Goal: Use online tool/utility: Use online tool/utility

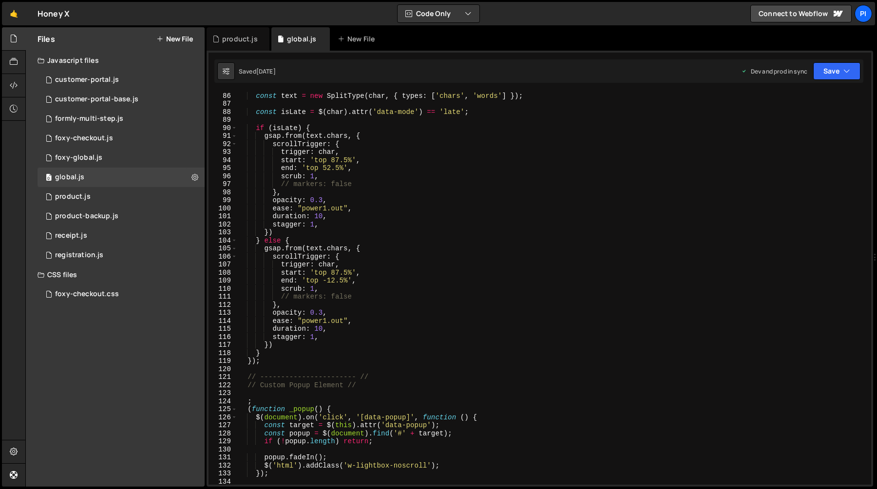
scroll to position [542, 0]
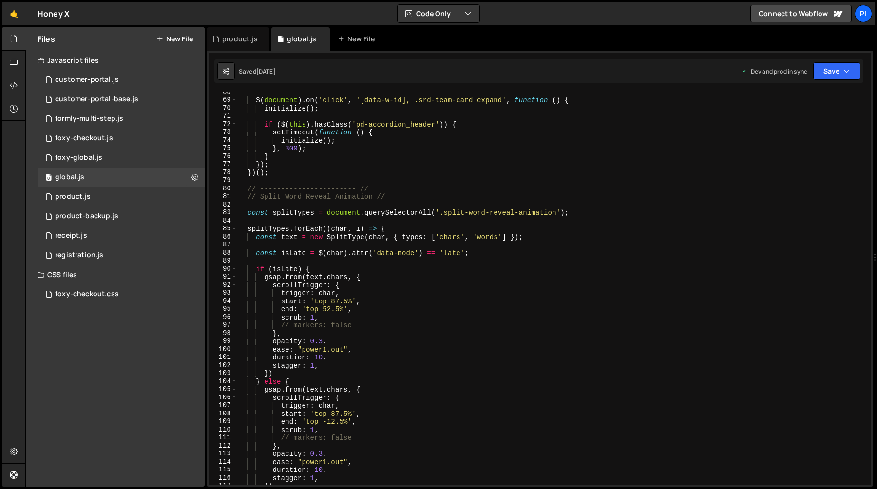
click at [373, 187] on div "$ ( document ) . on ( 'click' , '[data-w-id], .srd-team-card_expand' , function…" at bounding box center [552, 292] width 630 height 409
type textarea "// ----------------------- //"
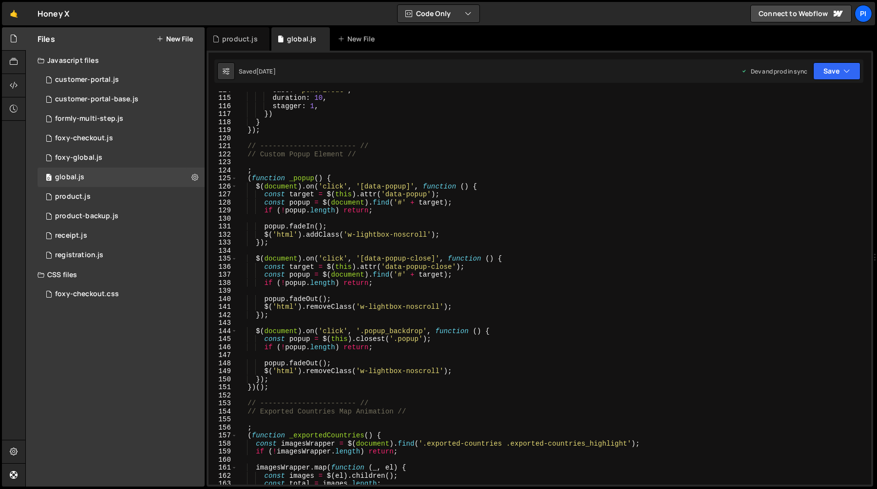
scroll to position [914, 0]
click at [230, 38] on div "product.js" at bounding box center [240, 39] width 36 height 10
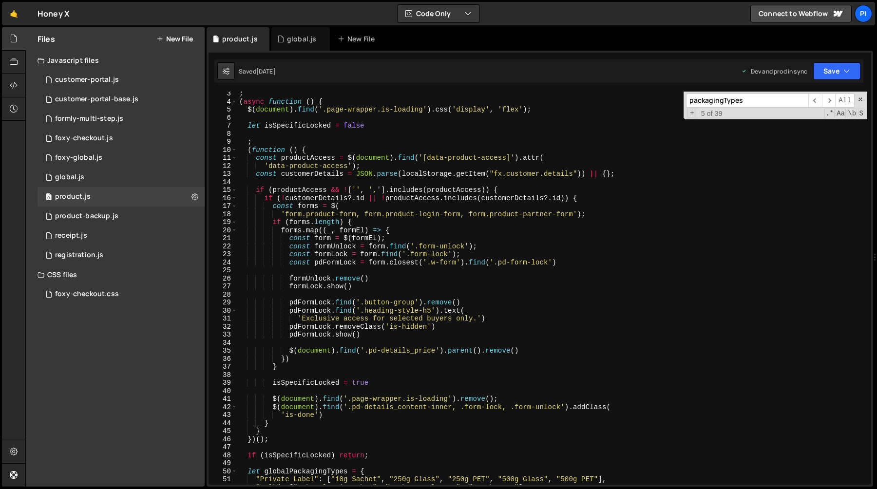
scroll to position [0, 0]
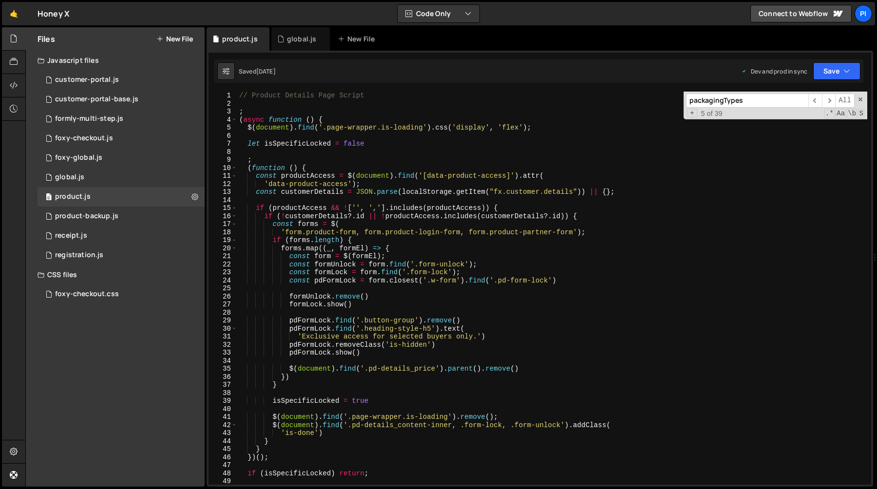
type textarea "const formUnlock = form.find('.form-unlock');"
click at [357, 261] on div "// Product Details Page Script ; ( async function ( ) { $ ( document ) . find (…" at bounding box center [552, 296] width 630 height 409
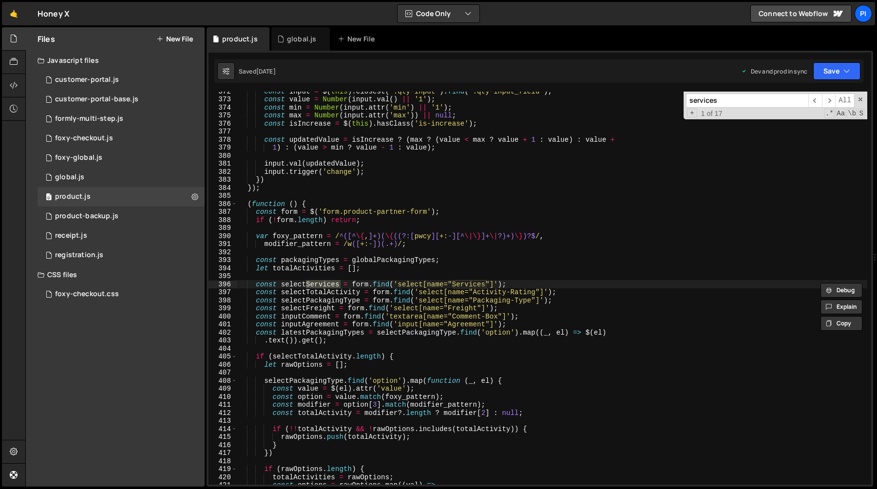
type input "services"
type textarea "const selectServices = form.find('select[name="Services"]');"
click at [305, 284] on div "const input = $ ( this ) . closest ( '.qty-input' ) . find ( '.qty-input_field'…" at bounding box center [552, 288] width 630 height 393
click at [305, 284] on div "const input = $ ( this ) . closest ( '.qty-input' ) . find ( '.qty-input_field'…" at bounding box center [552, 291] width 630 height 409
type input "selectServices"
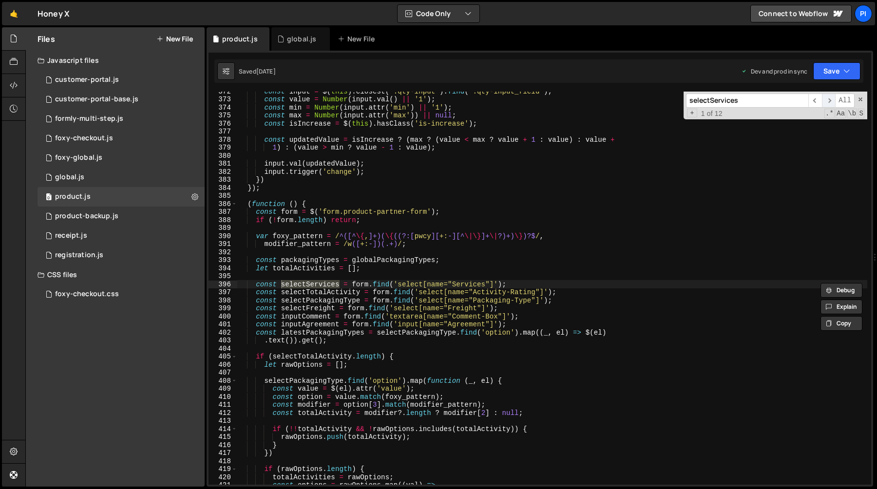
click at [828, 99] on span "​" at bounding box center [829, 101] width 14 height 14
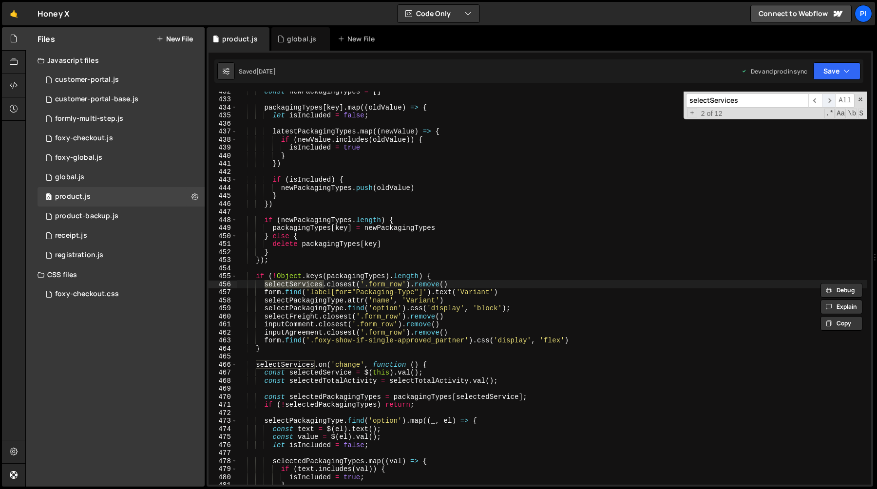
click at [828, 99] on span "​" at bounding box center [829, 101] width 14 height 14
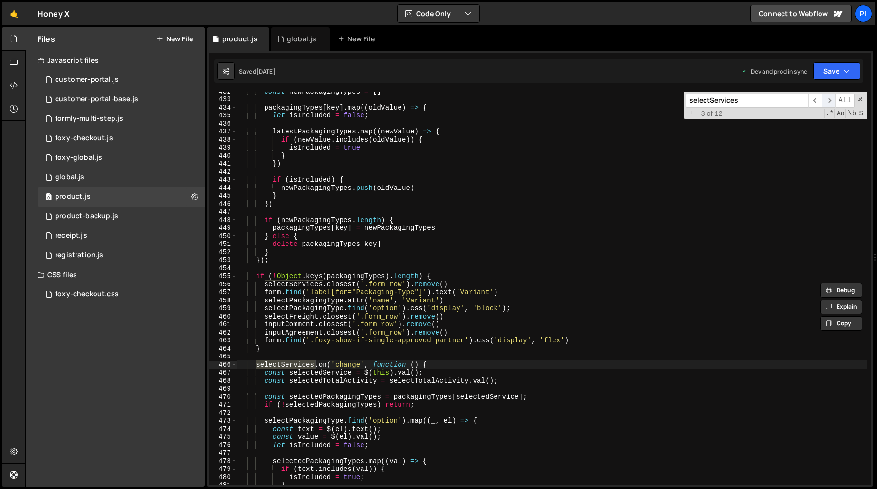
click at [829, 101] on span "​" at bounding box center [829, 101] width 14 height 14
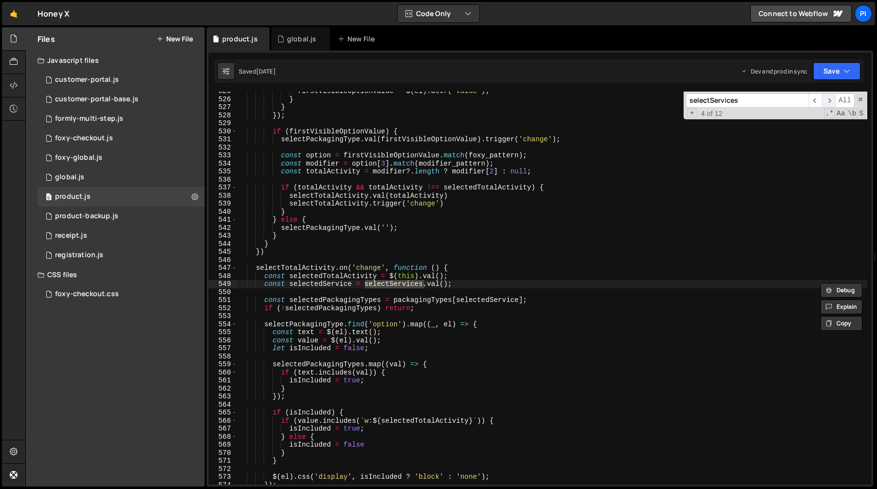
click at [829, 101] on span "​" at bounding box center [829, 101] width 14 height 14
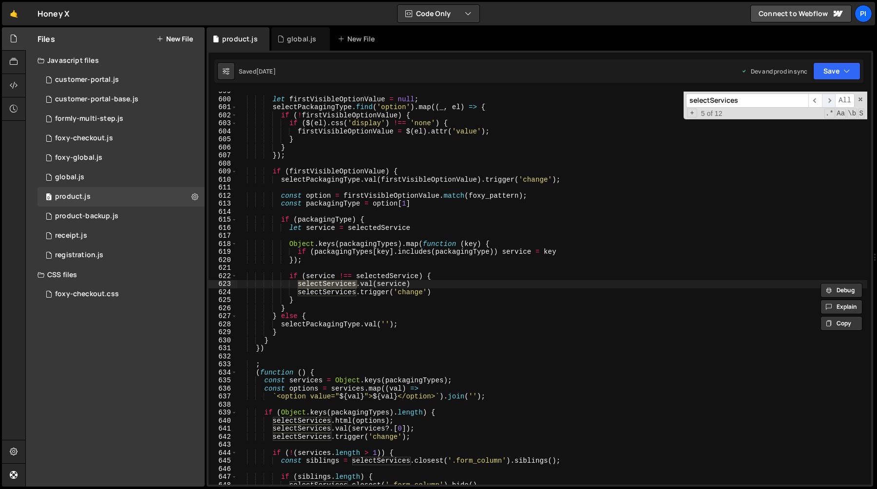
click at [829, 102] on span "​" at bounding box center [829, 101] width 14 height 14
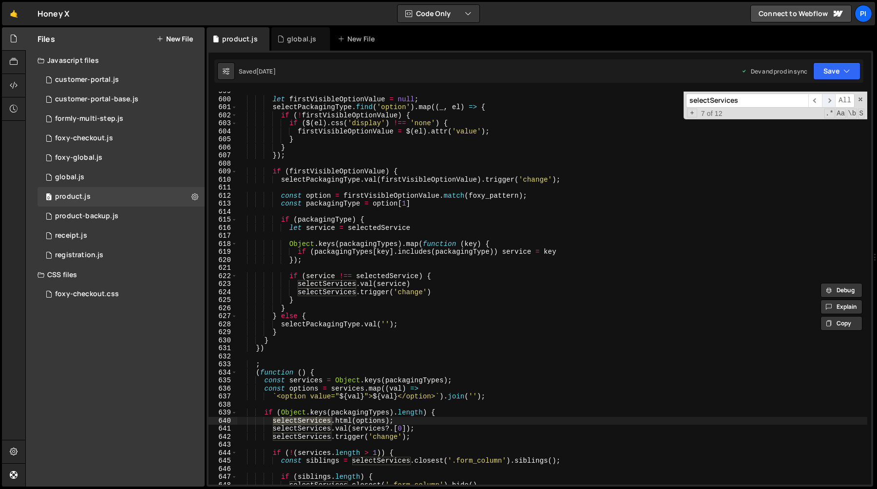
click at [829, 102] on span "​" at bounding box center [829, 101] width 14 height 14
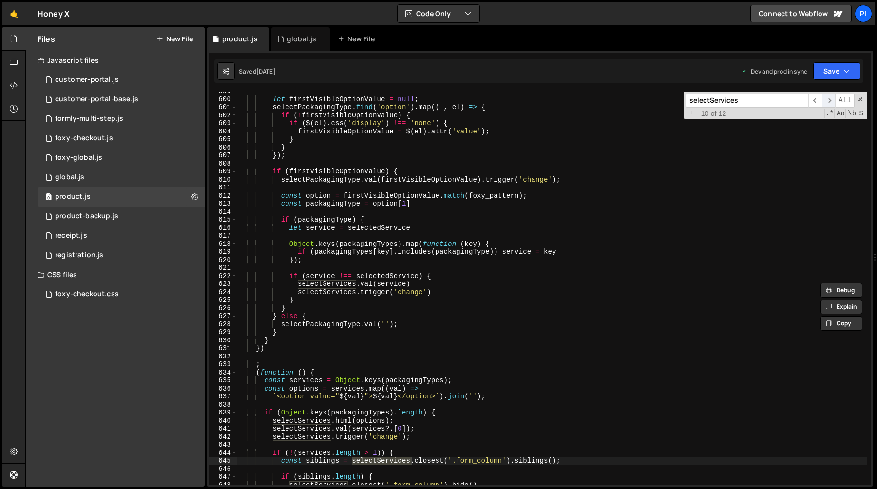
click at [829, 102] on span "​" at bounding box center [829, 101] width 14 height 14
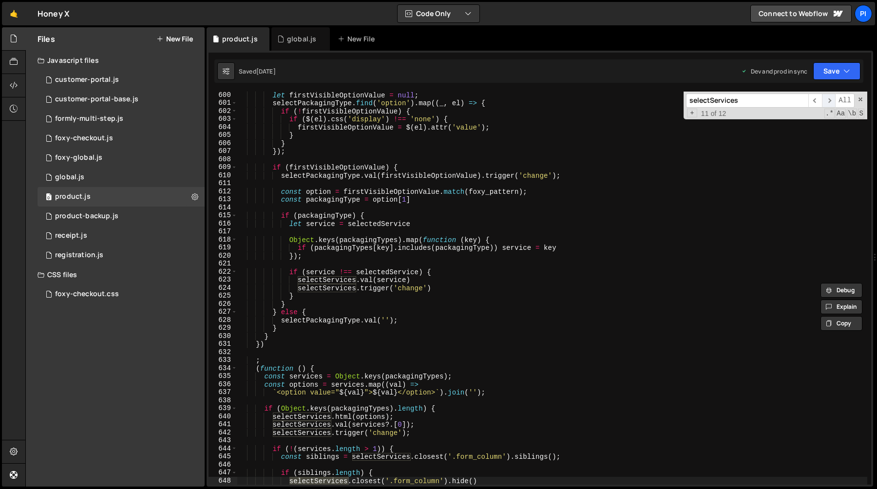
click at [829, 102] on span "​" at bounding box center [829, 101] width 14 height 14
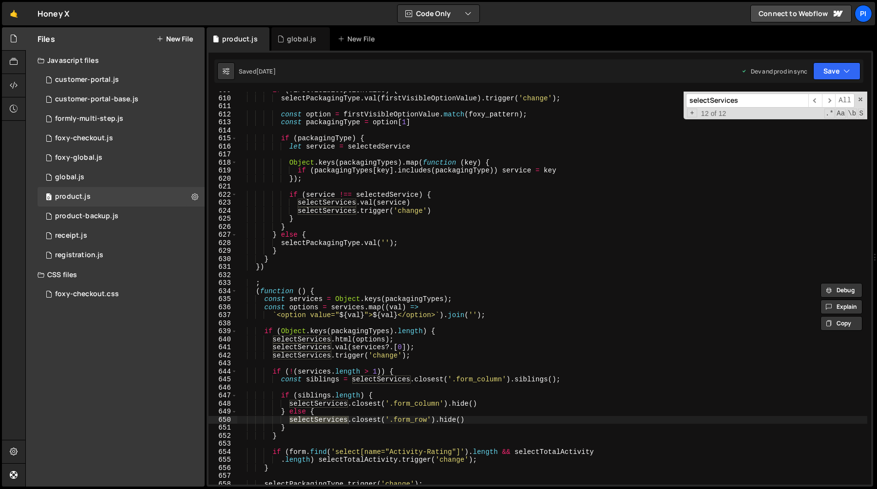
scroll to position [4893, 0]
click at [823, 100] on span "​" at bounding box center [829, 101] width 14 height 14
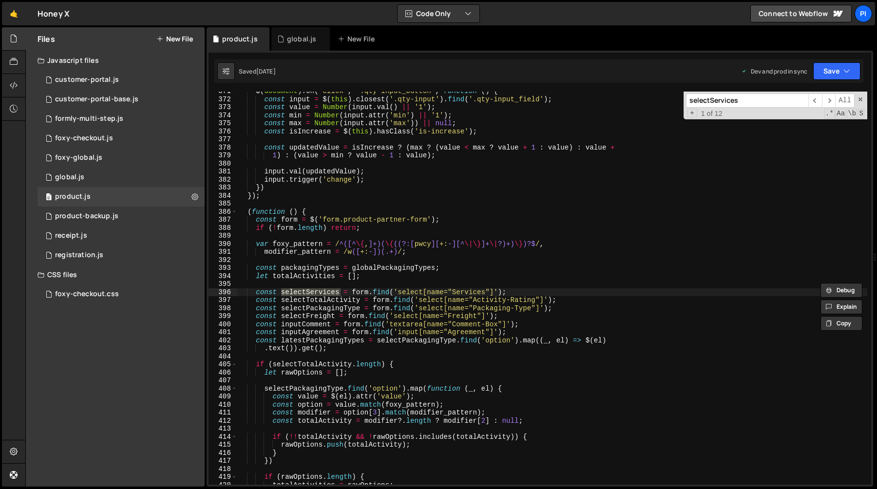
type textarea "})"
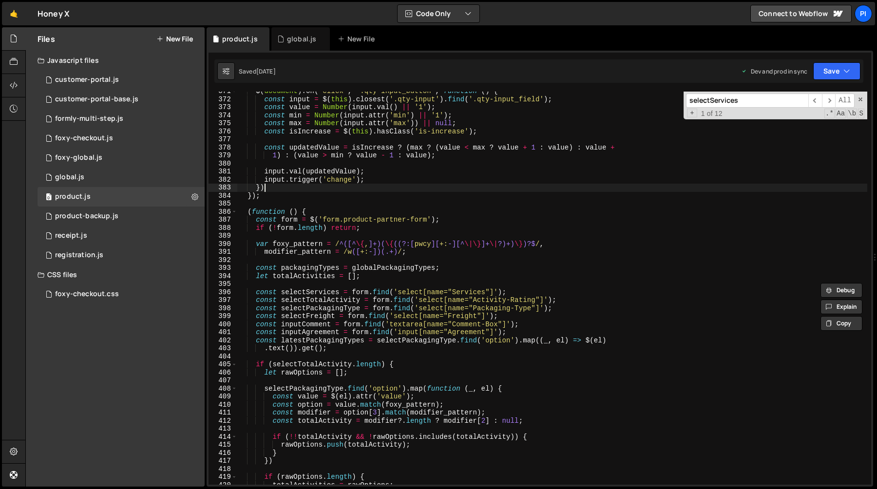
click at [431, 190] on div "$ ( document ) . on ( 'click' , '.qty-input_button' , function ( ) { const inpu…" at bounding box center [552, 291] width 630 height 409
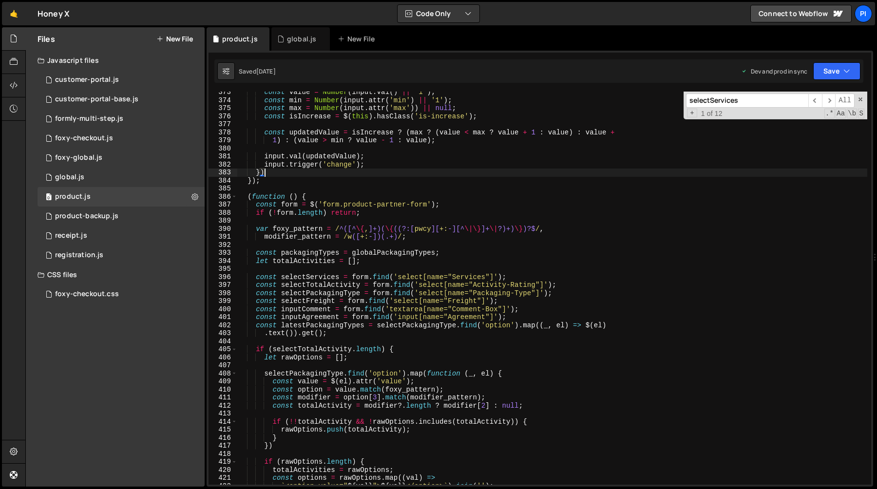
scroll to position [2958, 0]
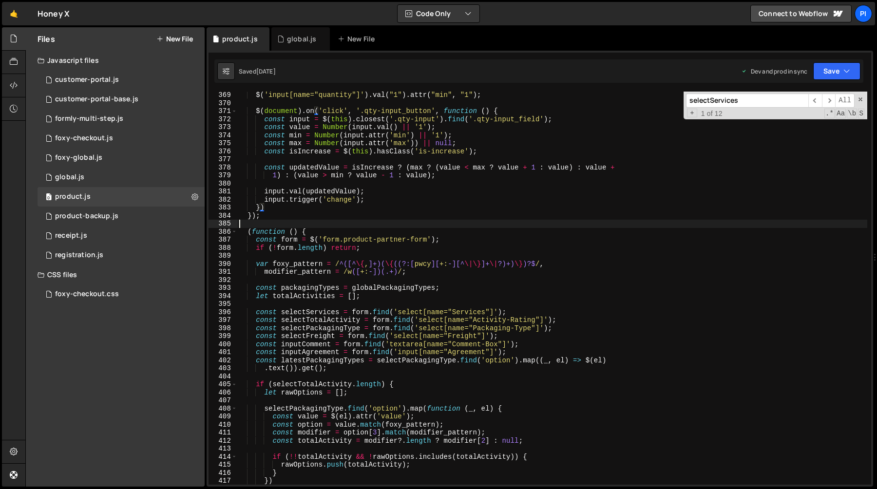
click at [365, 227] on div "$ ( 'input[name="quantity"]' ) . val ( "1" ) . attr ( "min" , "1" ) ; $ ( docum…" at bounding box center [552, 295] width 630 height 409
click at [376, 199] on div "$ ( 'input[name="quantity"]' ) . val ( "1" ) . attr ( "min" , "1" ) ; $ ( docum…" at bounding box center [552, 295] width 630 height 409
type textarea "input.trigger('change');"
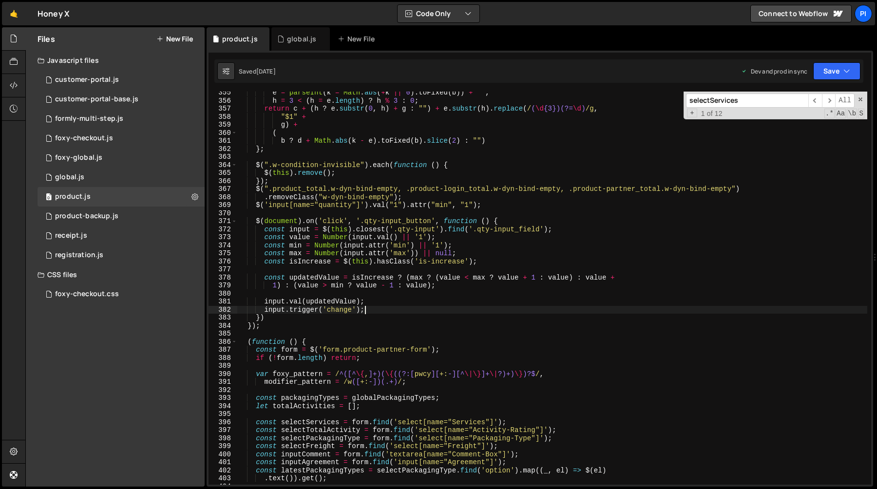
scroll to position [2831, 0]
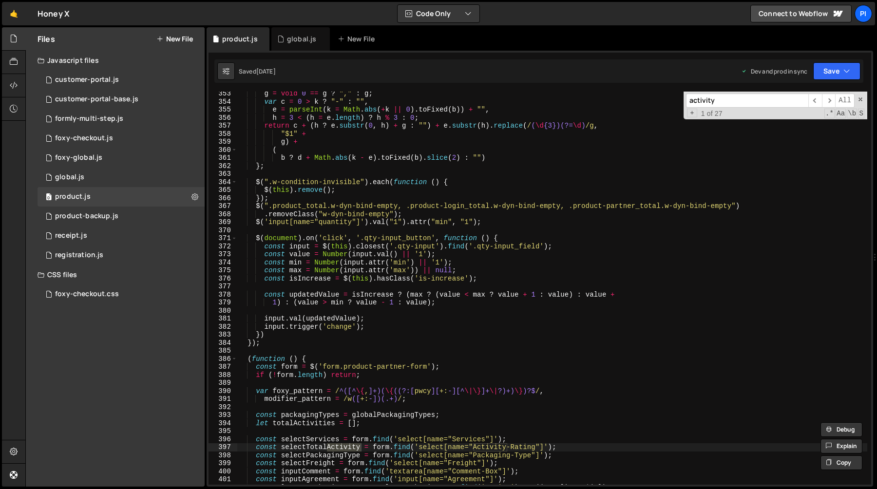
type input "activity"
type textarea "const selectTotalActivity = form.find('select[name="Activity-Rating"]');"
click at [313, 450] on div "g = void 0 == g ? "," : g ; var c = 0 > k ? "-" : "" , e = parseInt ( k = Math …" at bounding box center [552, 294] width 630 height 409
type input "selectTotalActivity"
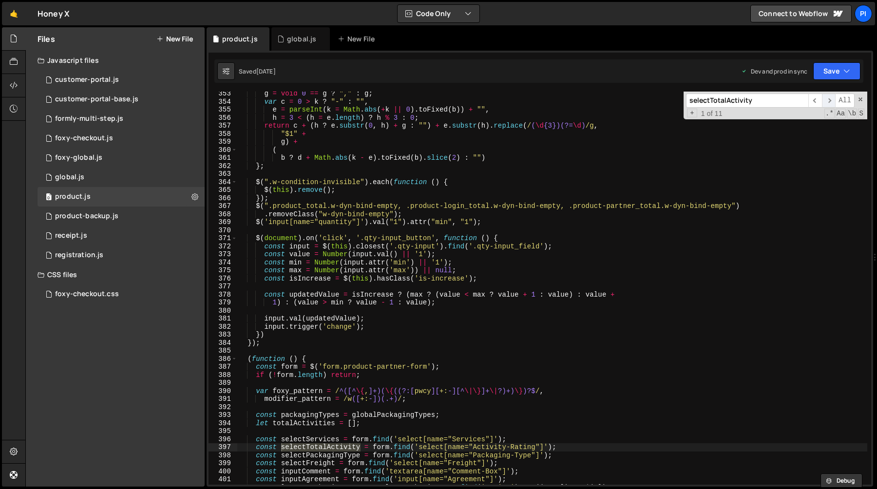
click at [832, 101] on span "​" at bounding box center [829, 101] width 14 height 14
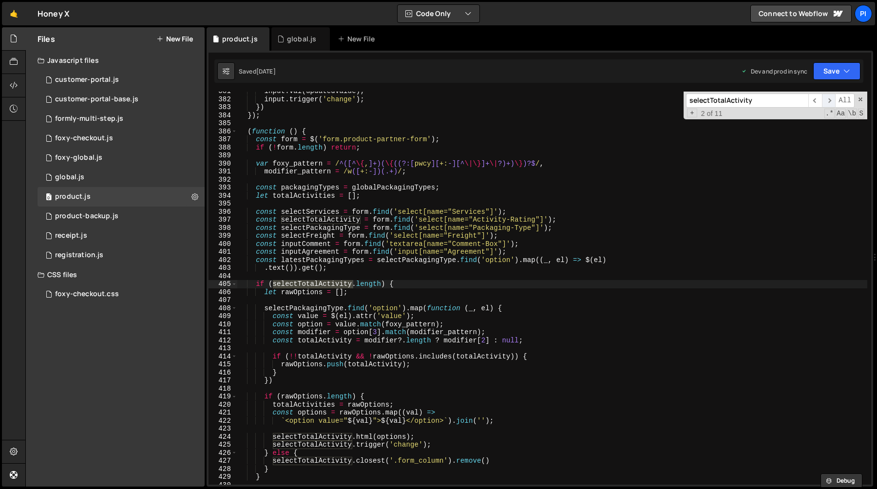
click at [832, 101] on span "​" at bounding box center [829, 101] width 14 height 14
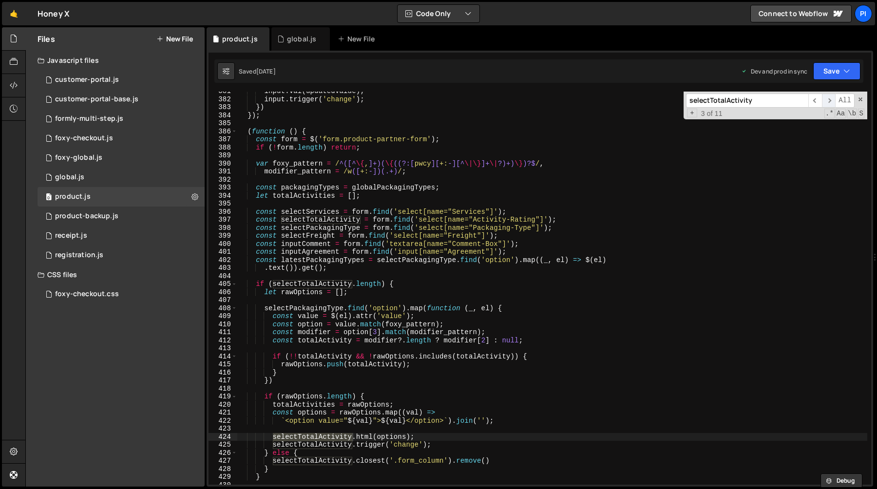
click at [832, 101] on span "​" at bounding box center [829, 101] width 14 height 14
click at [430, 181] on div "input . val ( updatedValue ) ; input . trigger ( 'change' ) ; }) }) ; ( functio…" at bounding box center [552, 291] width 630 height 409
click at [822, 96] on span "​" at bounding box center [829, 101] width 14 height 14
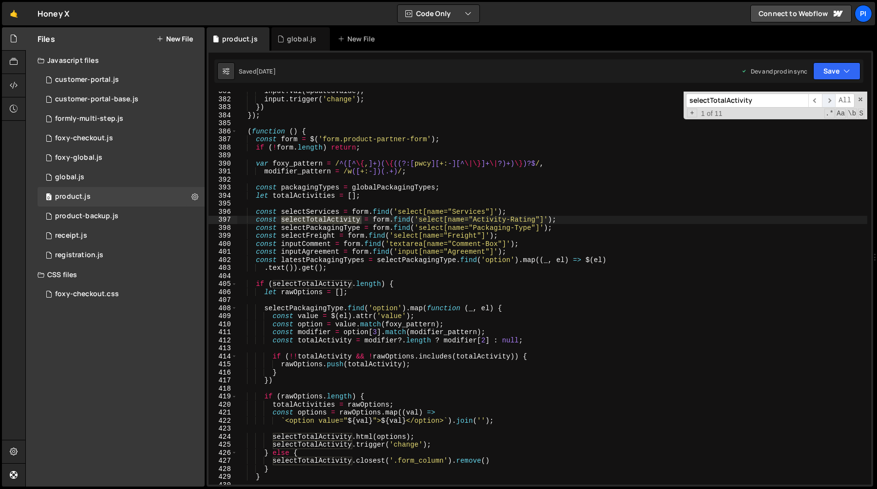
click at [822, 96] on span "​" at bounding box center [829, 101] width 14 height 14
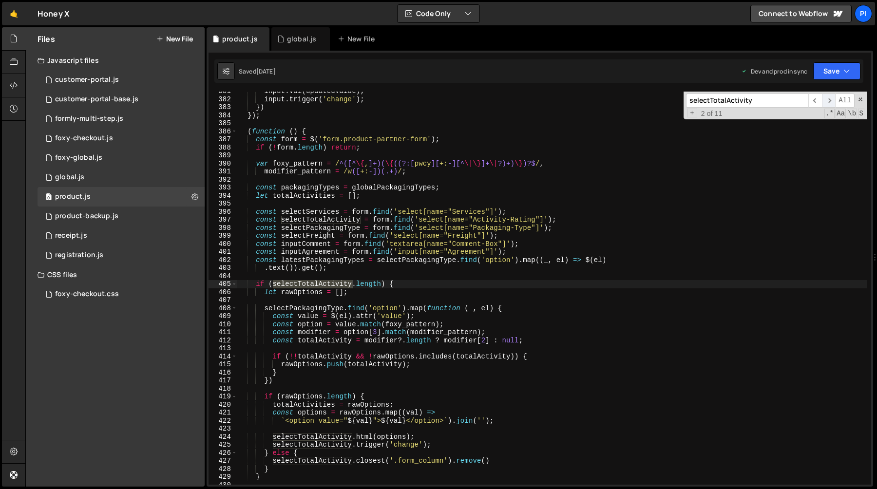
click at [822, 96] on span "​" at bounding box center [829, 101] width 14 height 14
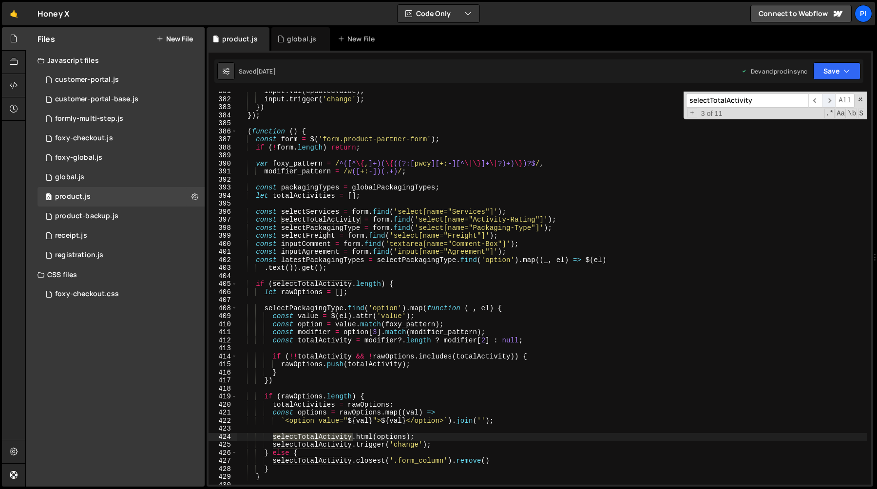
click at [822, 96] on span "​" at bounding box center [829, 101] width 14 height 14
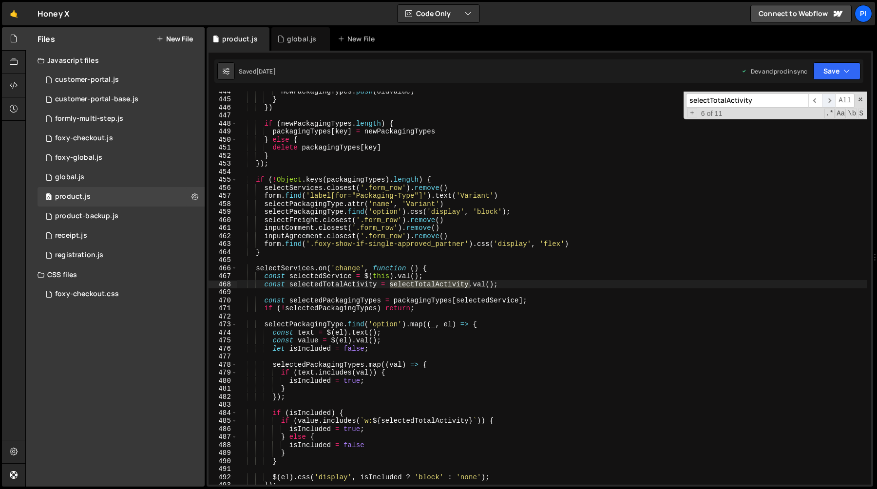
scroll to position [3565, 0]
click at [822, 96] on span "​" at bounding box center [829, 101] width 14 height 14
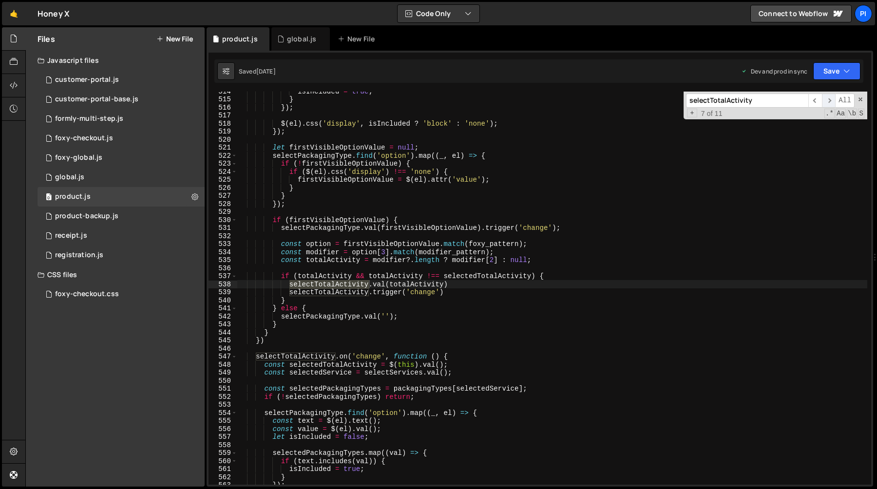
click at [822, 96] on span "​" at bounding box center [829, 101] width 14 height 14
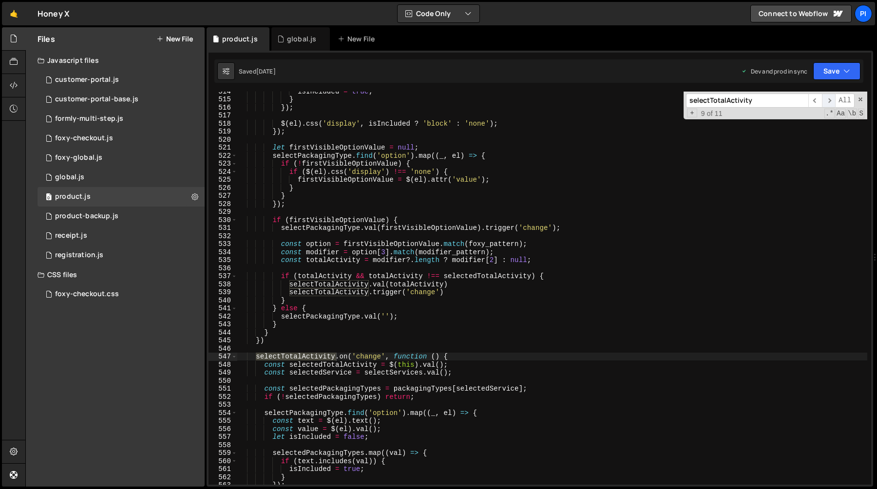
click at [822, 96] on span "​" at bounding box center [829, 101] width 14 height 14
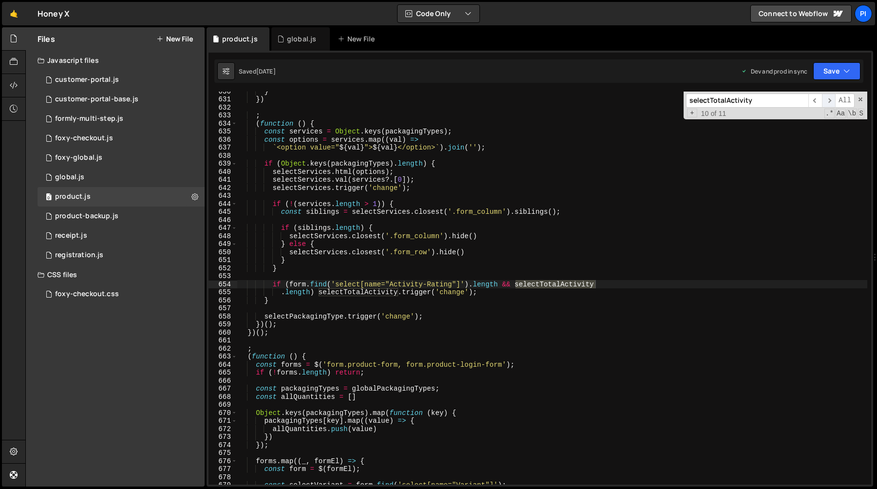
scroll to position [5060, 0]
click at [822, 96] on span "​" at bounding box center [829, 101] width 14 height 14
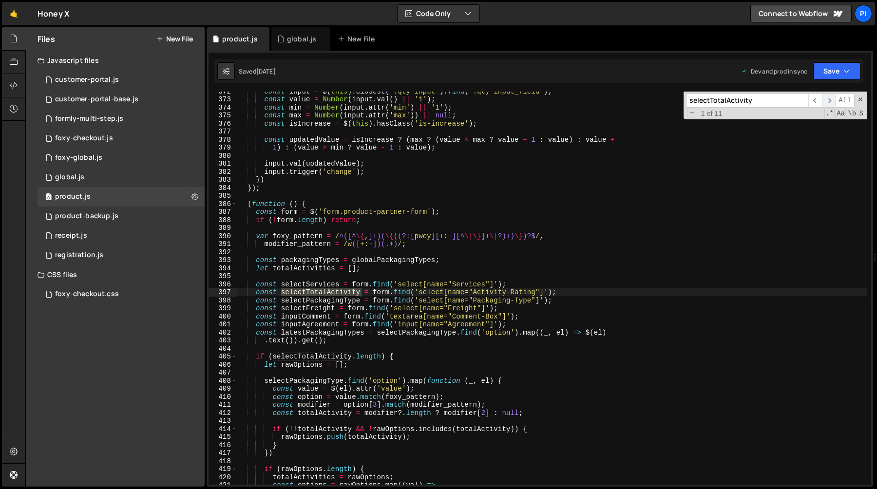
scroll to position [2986, 0]
click at [822, 98] on span "​" at bounding box center [829, 101] width 14 height 14
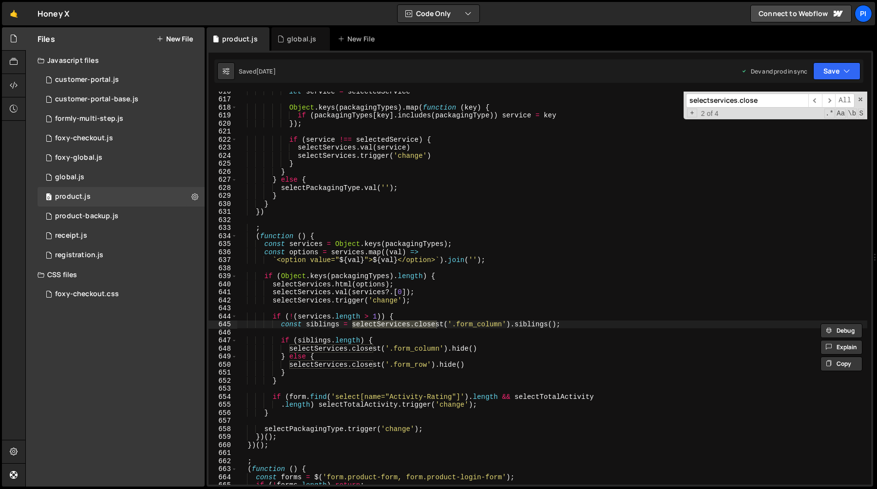
scroll to position [4951, 0]
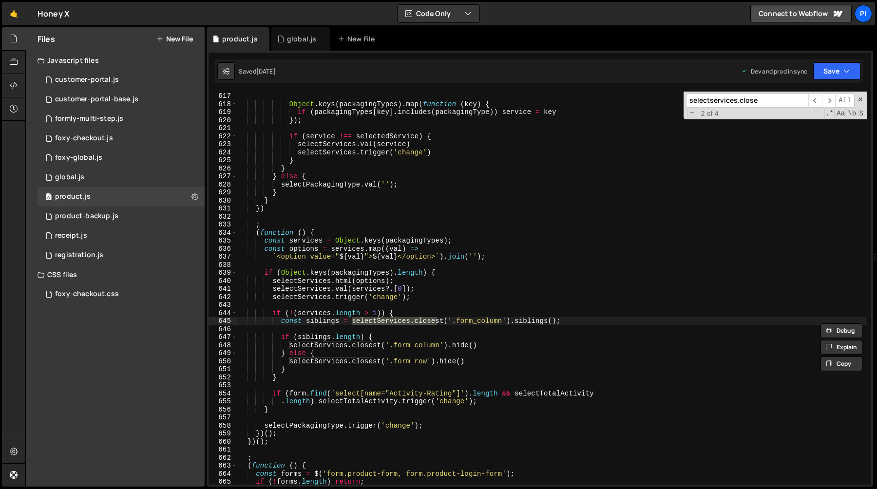
type input "selectservices.close"
click at [271, 313] on div "let service = selectedService Object . keys ( packagingTypes ) . map ( function…" at bounding box center [552, 288] width 630 height 409
click at [295, 378] on div "let service = selectedService Object . keys ( packagingTypes ) . map ( function…" at bounding box center [552, 288] width 630 height 409
type textarea "} }"
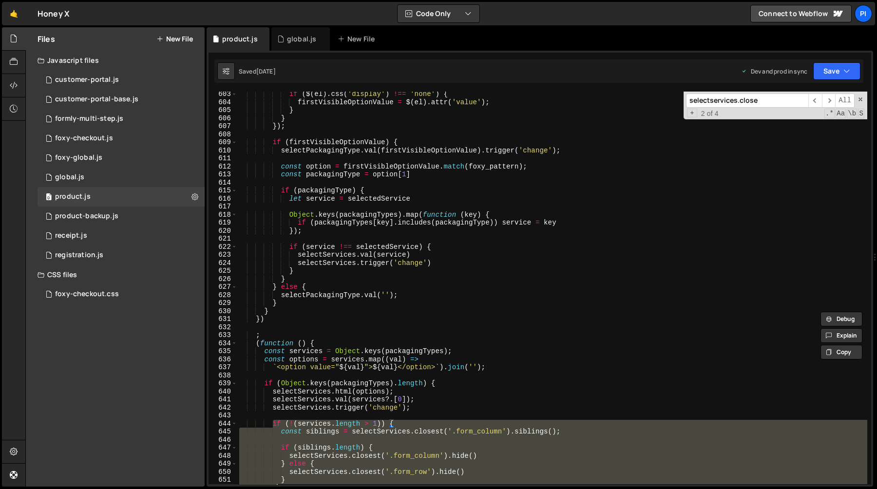
scroll to position [4889, 0]
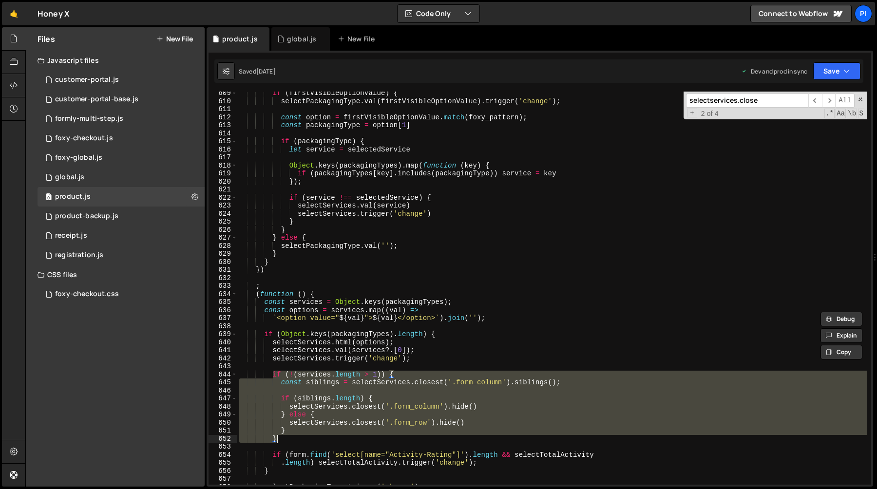
click at [759, 98] on input "selectservices.close" at bounding box center [747, 101] width 122 height 14
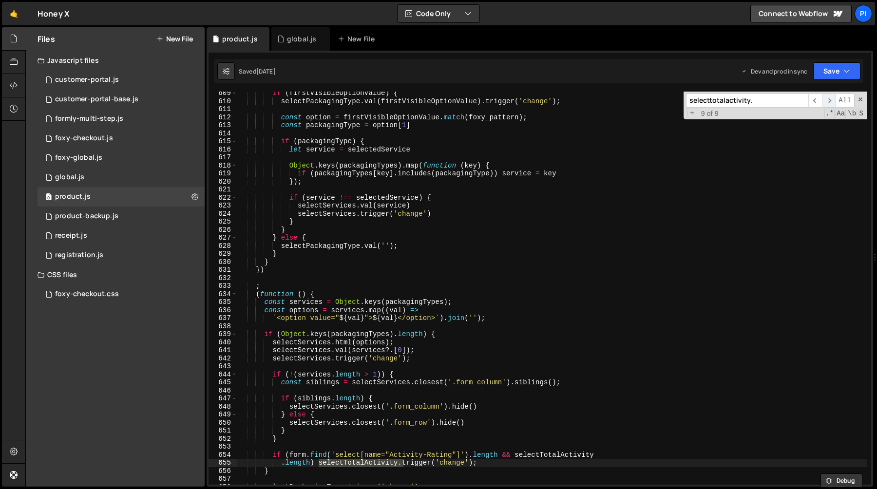
type input "selecttotalactivity."
click at [827, 103] on span "​" at bounding box center [829, 101] width 14 height 14
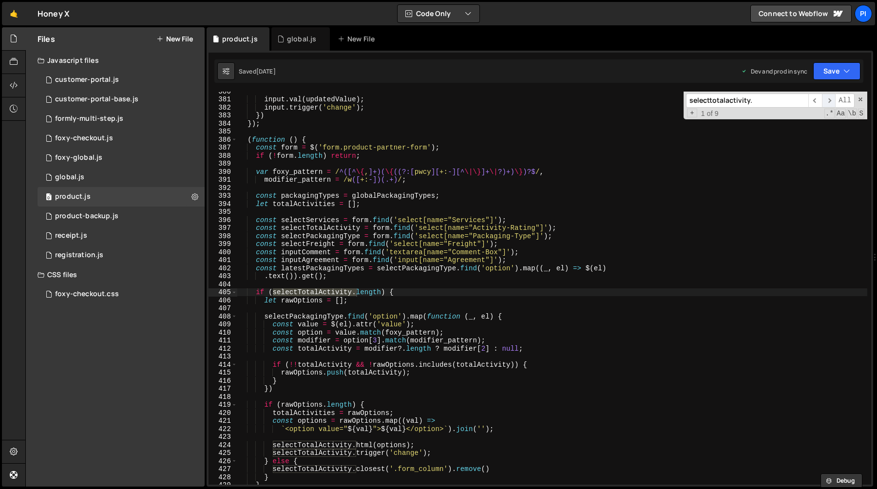
click at [828, 104] on span "​" at bounding box center [829, 101] width 14 height 14
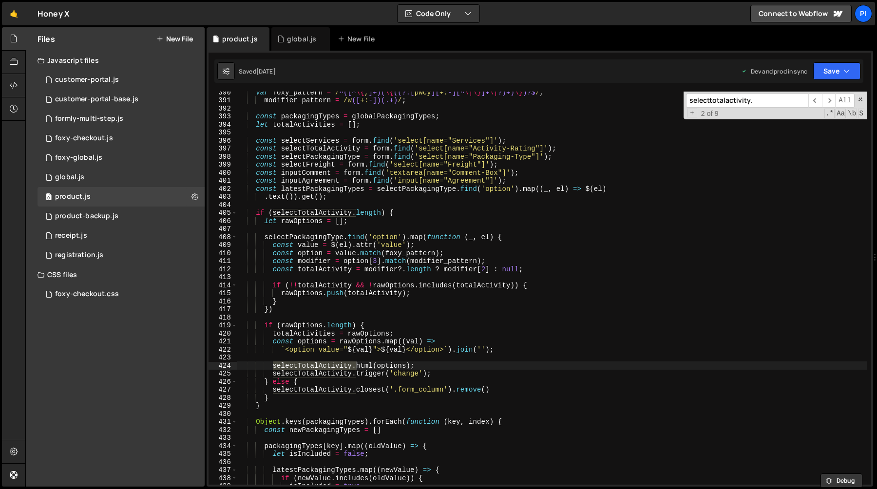
scroll to position [3223, 0]
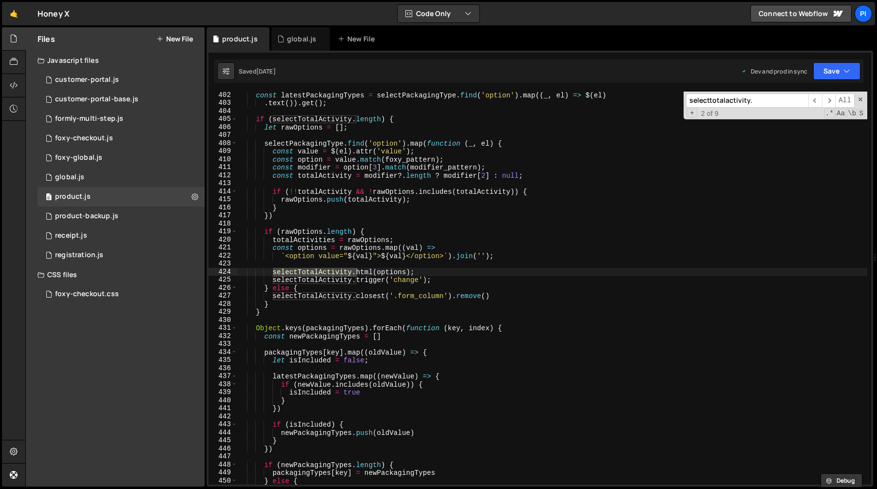
click at [293, 310] on div "const latestPackagingTypes = selectPackagingType . find ( 'option' ) . map (( _…" at bounding box center [552, 295] width 630 height 409
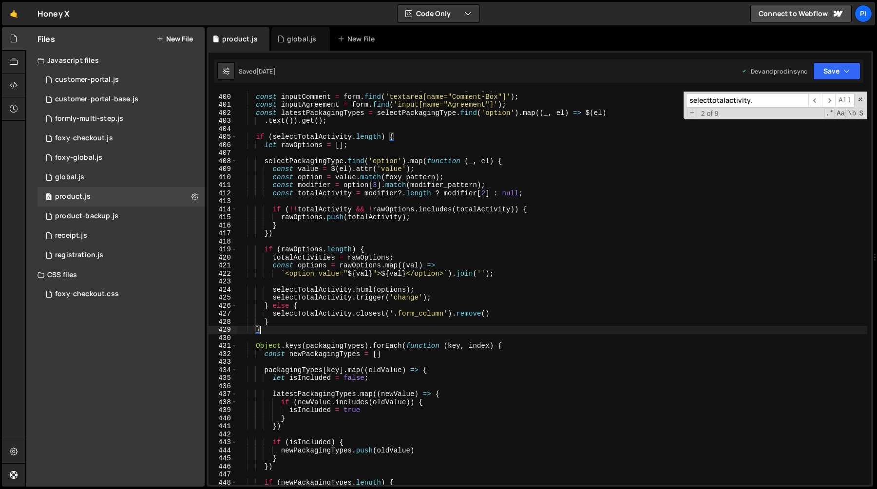
scroll to position [3206, 0]
click at [330, 137] on div "const selectFreight = form . find ( 'select[name="Freight"]' ) ; const inputCom…" at bounding box center [552, 289] width 630 height 409
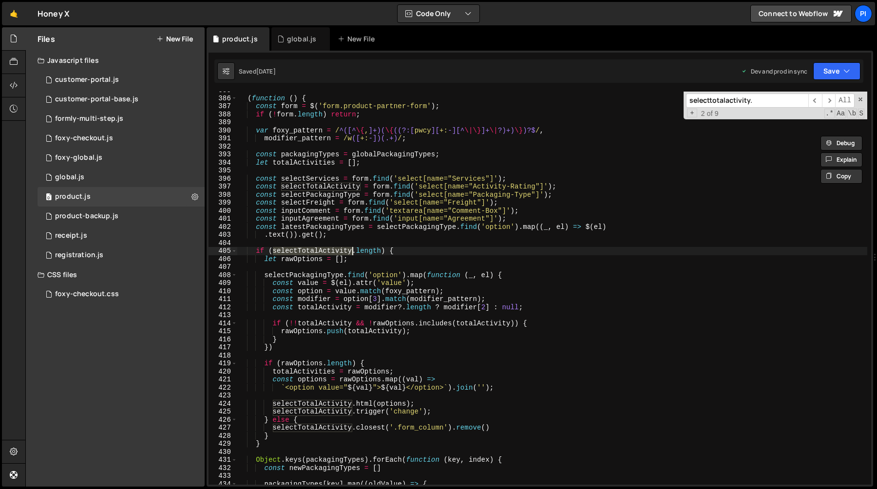
scroll to position [3092, 0]
click at [311, 162] on div "( function ( ) { const form = $ ( 'form.product-partner-form' ) ; if ( ! form .…" at bounding box center [552, 290] width 630 height 409
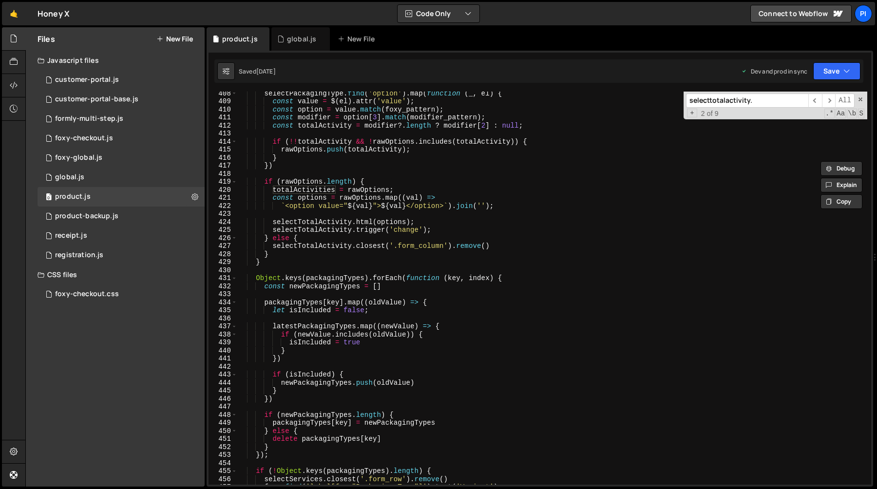
scroll to position [3281, 0]
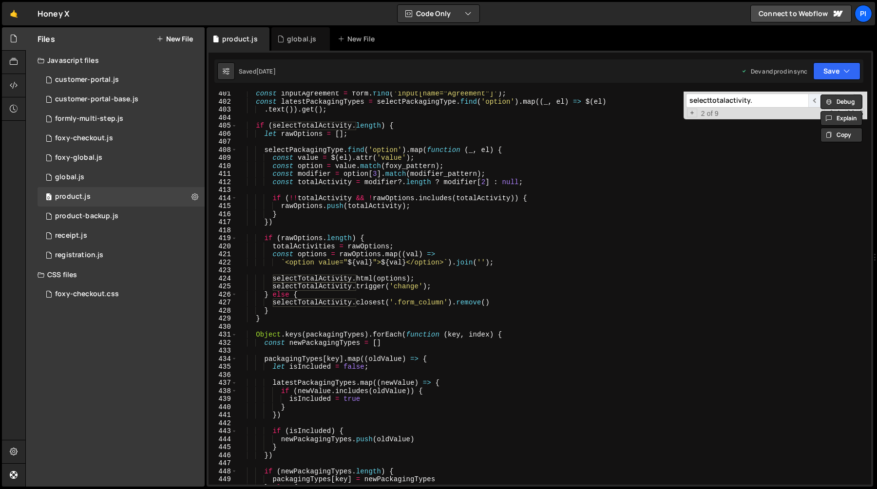
click at [814, 98] on span "​" at bounding box center [815, 101] width 14 height 14
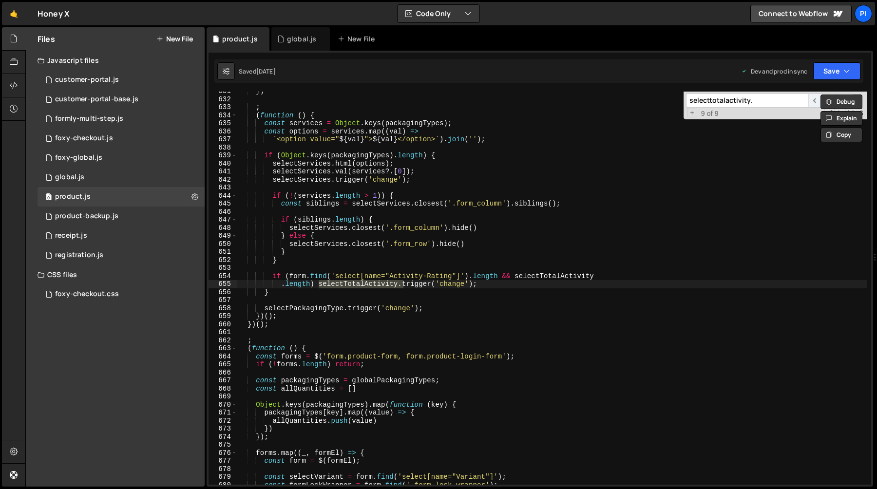
click at [814, 100] on span "​" at bounding box center [815, 101] width 14 height 14
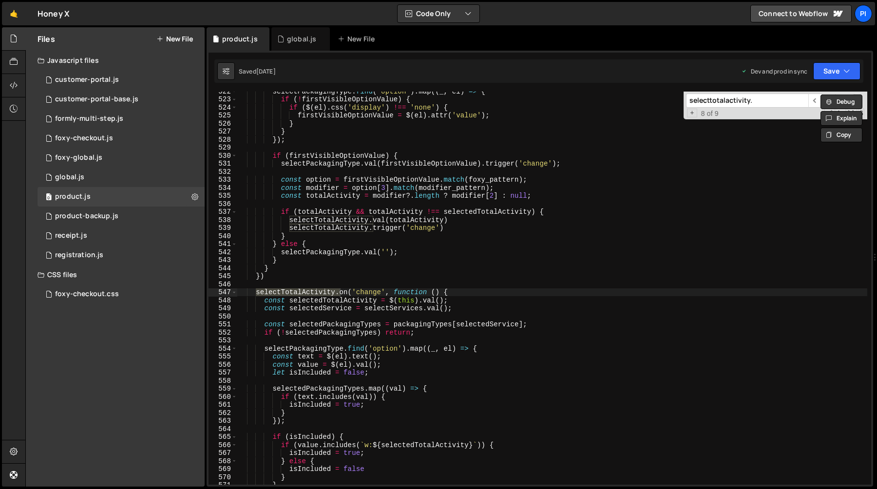
click at [776, 245] on div "selectPackagingType . find ( 'option' ) . map (( _ , el ) => { if ( ! firstVisi…" at bounding box center [552, 291] width 630 height 409
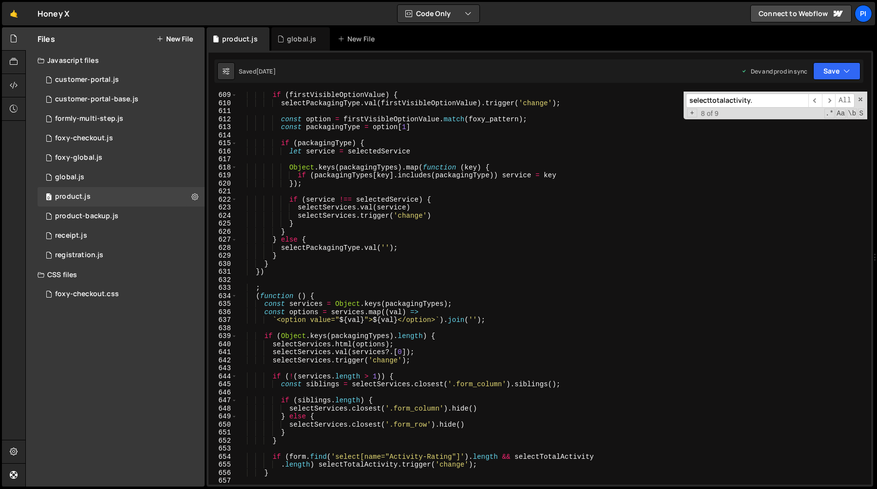
scroll to position [4887, 0]
click at [501, 385] on div "if ( firstVisibleOptionValue ) { selectPackagingType . val ( firstVisibleOption…" at bounding box center [552, 295] width 630 height 409
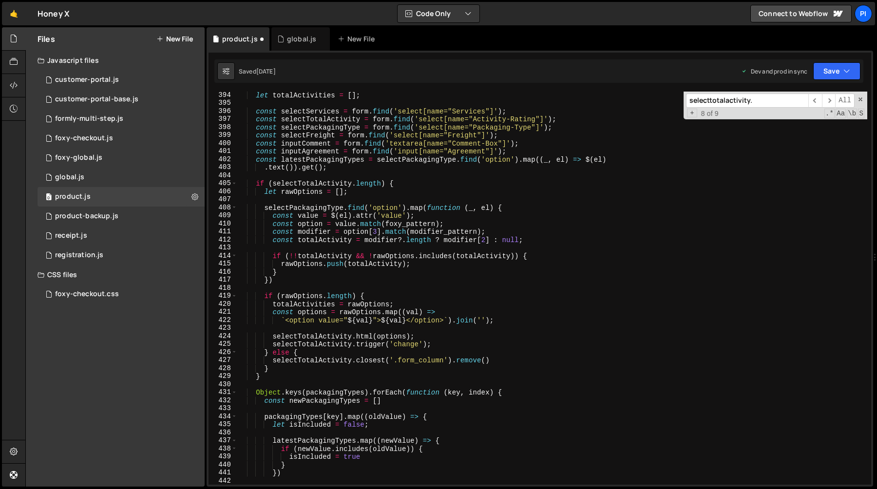
scroll to position [3168, 0]
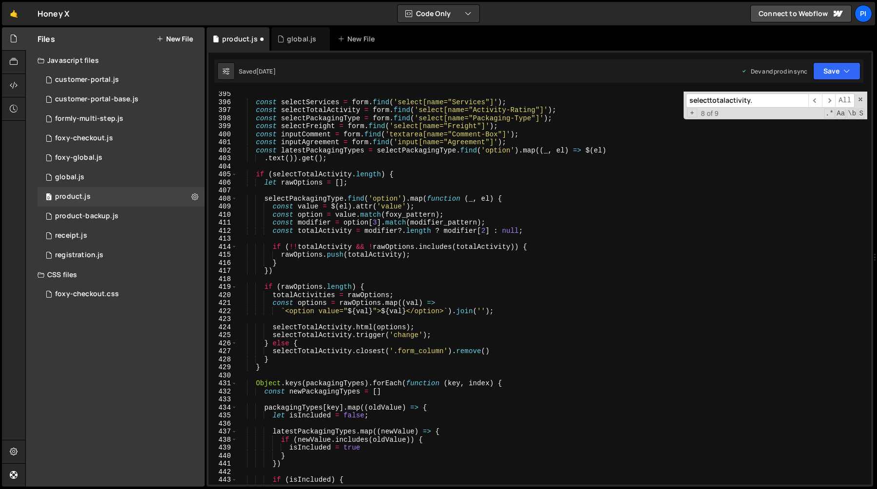
click at [411, 175] on div "const selectServices = form . find ( 'select[name="Services"]' ) ; const select…" at bounding box center [552, 294] width 630 height 409
click at [297, 286] on div "const selectServices = form . find ( 'select[name="Services"]' ) ; const select…" at bounding box center [552, 294] width 630 height 409
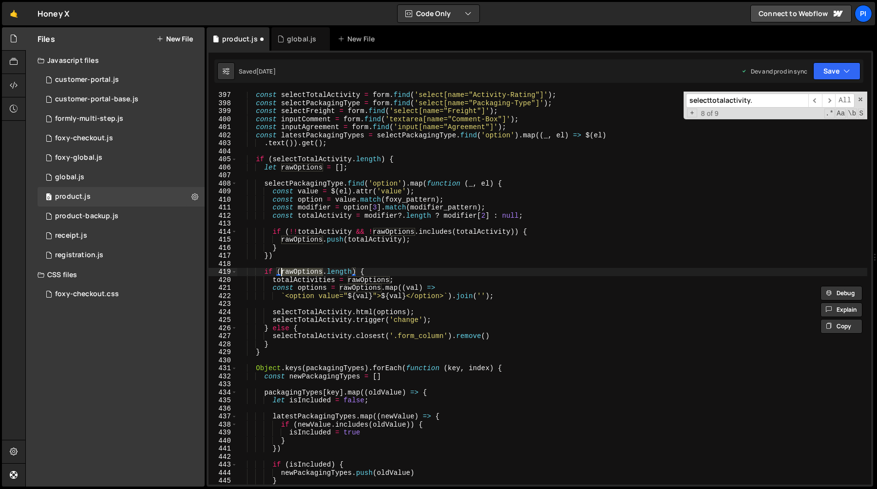
scroll to position [3183, 0]
click at [325, 283] on div "const selectTotalActivity = form . find ( 'select[name="Activity-Rating"]' ) ; …" at bounding box center [552, 295] width 630 height 409
click at [359, 280] on div "const selectTotalActivity = form . find ( 'select[name="Activity-Rating"]' ) ; …" at bounding box center [552, 295] width 630 height 409
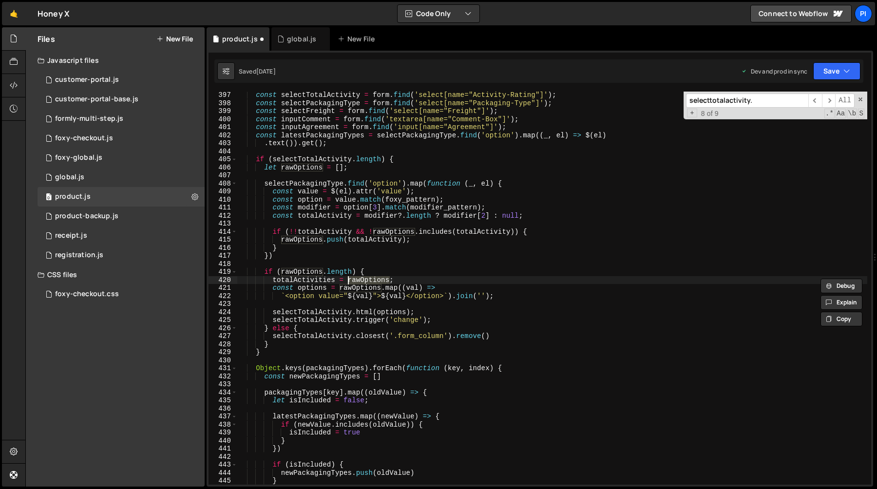
click at [357, 287] on div "const selectTotalActivity = form . find ( 'select[name="Activity-Rating"]' ) ; …" at bounding box center [552, 295] width 630 height 409
click at [330, 279] on div "const selectTotalActivity = form . find ( 'select[name="Activity-Rating"]' ) ; …" at bounding box center [552, 295] width 630 height 409
click at [328, 279] on div "const selectTotalActivity = form . find ( 'select[name="Activity-Rating"]' ) ; …" at bounding box center [552, 295] width 630 height 409
click at [306, 279] on div "const selectTotalActivity = form . find ( 'select[name="Activity-Rating"]' ) ; …" at bounding box center [552, 295] width 630 height 409
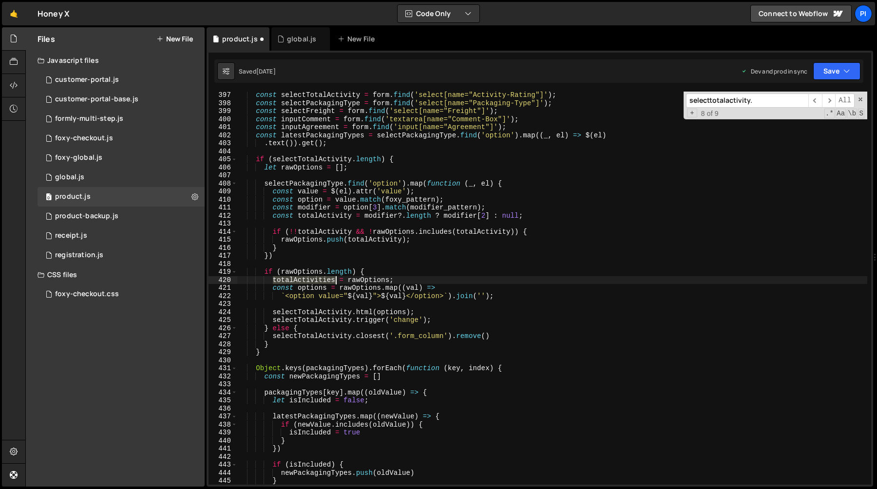
click at [306, 279] on div "const selectTotalActivity = form . find ( 'select[name="Activity-Rating"]' ) ; …" at bounding box center [552, 295] width 630 height 409
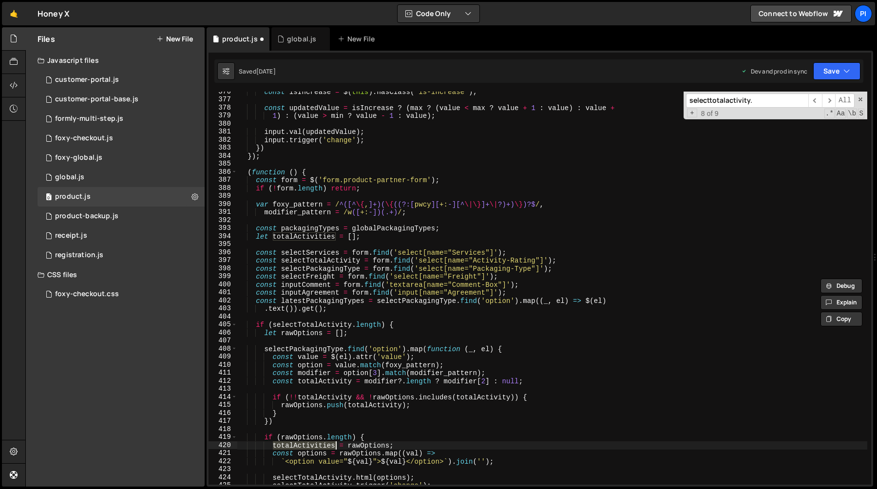
scroll to position [3024, 0]
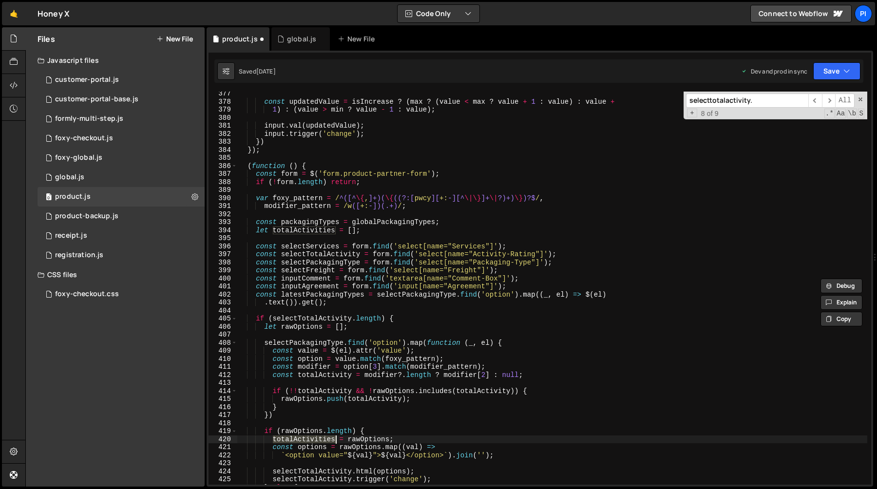
click at [307, 229] on div "const updatedValue = isIncrease ? ( max ? ( value < max ? value + 1 : value ) :…" at bounding box center [552, 294] width 630 height 409
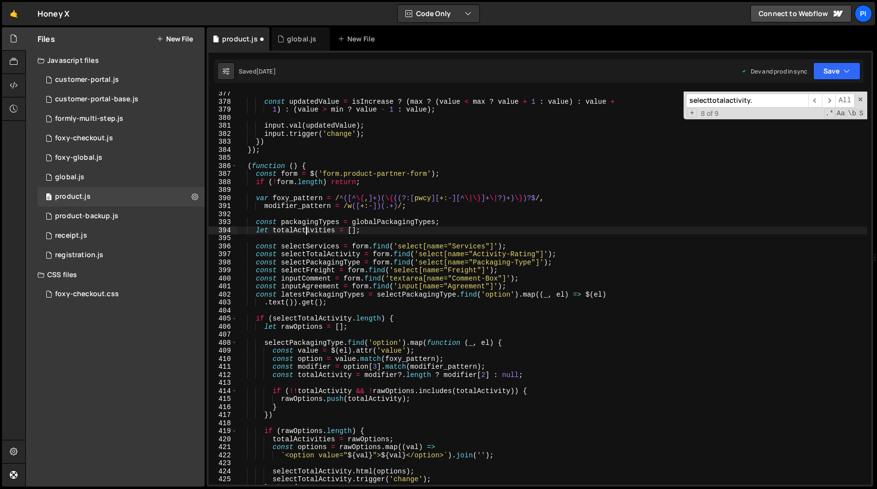
scroll to position [0, 8]
click at [307, 229] on div "const updatedValue = isIncrease ? ( max ? ( value < max ? value + 1 : value ) :…" at bounding box center [552, 294] width 630 height 409
type textarea "let totalActivities = [];"
type input "totalActivities"
click at [828, 100] on span "​" at bounding box center [829, 101] width 14 height 14
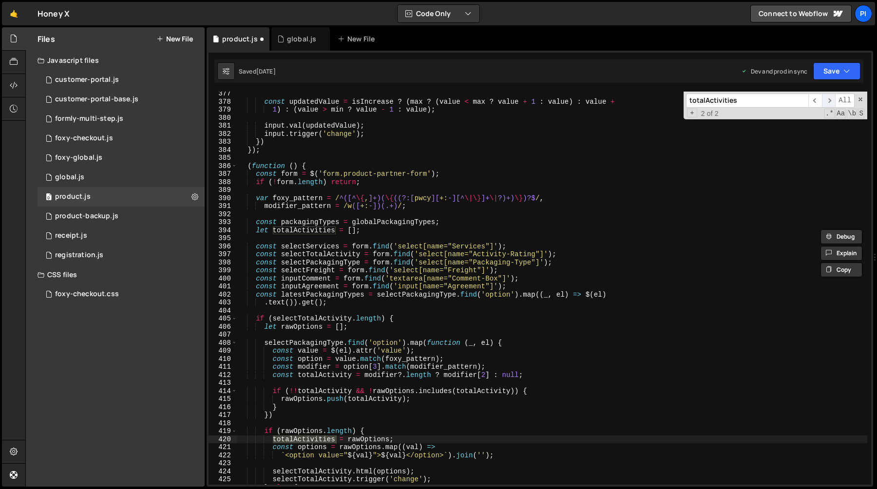
click at [828, 101] on span "​" at bounding box center [829, 101] width 14 height 14
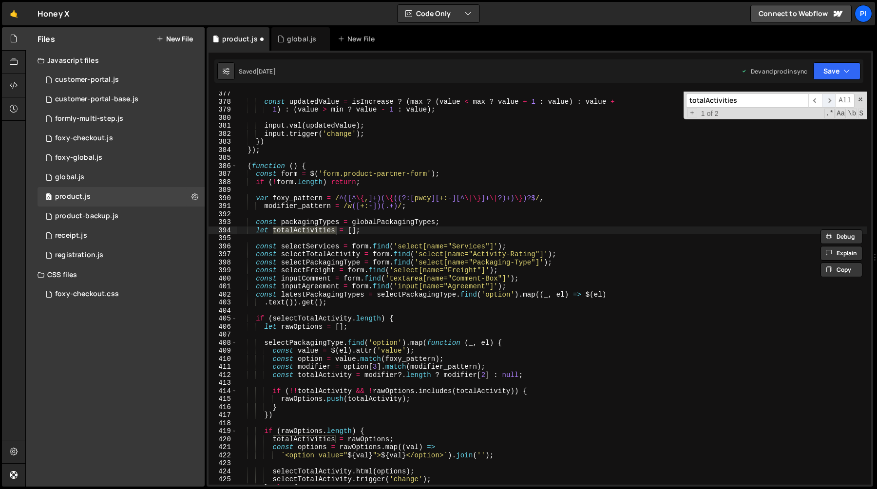
click at [828, 101] on span "​" at bounding box center [829, 101] width 14 height 14
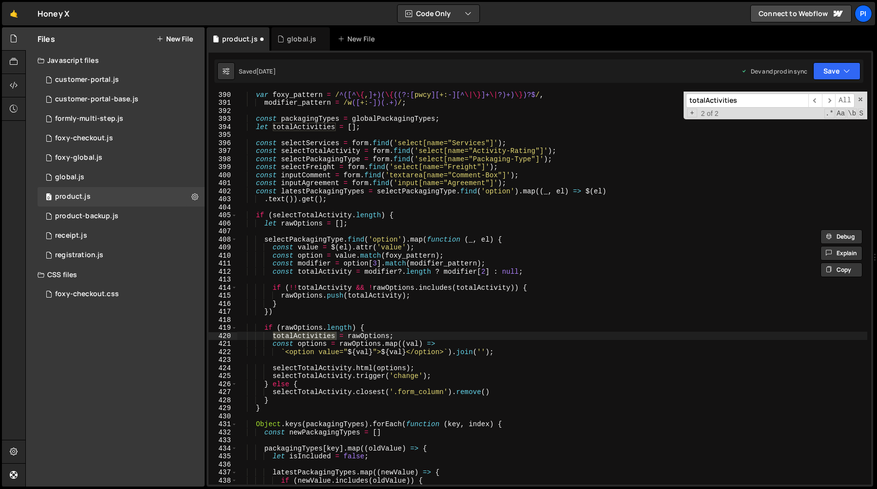
scroll to position [3128, 0]
click at [397, 334] on div "var foxy_pattern = / ^([^ \{ , ]+)( \{ ((?:[ pwcy ][ +: -][^ \|\} ]+ \| ?)+) \}…" at bounding box center [552, 294] width 630 height 409
click at [363, 336] on div "var foxy_pattern = / ^([^ \{ , ]+)( \{ ((?:[ pwcy ][ +: -][^ \|\} ]+ \| ?)+) \}…" at bounding box center [552, 294] width 630 height 409
click at [363, 336] on div "var foxy_pattern = / ^([^ \{ , ]+)( \{ ((?:[ pwcy ][ +: -][^ \|\} ]+ \| ?)+) \}…" at bounding box center [552, 288] width 630 height 393
click at [363, 336] on div "var foxy_pattern = / ^([^ \{ , ]+)( \{ ((?:[ pwcy ][ +: -][^ \|\} ]+ \| ?)+) \}…" at bounding box center [552, 294] width 630 height 409
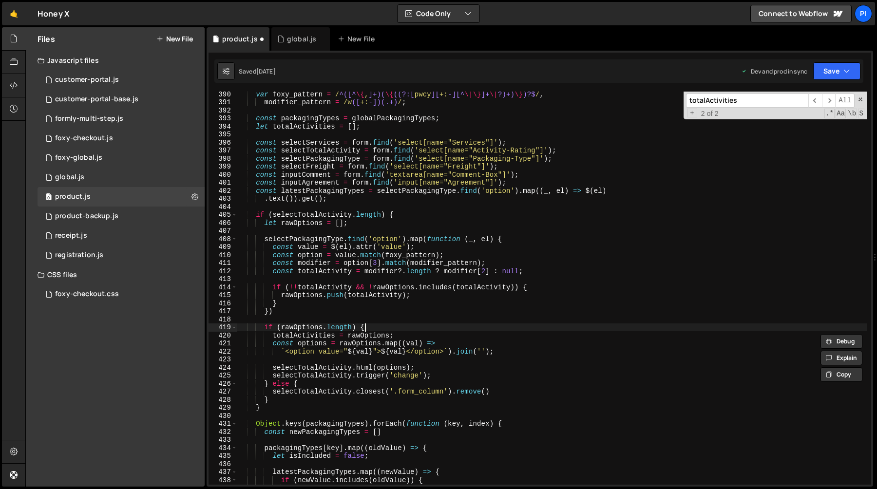
click at [380, 326] on div "var foxy_pattern = / ^([^ \{ , ]+)( \{ ((?:[ pwcy ][ +: -][^ \|\} ]+ \| ?)+) \}…" at bounding box center [552, 294] width 630 height 409
click at [361, 388] on div "var foxy_pattern = / ^([^ \{ , ]+)( \{ ((?:[ pwcy ][ +: -][^ \|\} ]+ \| ?)+) \}…" at bounding box center [552, 294] width 630 height 409
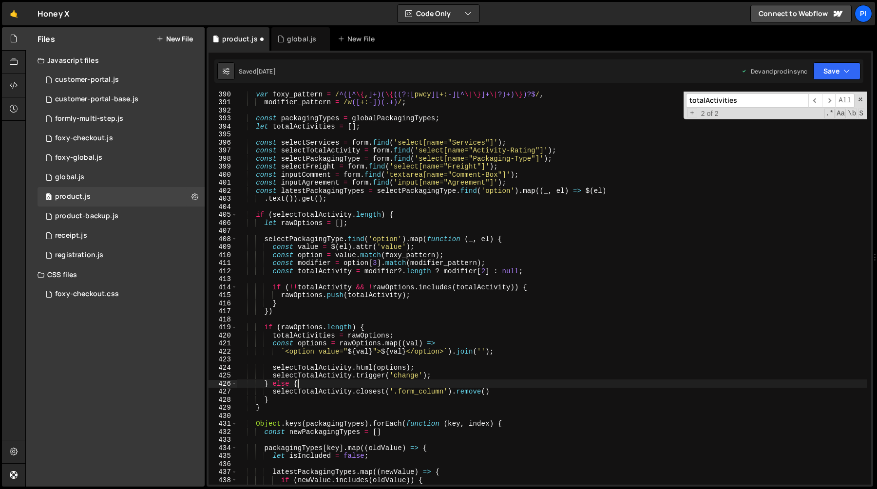
click at [414, 384] on div "var foxy_pattern = / ^([^ \{ , ]+)( \{ ((?:[ pwcy ][ +: -][^ \|\} ]+ \| ?)+) \}…" at bounding box center [552, 294] width 630 height 409
click at [444, 376] on div "var foxy_pattern = / ^([^ \{ , ]+)( \{ ((?:[ pwcy ][ +: -][^ \|\} ]+ \| ?)+) \}…" at bounding box center [552, 294] width 630 height 409
type textarea "selectTotalActivity.trigger('change');"
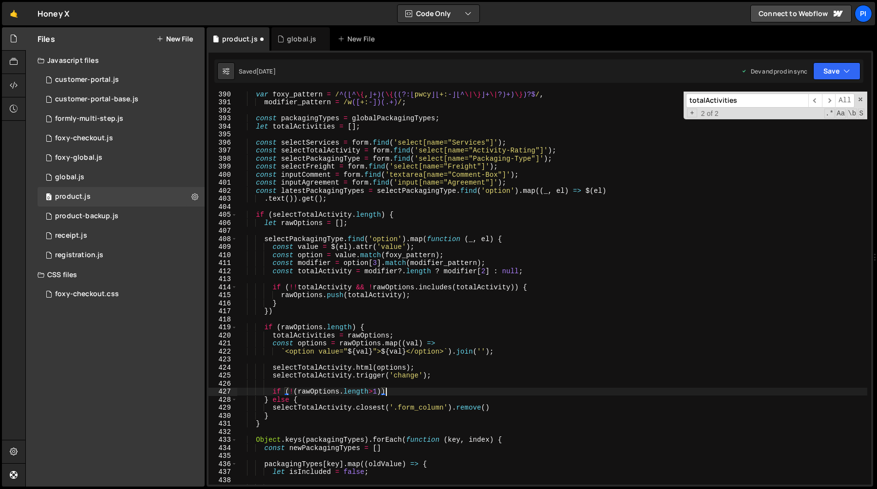
type textarea "if (!(rawOptions.length>1)){}"
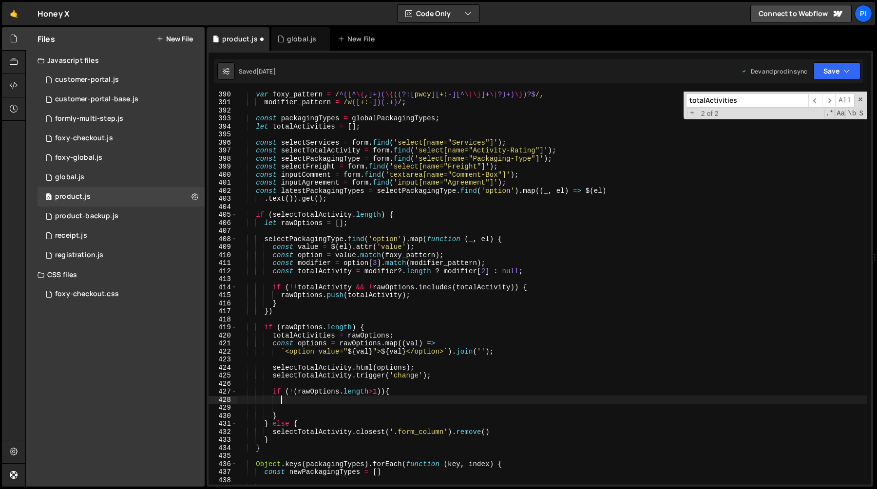
paste textarea "}"
type textarea "}"
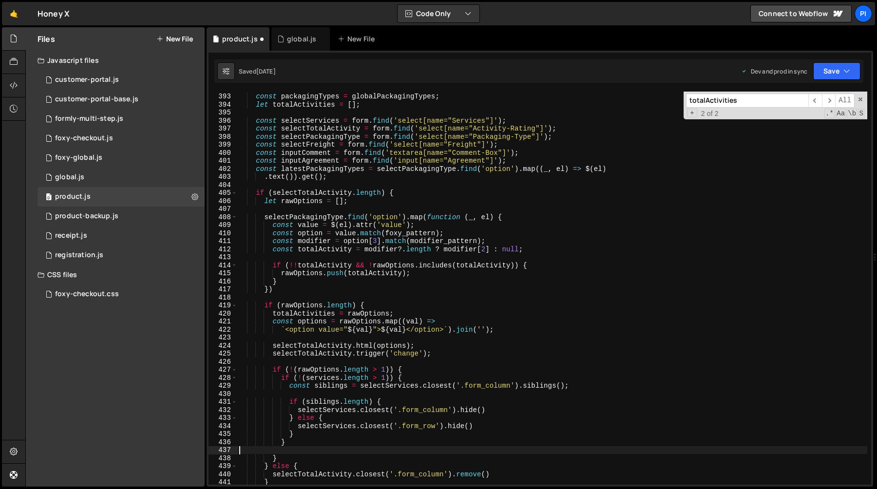
scroll to position [3163, 0]
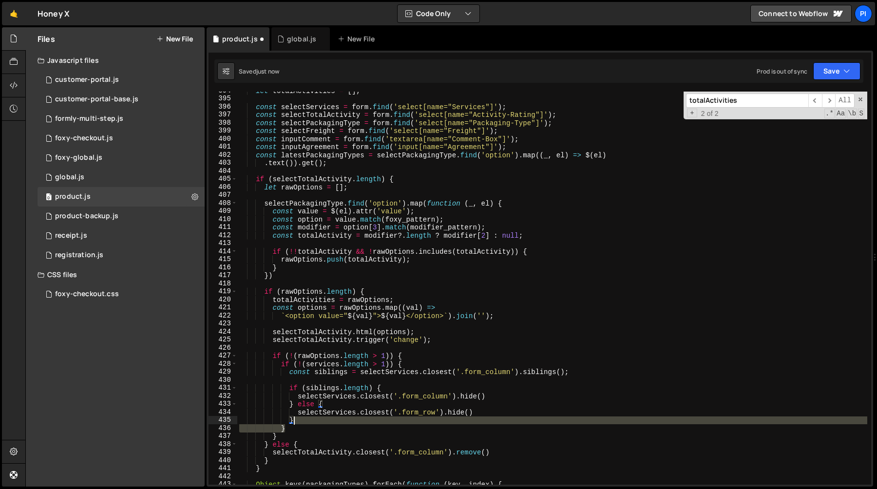
click at [307, 421] on div "let totalActivities = [ ] ; const selectServices = form . find ( 'select[name="…" at bounding box center [552, 291] width 630 height 409
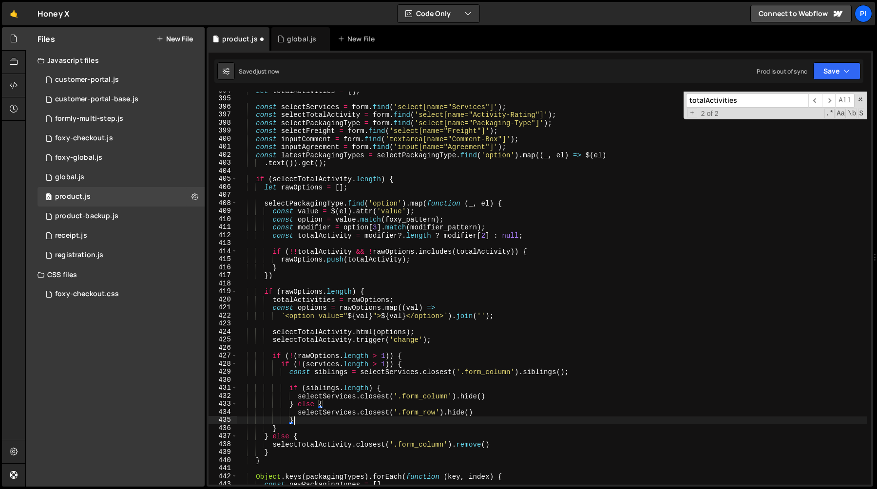
click at [418, 363] on div "let totalActivities = [ ] ; const selectServices = form . find ( 'select[name="…" at bounding box center [552, 291] width 630 height 409
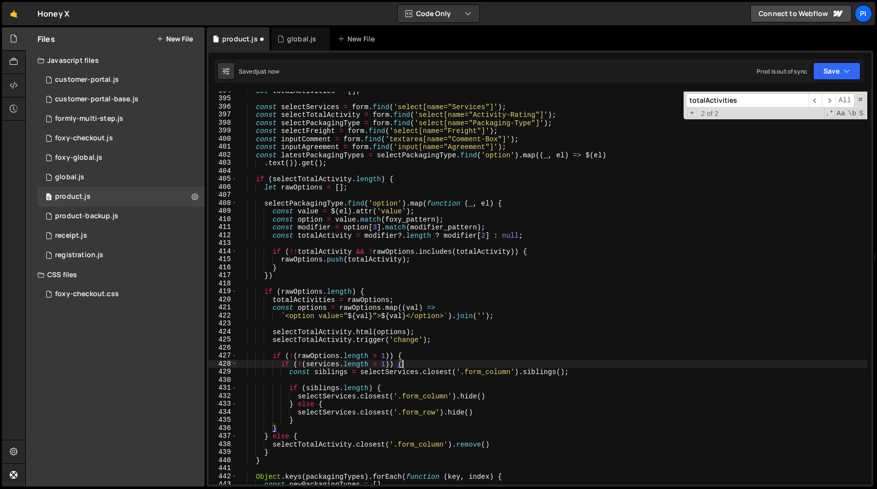
click at [418, 353] on div "let totalActivities = [ ] ; const selectServices = form . find ( 'select[name="…" at bounding box center [552, 291] width 630 height 409
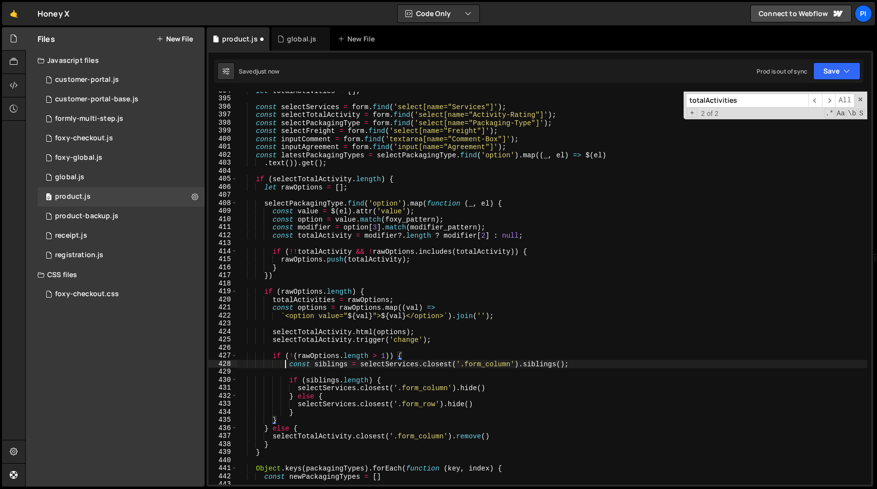
click at [285, 367] on div "let totalActivities = [ ] ; const selectServices = form . find ( 'select[name="…" at bounding box center [552, 291] width 630 height 409
click at [386, 363] on div "let totalActivities = [ ] ; const selectServices = form . find ( 'select[name="…" at bounding box center [552, 291] width 630 height 409
click at [331, 363] on div "let totalActivities = [ ] ; const selectServices = form . find ( 'select[name="…" at bounding box center [552, 291] width 630 height 409
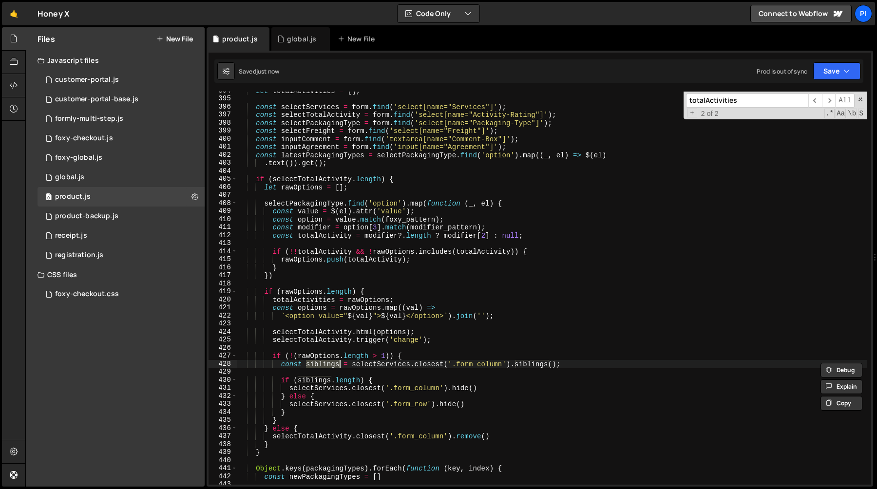
click at [388, 363] on div "let totalActivities = [ ] ; const selectServices = form . find ( 'select[name="…" at bounding box center [552, 291] width 630 height 409
click at [319, 331] on div "let totalActivities = [ ] ; const selectServices = form . find ( 'select[name="…" at bounding box center [552, 291] width 630 height 409
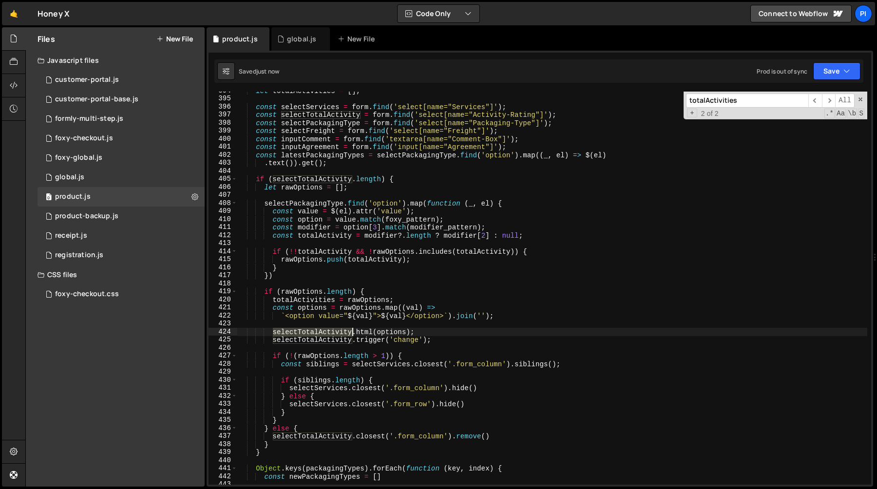
click at [319, 331] on div "let totalActivities = [ ] ; const selectServices = form . find ( 'select[name="…" at bounding box center [552, 291] width 630 height 409
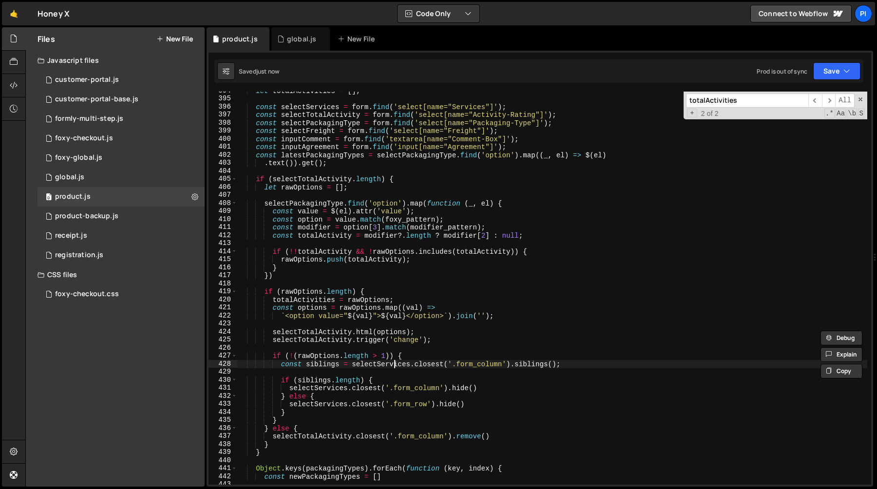
click at [393, 365] on div "let totalActivities = [ ] ; const selectServices = form . find ( 'select[name="…" at bounding box center [552, 291] width 630 height 409
paste textarea "TotalActivity"
click at [522, 362] on div "let totalActivities = [ ] ; const selectServices = form . find ( 'select[name="…" at bounding box center [552, 291] width 630 height 409
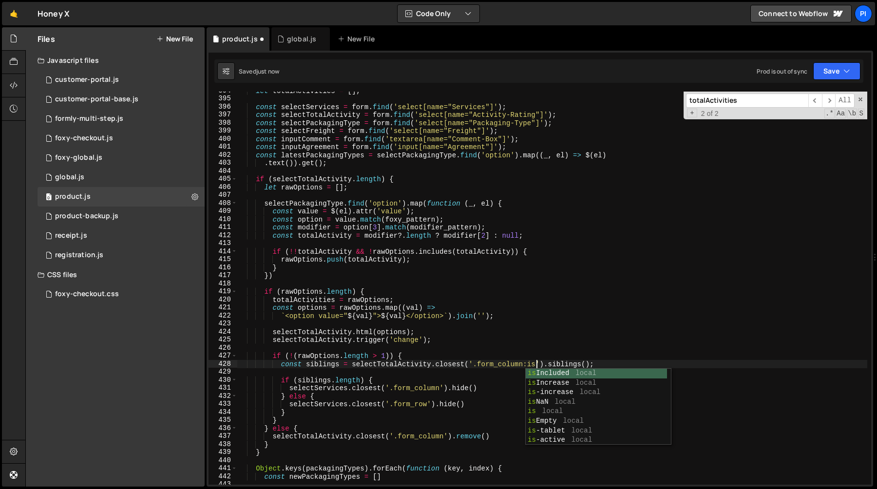
scroll to position [0, 21]
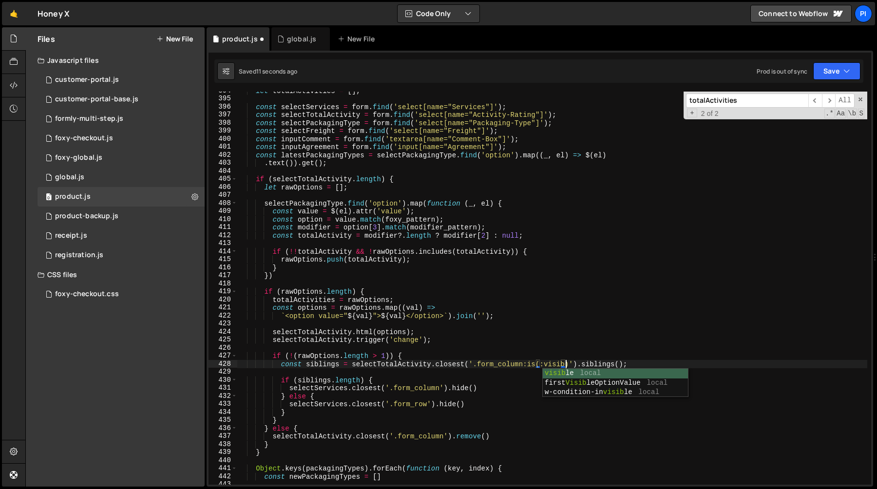
type textarea "const siblings = selectTotalActivity.closest('.form_column:is(:visible)').sibli…"
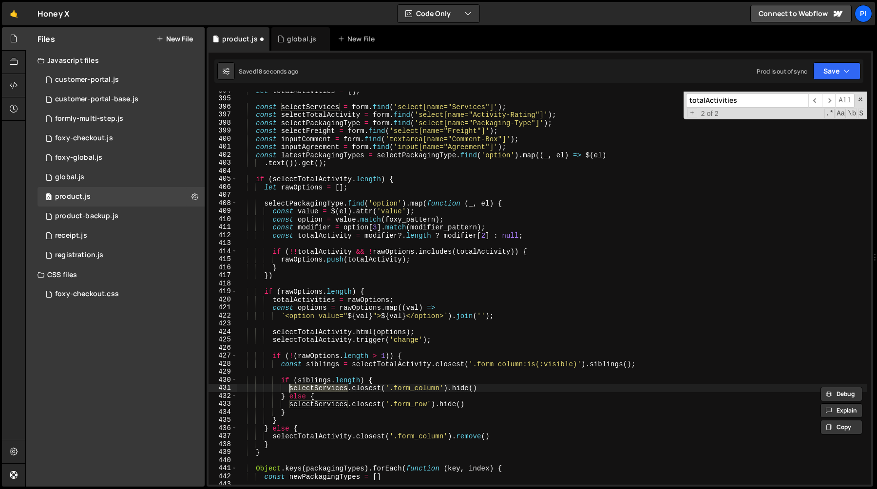
paste textarea "TotalActivity"
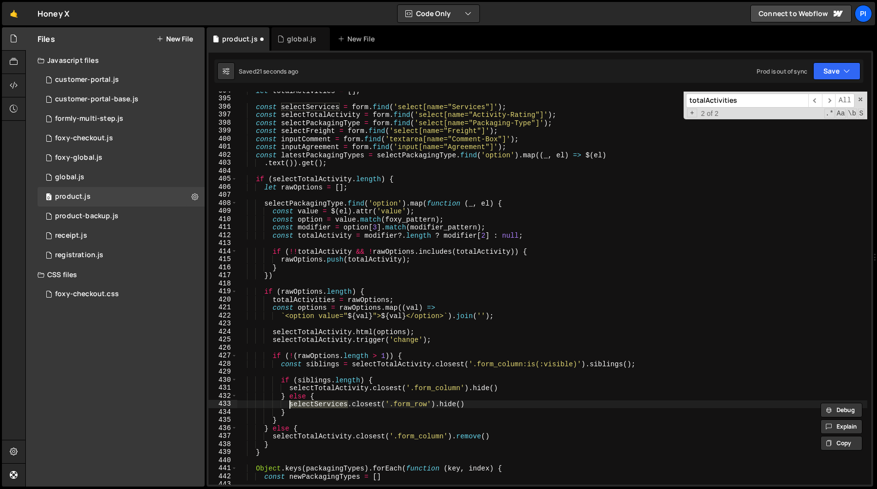
paste textarea "TotalActivity"
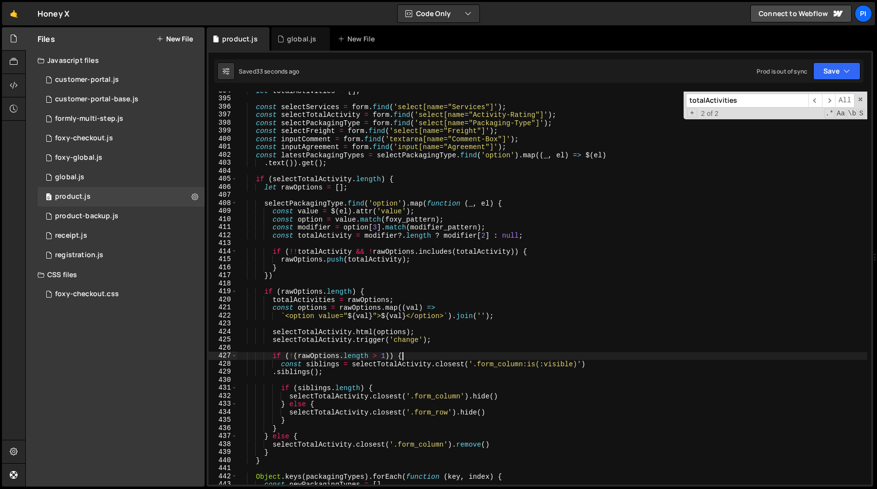
click at [459, 359] on div "let totalActivities = [ ] ; const selectServices = form . find ( 'select[name="…" at bounding box center [552, 291] width 630 height 409
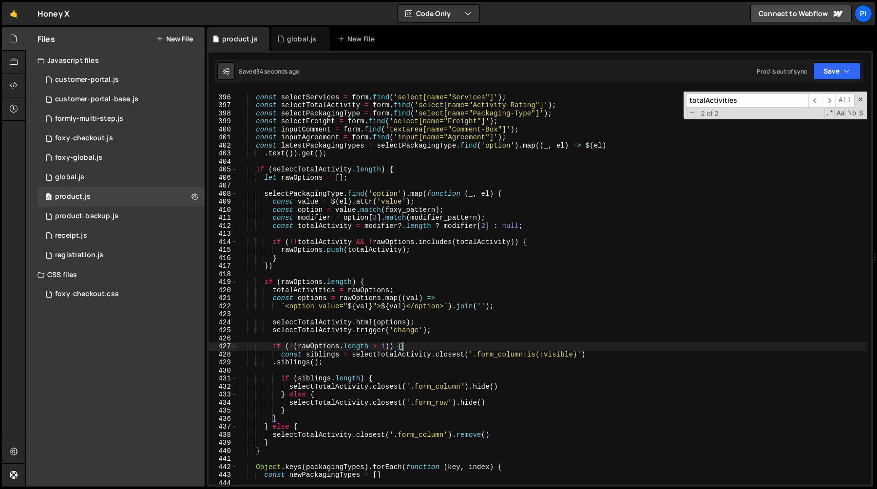
scroll to position [3174, 0]
click at [413, 198] on div "const selectServices = form . find ( 'select[name="Services"]' ) ; const select…" at bounding box center [552, 289] width 630 height 409
type textarea "const value = $(el).attr('value');"
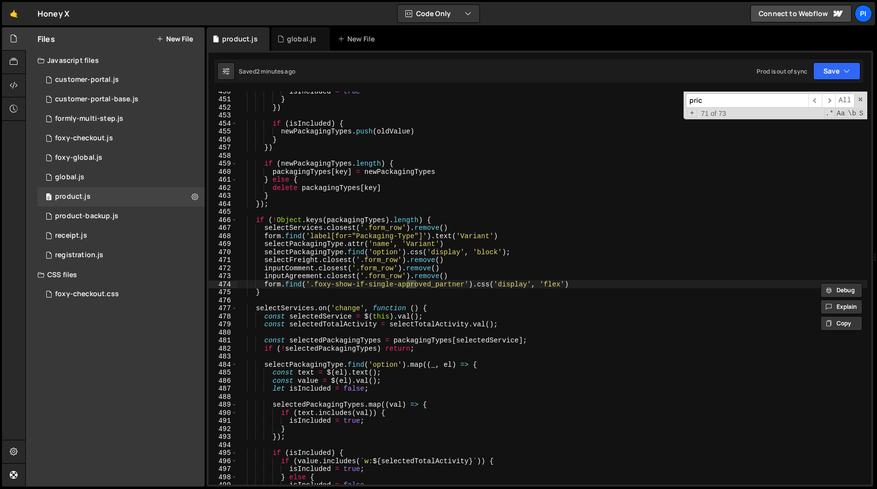
scroll to position [76, 0]
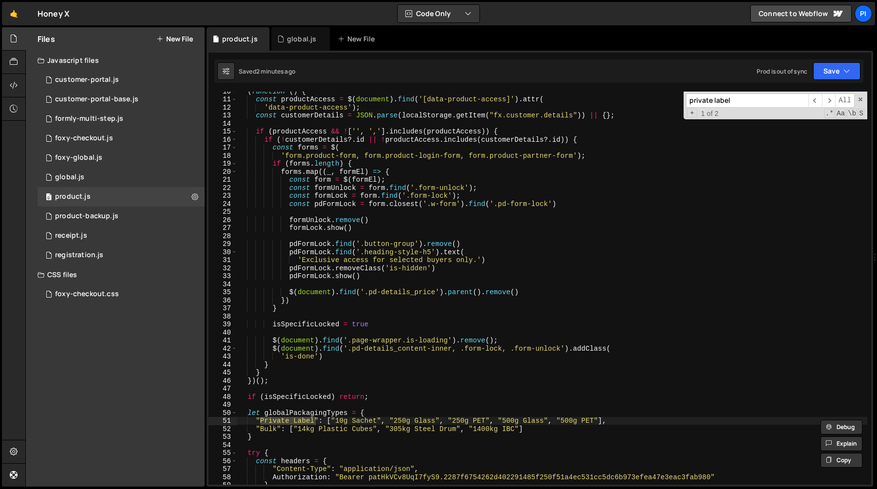
type input "private label"
type textarea "let globalPackagingTypes = {"
click at [316, 412] on div "( function ( ) { const productAccess = $ ( document ) . find ( '[data-product-a…" at bounding box center [552, 291] width 630 height 409
type input "globalPackagingTypes"
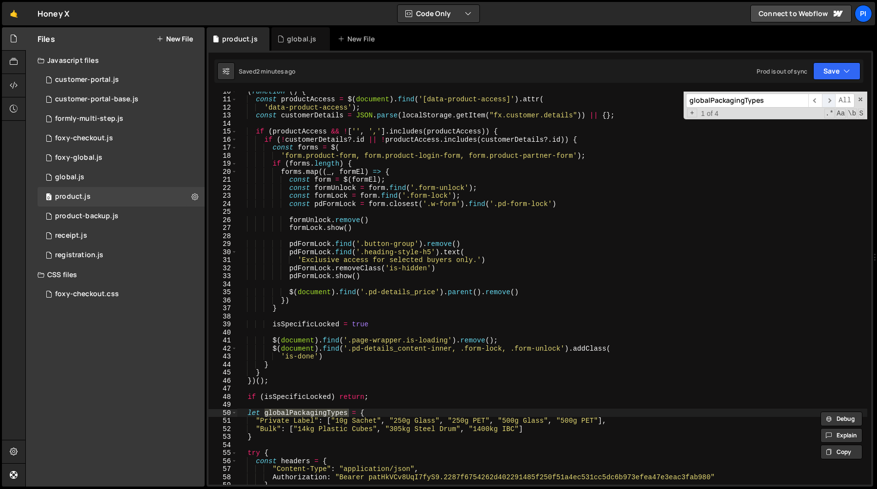
click at [830, 103] on span "​" at bounding box center [829, 101] width 14 height 14
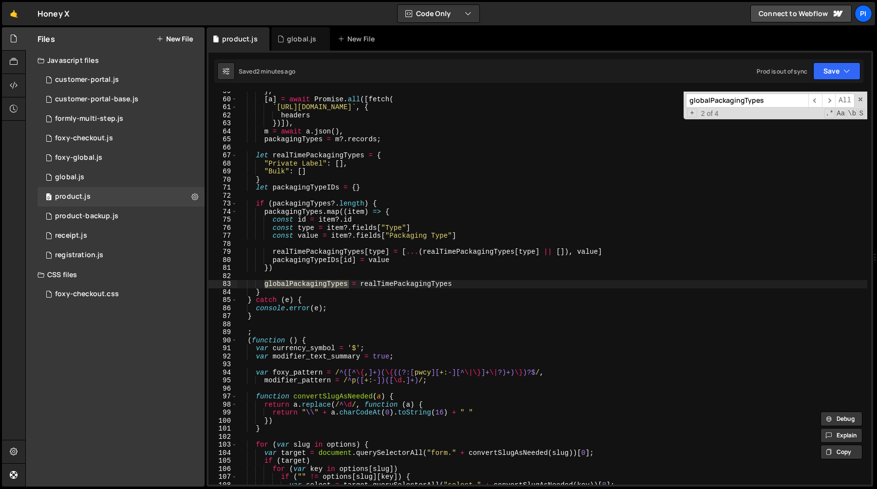
click at [475, 280] on div "} , [ a ] = await Promise . all ([ fetch ( ` [URL][DOMAIN_NAME] ` , { headers }…" at bounding box center [552, 291] width 630 height 409
click at [467, 289] on div "} , [ a ] = await Promise . all ([ fetch ( ` [URL][DOMAIN_NAME] ` , { headers }…" at bounding box center [552, 291] width 630 height 409
type textarea "}"
click at [346, 242] on div "} , [ a ] = await Promise . all ([ fetch ( ` [URL][DOMAIN_NAME] ` , { headers }…" at bounding box center [552, 291] width 630 height 409
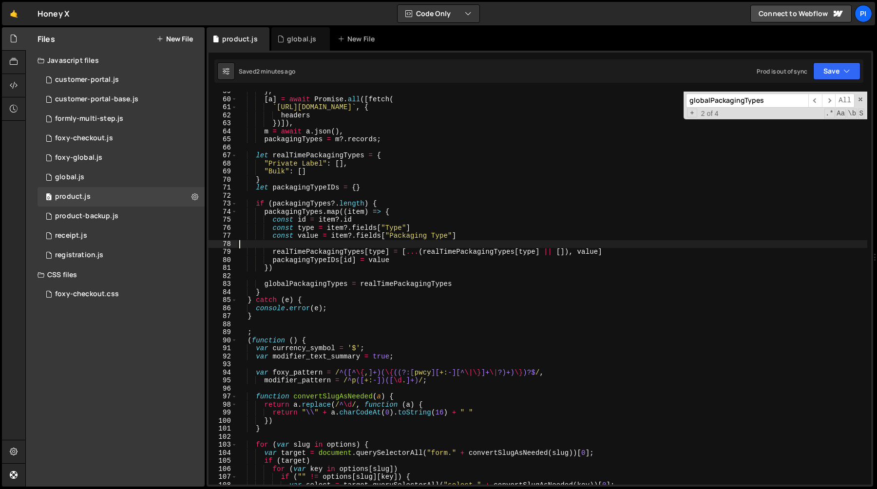
click at [304, 210] on div "} , [ a ] = await Promise . all ([ fetch ( ` [URL][DOMAIN_NAME] ` , { headers }…" at bounding box center [552, 291] width 630 height 409
click at [382, 255] on div "} , [ a ] = await Promise . all ([ fetch ( ` [URL][DOMAIN_NAME] ` , { headers }…" at bounding box center [552, 291] width 630 height 409
type textarea "realTimePackagingTypes[type] = [...(realTimePackagingTypes[type] || []), value]"
click at [382, 255] on div "} , [ a ] = await Promise . all ([ fetch ( ` [URL][DOMAIN_NAME] ` , { headers }…" at bounding box center [552, 291] width 630 height 409
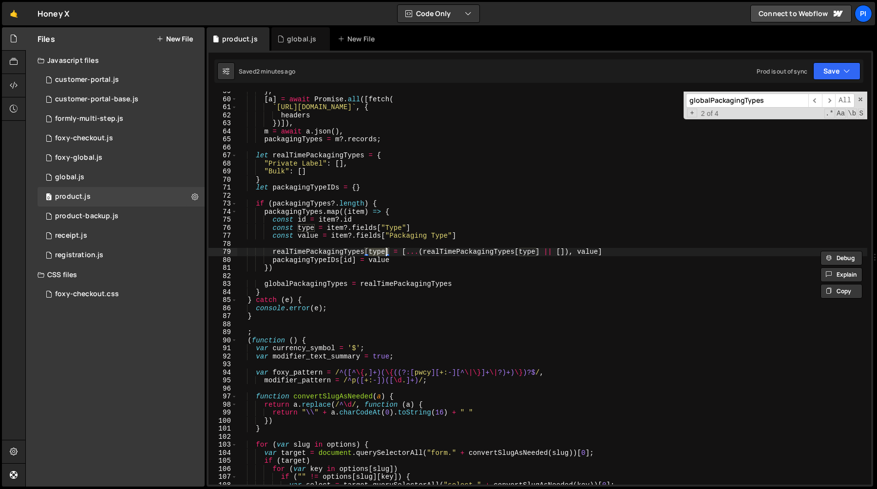
click at [346, 252] on div "} , [ a ] = await Promise . all ([ fetch ( ` [URL][DOMAIN_NAME] ` , { headers }…" at bounding box center [552, 291] width 630 height 409
click at [379, 252] on div "} , [ a ] = await Promise . all ([ fetch ( ` [URL][DOMAIN_NAME] ` , { headers }…" at bounding box center [552, 291] width 630 height 409
click at [388, 245] on div "} , [ a ] = await Promise . all ([ fetch ( ` [URL][DOMAIN_NAME] ` , { headers }…" at bounding box center [552, 291] width 630 height 409
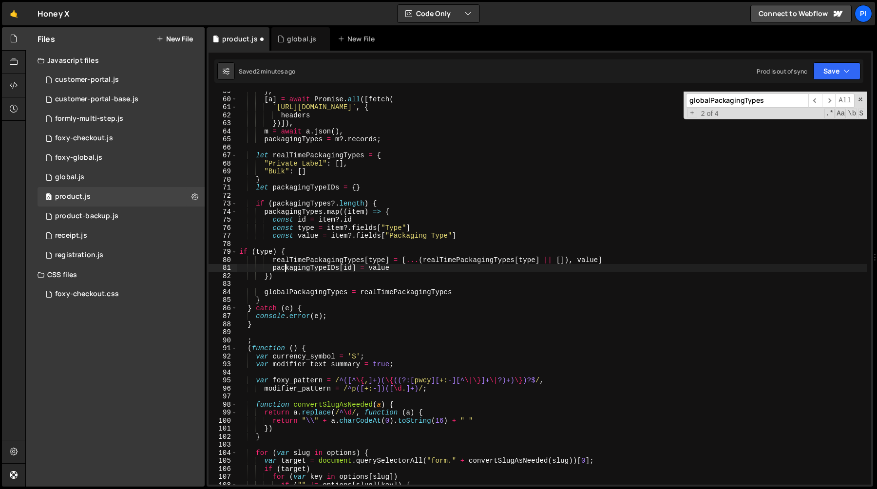
scroll to position [0, 2]
type textarea "if (value && type) {"
type textarea "const value = item?.fields["Packaging Type"]"
type textarea "packagingTypeIDs[id] = value"
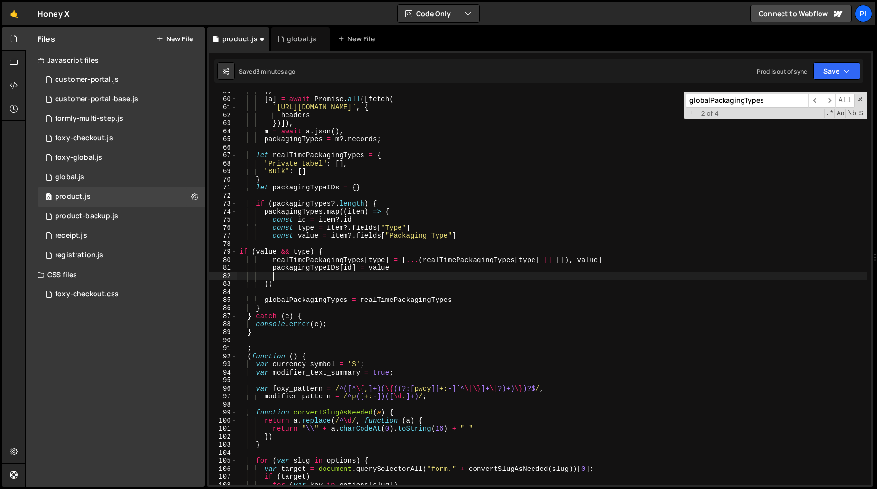
scroll to position [0, 2]
click at [826, 70] on button "Save" at bounding box center [836, 71] width 47 height 18
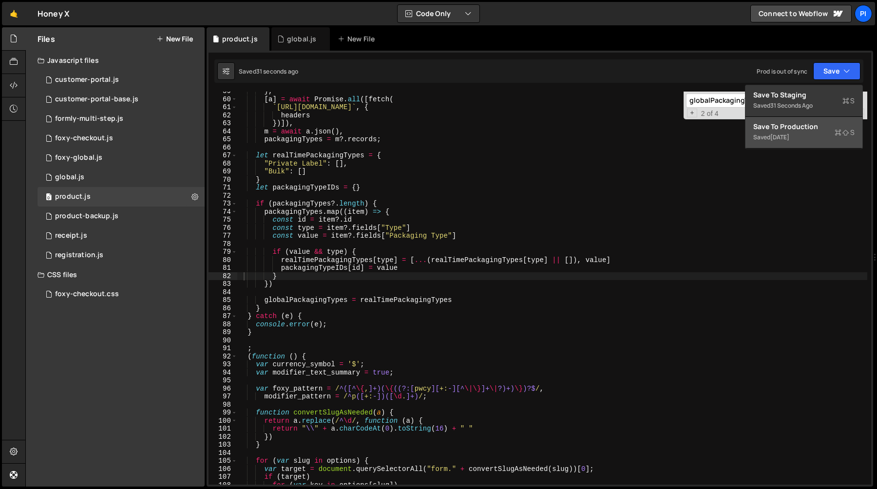
click at [807, 133] on div "Saved [DATE]" at bounding box center [803, 138] width 101 height 12
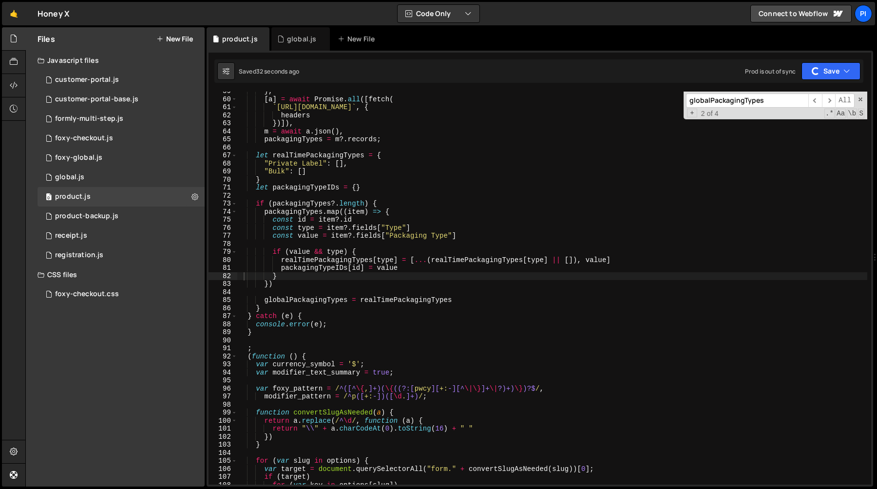
type textarea "realTimePackagingTypes[type] = [...(realTimePackagingTypes[type] || []), value]"
click at [328, 262] on div "} , [ a ] = await Promise . all ([ fetch ( ` [URL][DOMAIN_NAME] ` , { headers }…" at bounding box center [552, 291] width 630 height 409
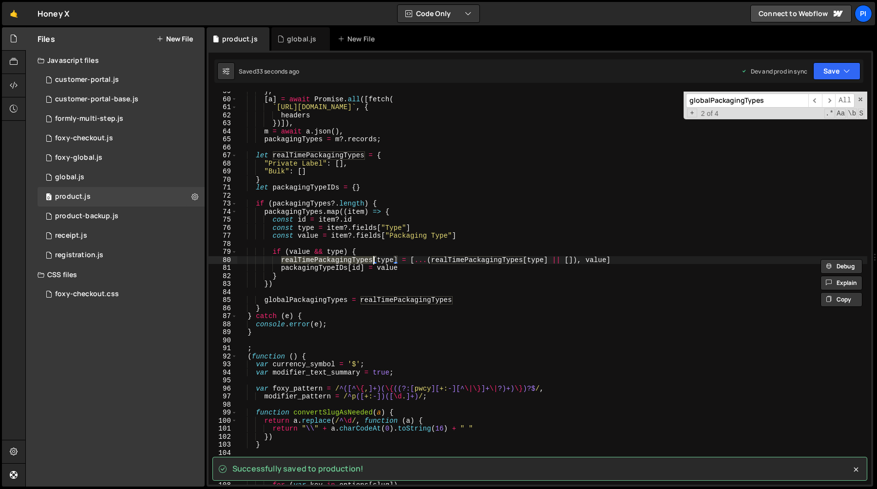
click at [397, 260] on div "} , [ a ] = await Promise . all ([ fetch ( ` [URL][DOMAIN_NAME] ` , { headers }…" at bounding box center [552, 291] width 630 height 409
type input "realTimePackagingTypes[type]"
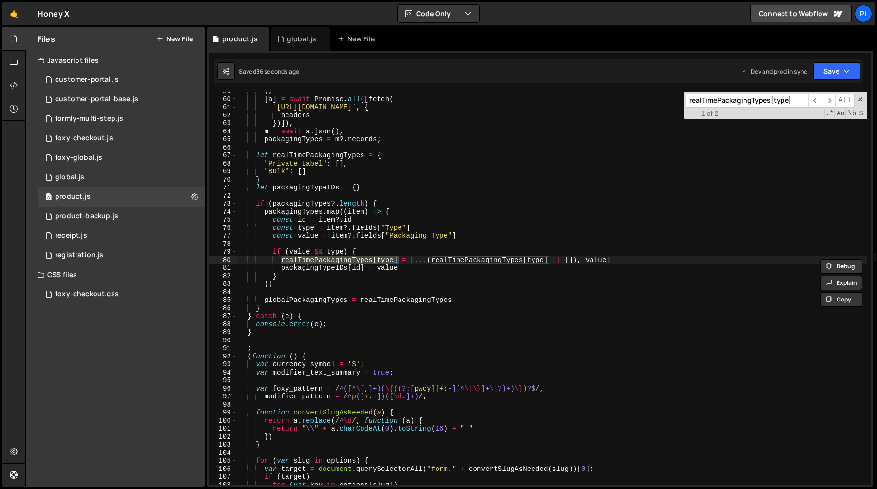
type textarea "if (value && type) {"
click at [365, 251] on div "} , [ a ] = await Promise . all ([ fetch ( ` [URL][DOMAIN_NAME] ` , { headers }…" at bounding box center [552, 291] width 630 height 409
click at [272, 251] on div "} , [ a ] = await Promise . all ([ fetch ( ` [URL][DOMAIN_NAME] ` , { headers }…" at bounding box center [552, 291] width 630 height 409
click at [825, 102] on span "​" at bounding box center [829, 101] width 14 height 14
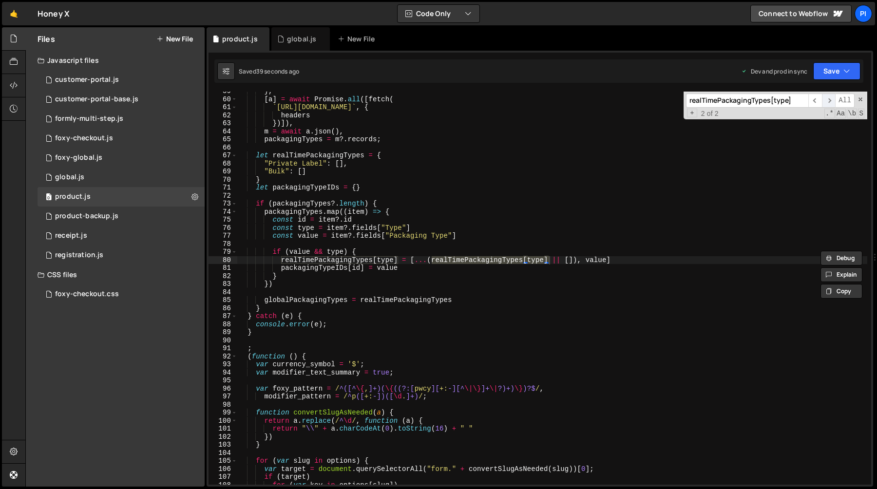
click at [825, 102] on span "​" at bounding box center [829, 101] width 14 height 14
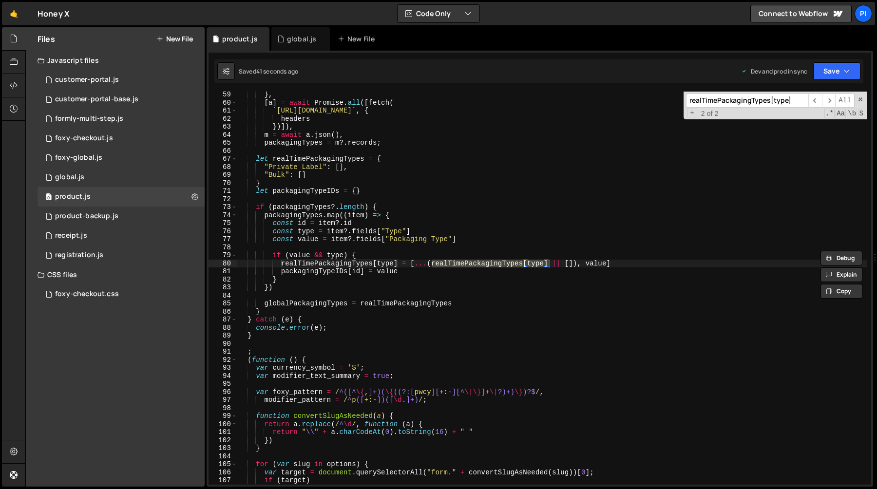
scroll to position [449, 0]
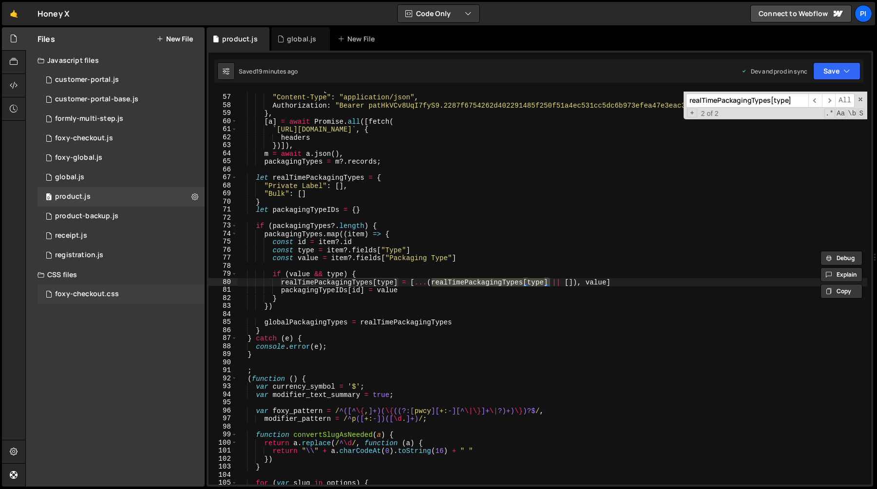
click at [101, 293] on div "foxy-checkout.css" at bounding box center [87, 294] width 64 height 9
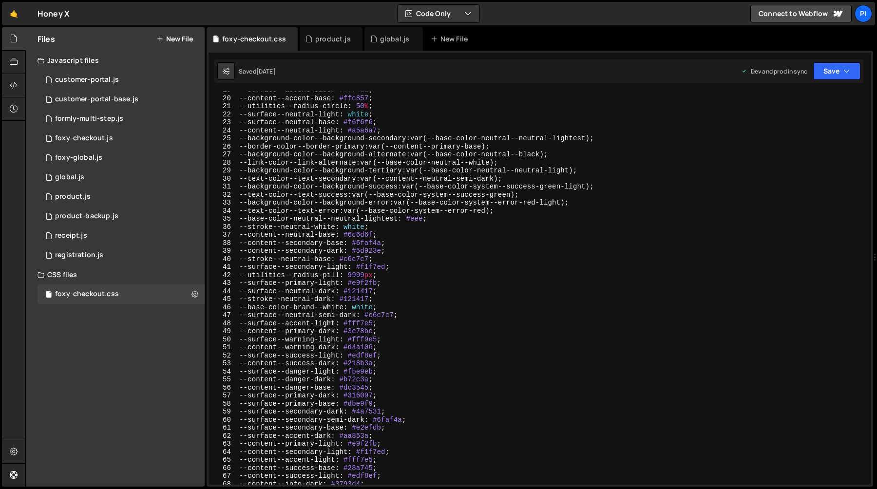
scroll to position [150, 0]
type textarea "--utilities--radius-pill: 9999px;"
click at [513, 275] on div "--surface--accent-base : #fff4dd ; --content--accent-base : #ffc857 ; --utiliti…" at bounding box center [552, 290] width 630 height 409
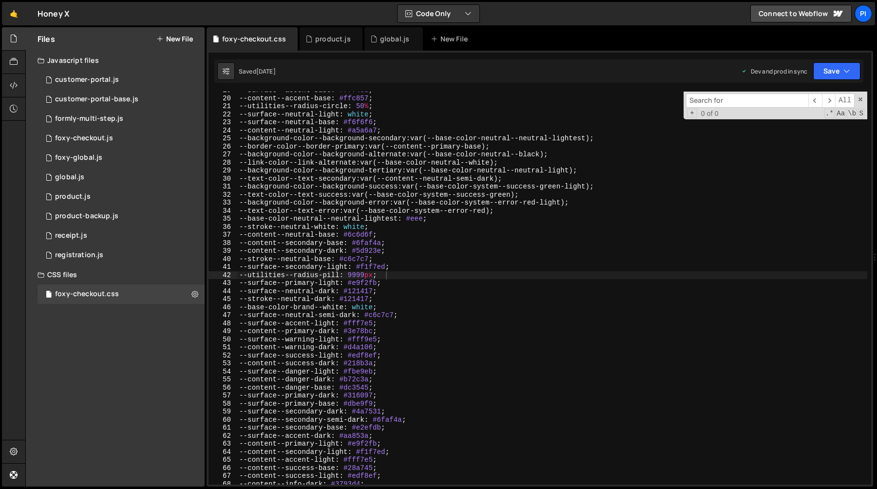
type input "fc-transaction__discounts fc-transaction__section"
click at [720, 100] on input at bounding box center [747, 101] width 122 height 14
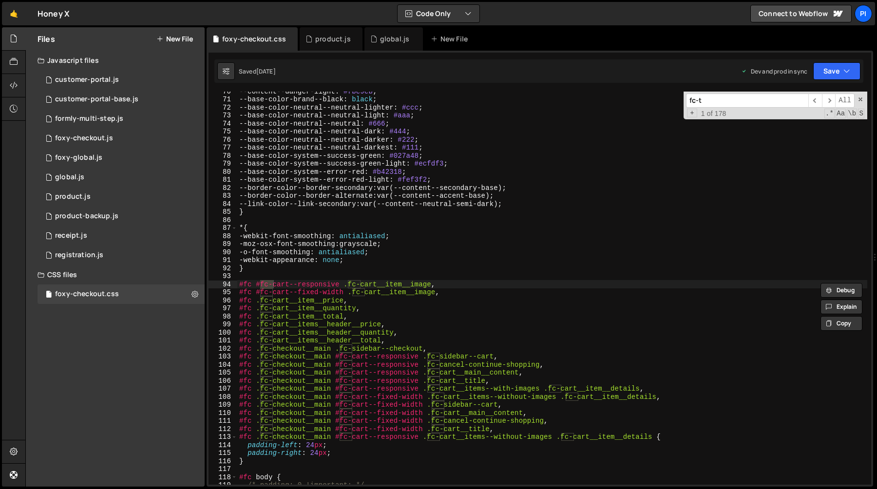
scroll to position [4505, 0]
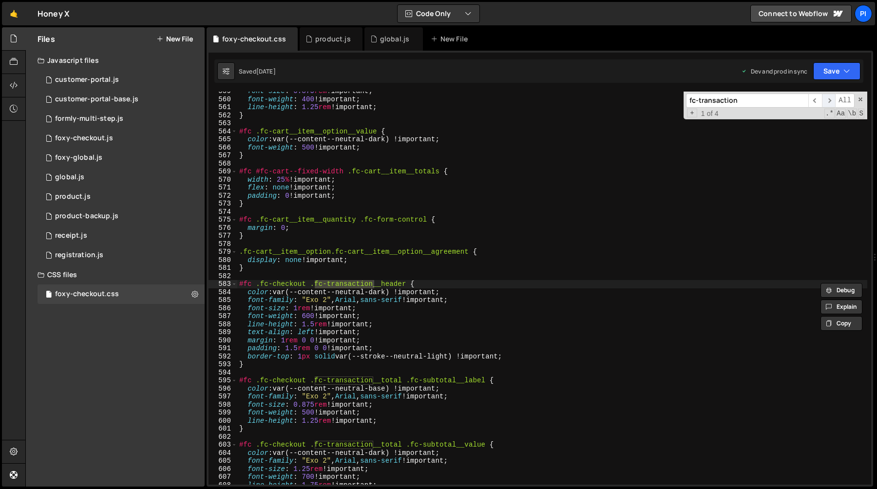
type input "fc-transaction"
click at [825, 100] on span "​" at bounding box center [829, 101] width 14 height 14
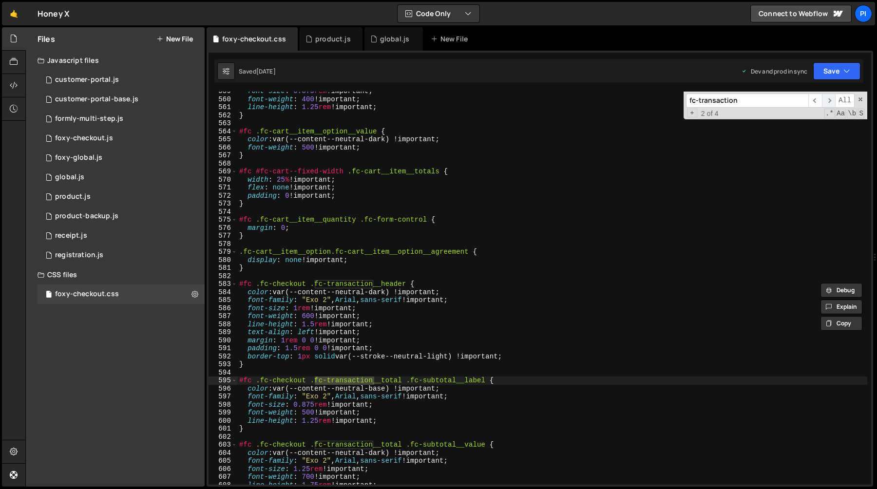
click at [825, 100] on span "​" at bounding box center [829, 101] width 14 height 14
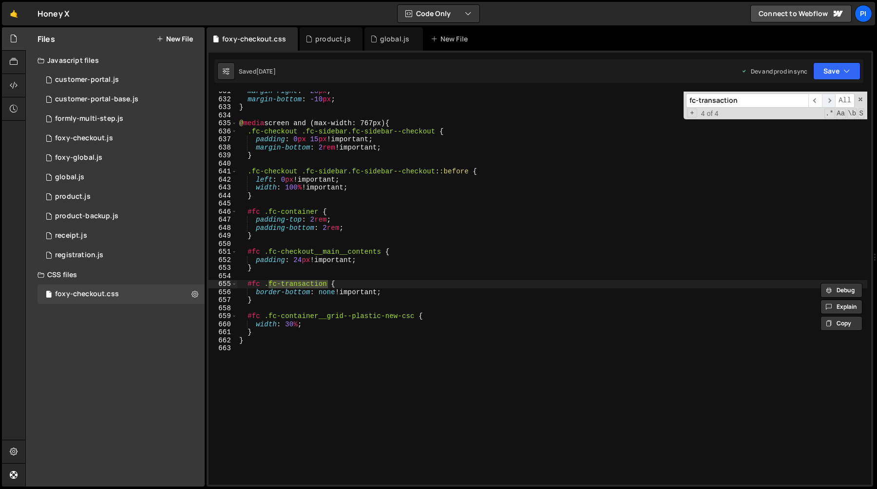
scroll to position [5084, 0]
click at [810, 106] on span "​" at bounding box center [815, 101] width 14 height 14
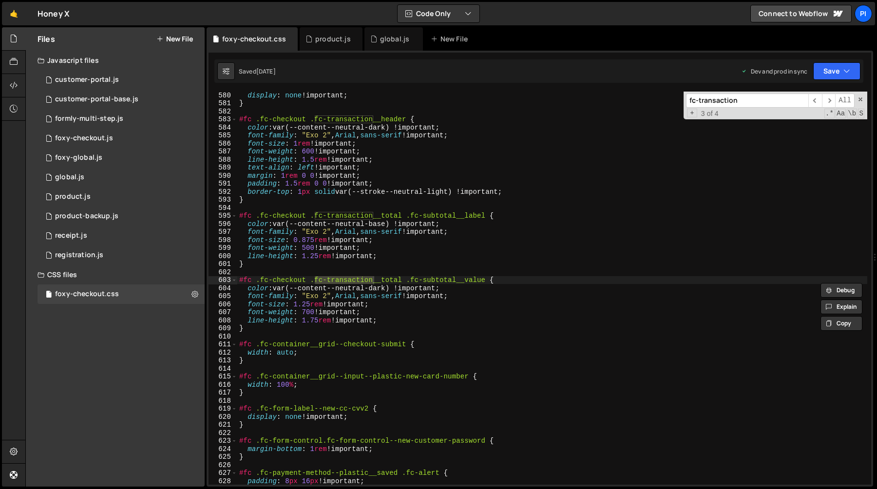
scroll to position [4670, 0]
type textarea "}"
click at [294, 327] on div "display : none !important ; } #fc .fc-checkout .fc-transaction__header { color …" at bounding box center [552, 295] width 630 height 409
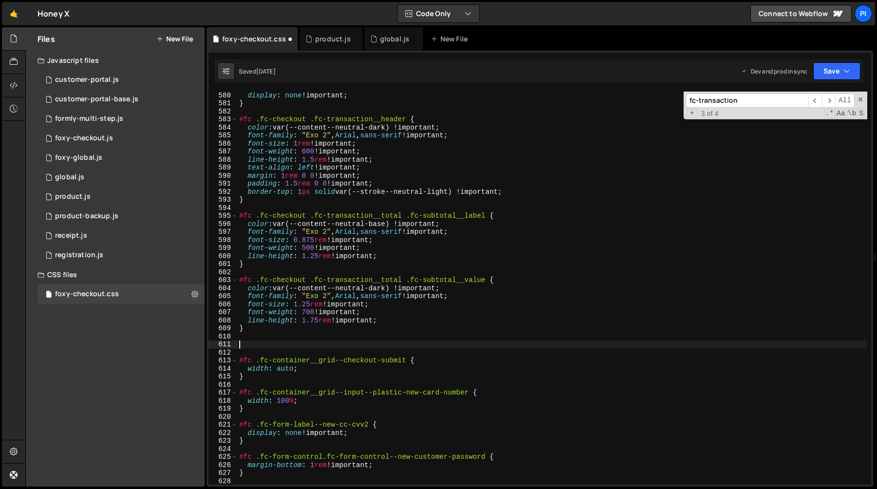
paste textarea "fc-transaction__discounts fc-transaction__section"
click at [305, 281] on div "display : none !important ; } #fc .fc-checkout .fc-transaction__header { color …" at bounding box center [552, 295] width 630 height 409
click at [292, 345] on div "display : none !important ; } #fc .fc-checkout .fc-transaction__header { color …" at bounding box center [552, 295] width 630 height 409
paste textarea "#fc .fc-checkout"
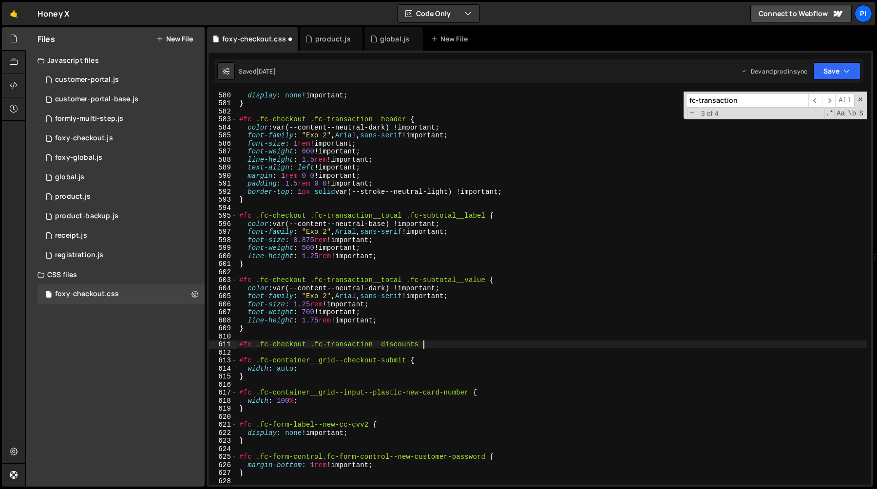
type textarea "#fc .fc-checkout .fc-transaction__discounts {}"
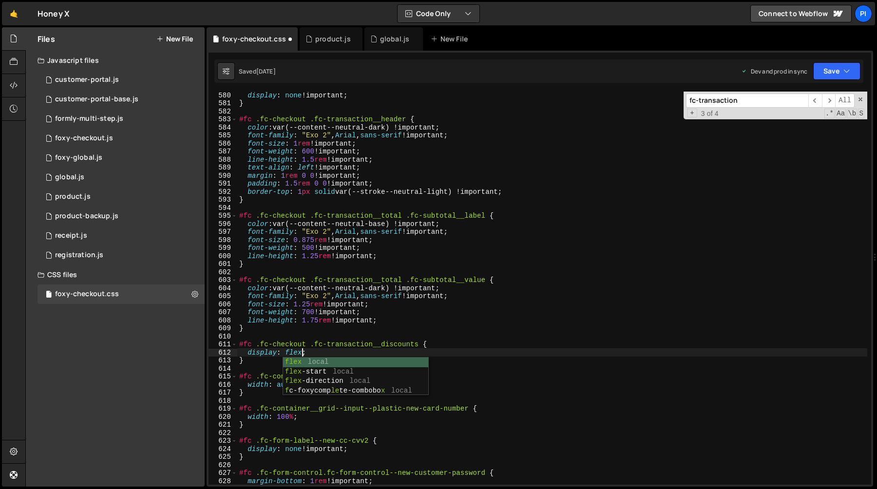
scroll to position [0, 4]
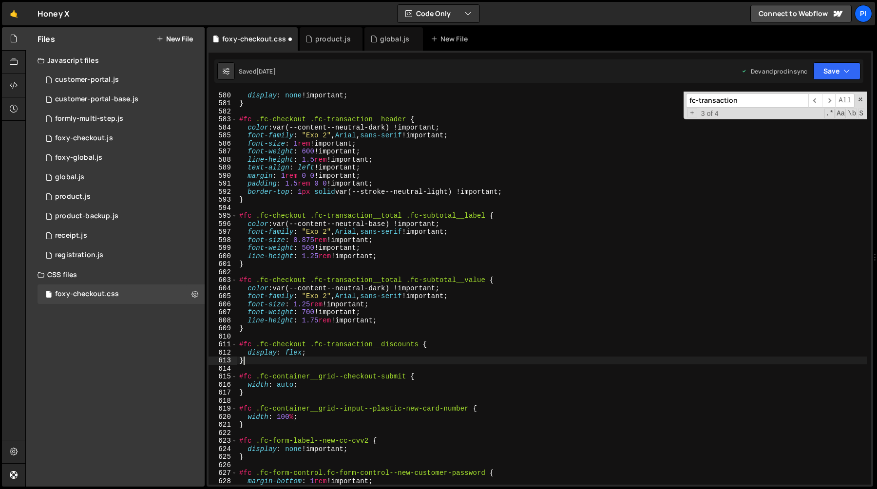
click at [255, 360] on div "display : none !important ; } #fc .fc-checkout .fc-transaction__header { color …" at bounding box center [552, 295] width 630 height 409
type textarea "}"
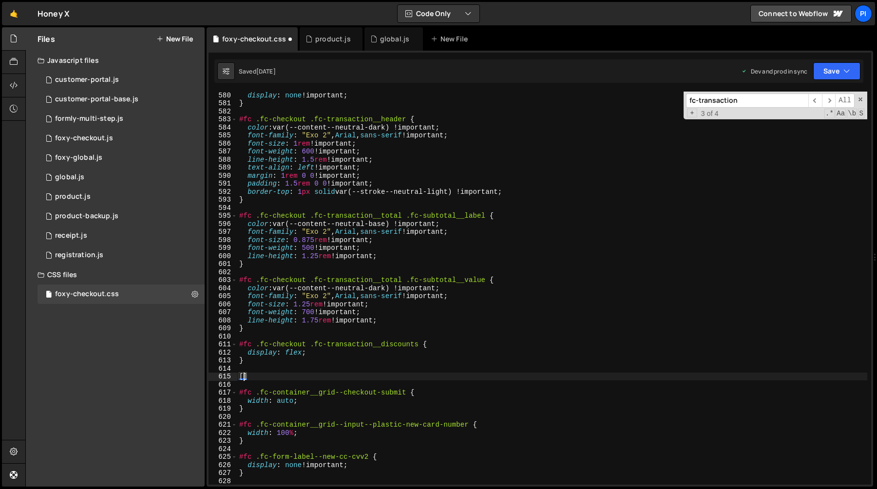
paste textarea "data-fc-id="block-coupon-entry"]"
type textarea "[data-fc-id="block-coupon-entry"] {}"
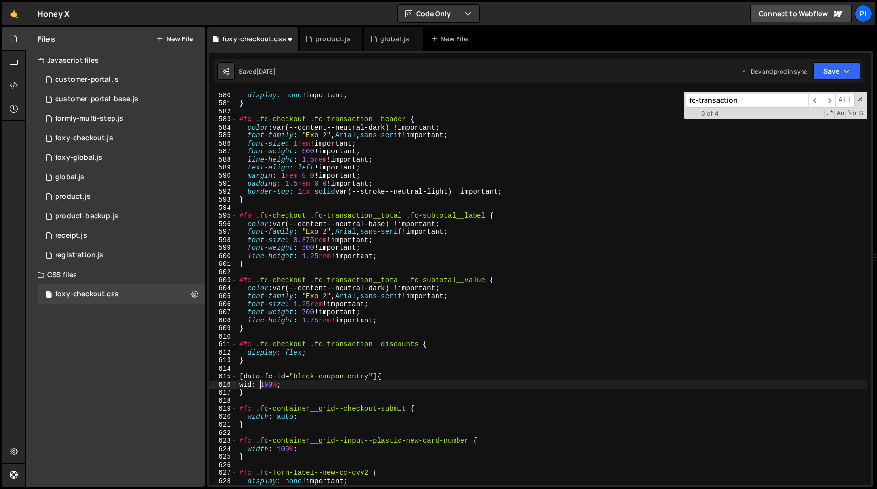
scroll to position [0, 2]
click at [287, 388] on div "display : none !important ; } #fc .fc-checkout .fc-transaction__header { color …" at bounding box center [552, 295] width 630 height 409
type textarea "}"
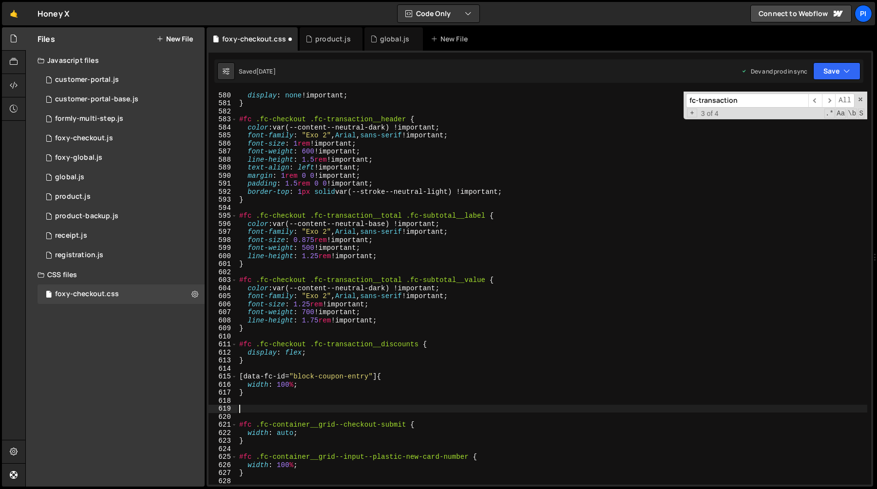
paste textarea "fc-transaction__ui"
type textarea ".fc-transaction__ui {}"
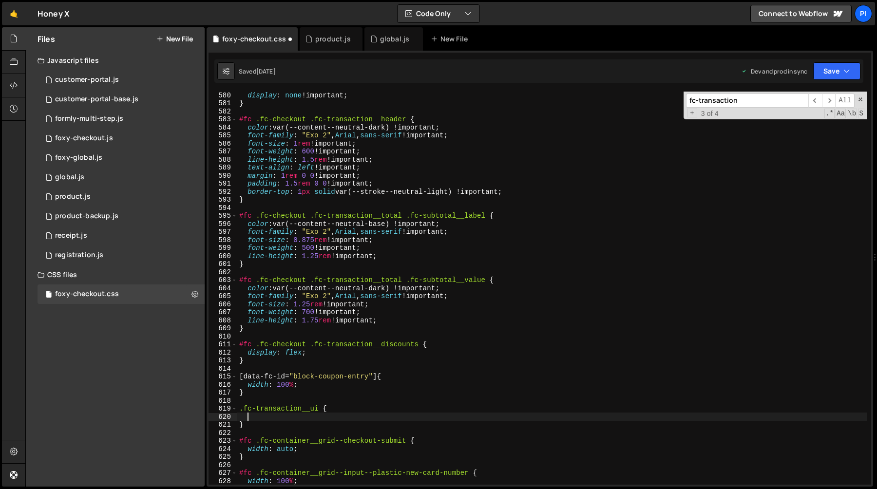
paste textarea "justify-content: space-between;"
click at [253, 435] on div "display : none !important ; } #fc .fc-checkout .fc-transaction__header { color …" at bounding box center [552, 295] width 630 height 409
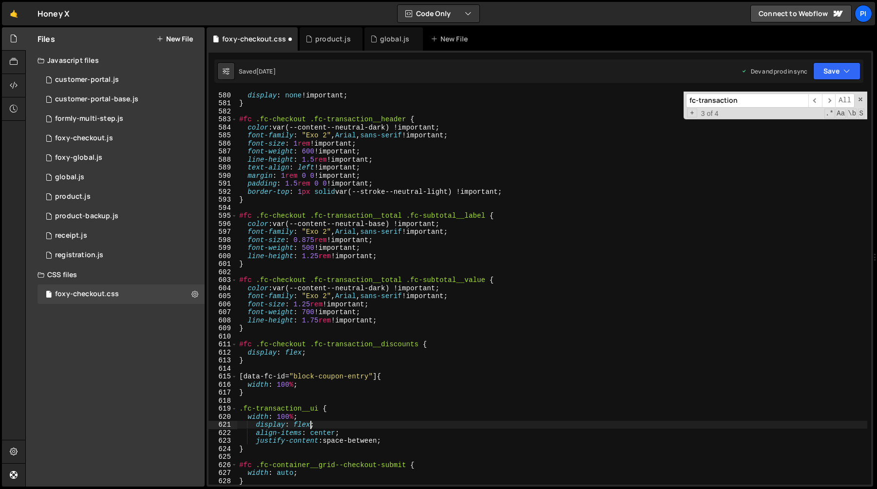
click at [238, 346] on div "display : none !important ; } #fc .fc-checkout .fc-transaction__header { color …" at bounding box center [552, 295] width 630 height 409
click at [419, 345] on div "display : none !important ; } #fc .fc-checkout .fc-transaction__header { color …" at bounding box center [552, 295] width 630 height 409
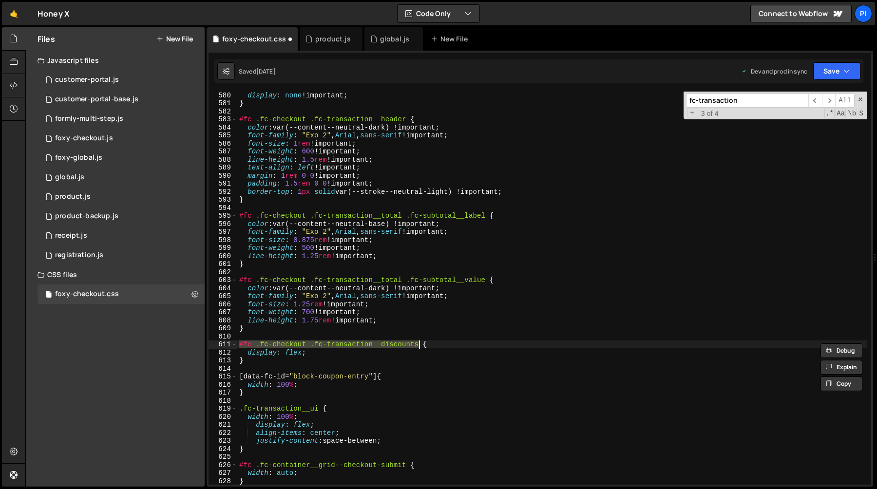
click at [240, 378] on div "display : none !important ; } #fc .fc-checkout .fc-transaction__header { color …" at bounding box center [552, 295] width 630 height 409
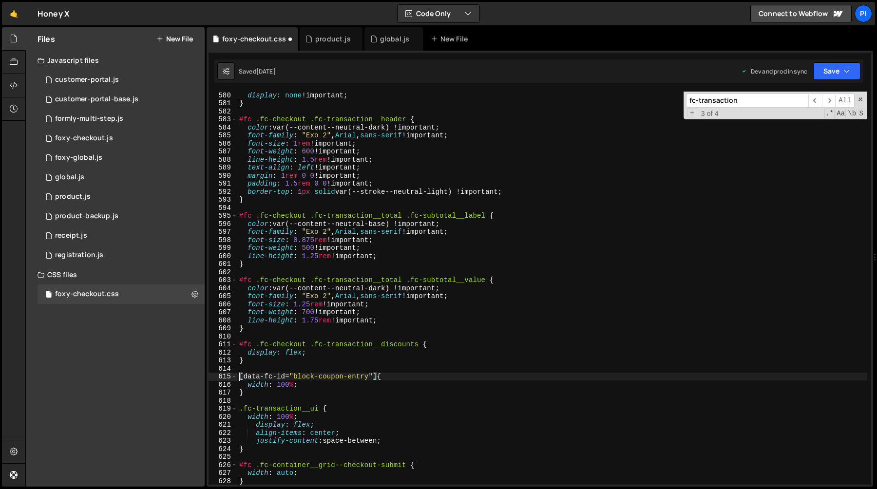
paste textarea "#fc .fc-checkout .fc-transaction__discounts"
click at [239, 413] on div "display : none !important ; } #fc .fc-checkout .fc-transaction__header { color …" at bounding box center [552, 295] width 630 height 409
paste textarea "#fc .fc-checkout .fc-transaction__discounts"
type textarea "#fc .fc-checkout .fc-transaction__discounts .fc-transaction__ui {"
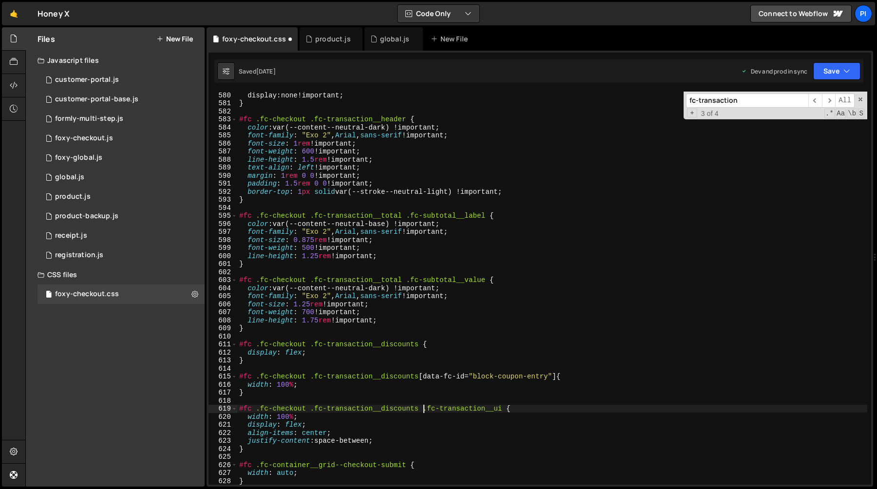
click at [310, 397] on div "display : none ! important ; } #fc .fc-checkout .fc-transaction__header { color…" at bounding box center [552, 295] width 630 height 409
click at [311, 388] on div "display : none !important ; } #fc .fc-checkout .fc-transaction__header { color …" at bounding box center [552, 295] width 630 height 409
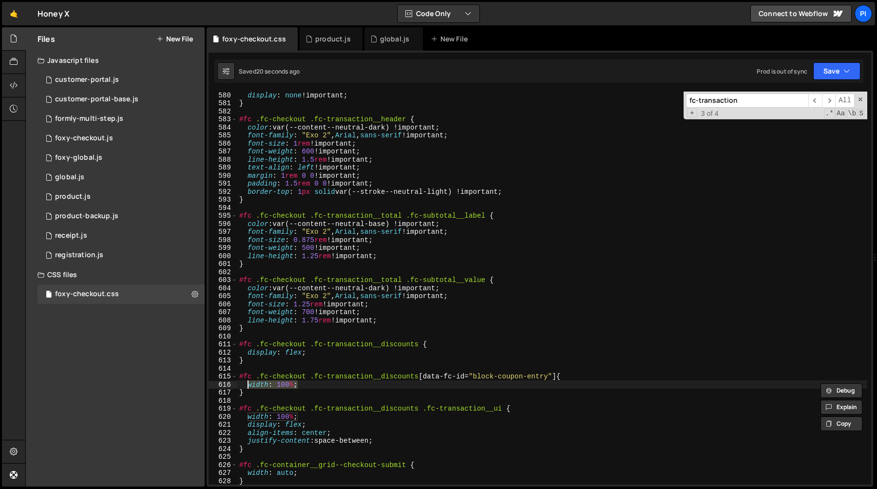
click at [451, 344] on div "display : none !important ; } #fc .fc-checkout .fc-transaction__header { color …" at bounding box center [552, 295] width 630 height 409
type textarea "#fc .fc-checkout .fc-transaction__discounts {"
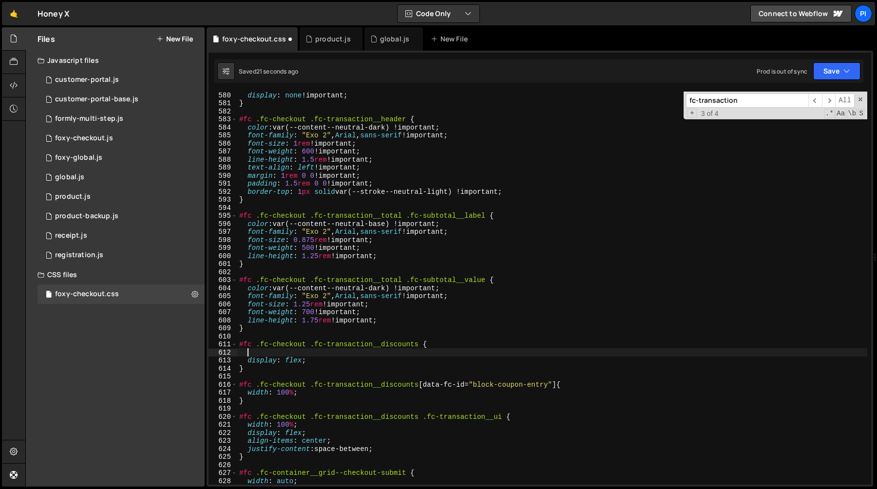
paste textarea "width: 100%;"
paste textarea "!important"
type textarea "}"
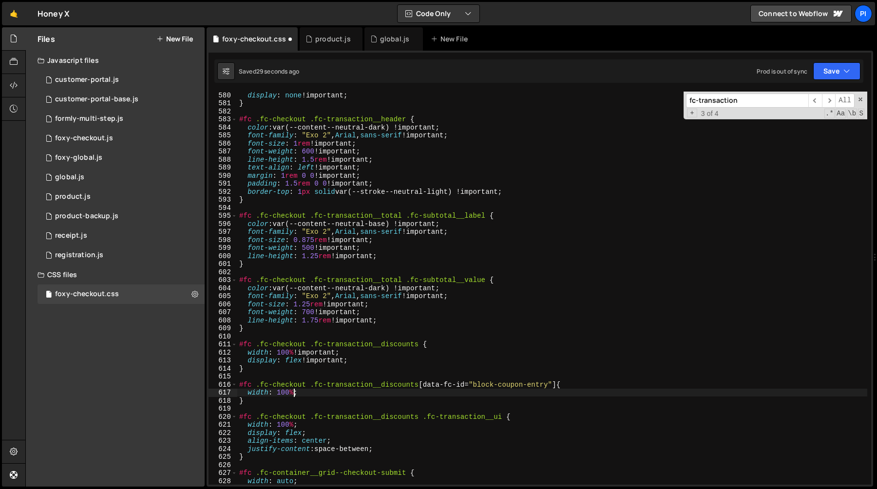
paste textarea "!important"
type textarea "}"
paste textarea "!important"
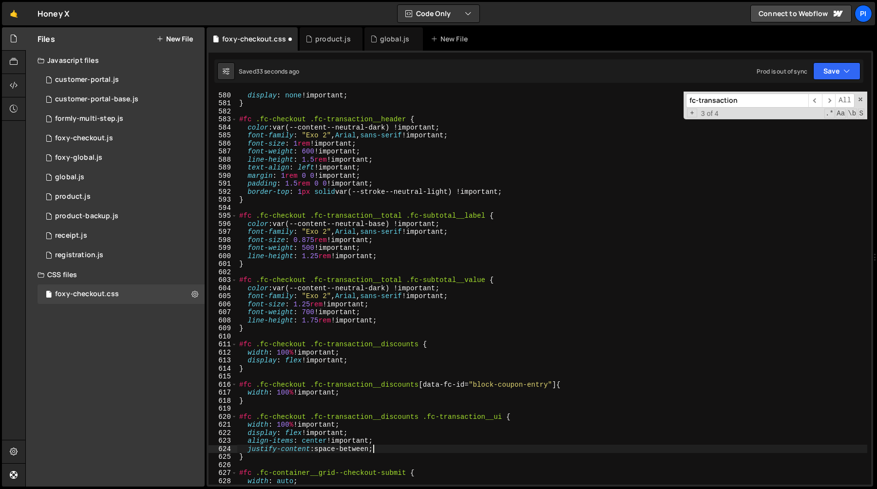
paste textarea "!important"
type textarea "}"
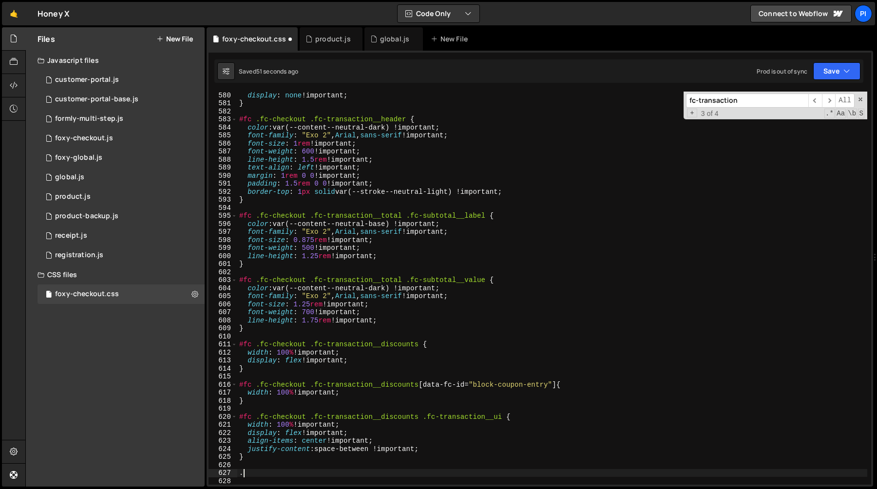
paste textarea "fc-coupon-entry--input"
type textarea ".fc-coupon-entry--input {}"
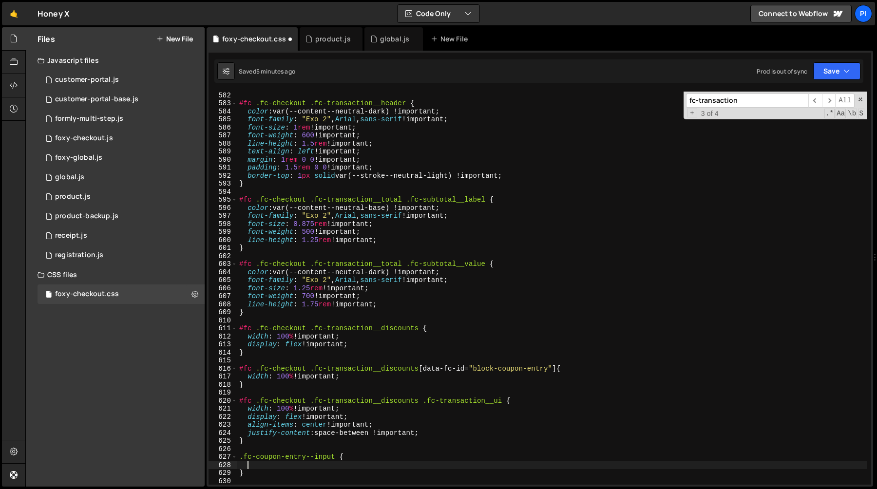
paste textarea "margin-top: 0.5rem;"
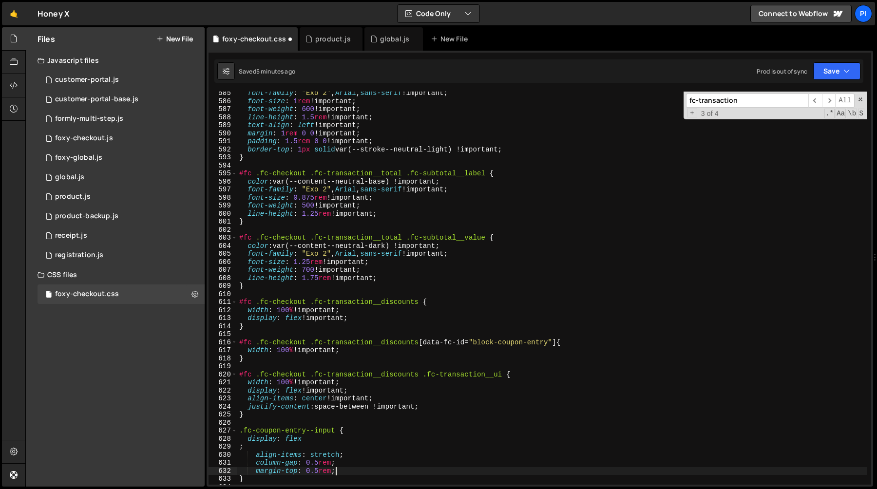
scroll to position [4723, 0]
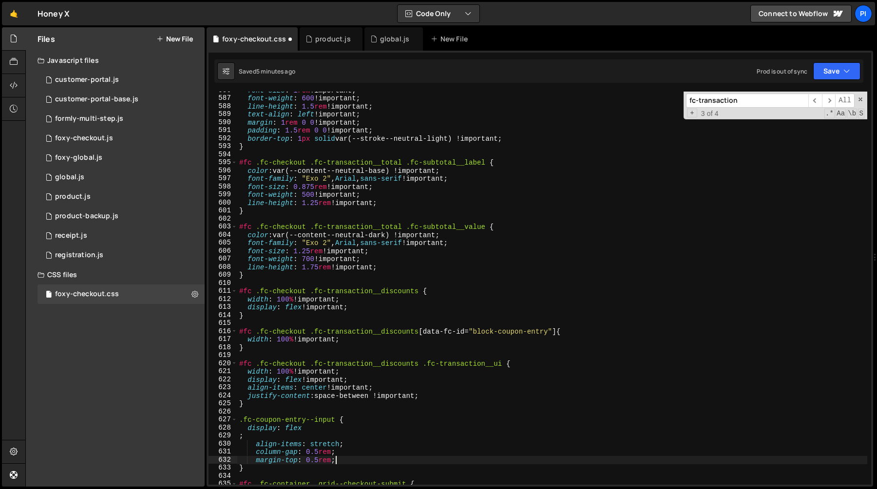
click at [293, 435] on div "font-size : 1 rem !important ; font-weight : 600 !important ; line-height : 1.5…" at bounding box center [552, 290] width 630 height 409
click at [284, 460] on div "font-size : 1 rem !important ; font-weight : 600 !important ; line-height : 1.5…" at bounding box center [552, 290] width 630 height 409
type textarea "}"
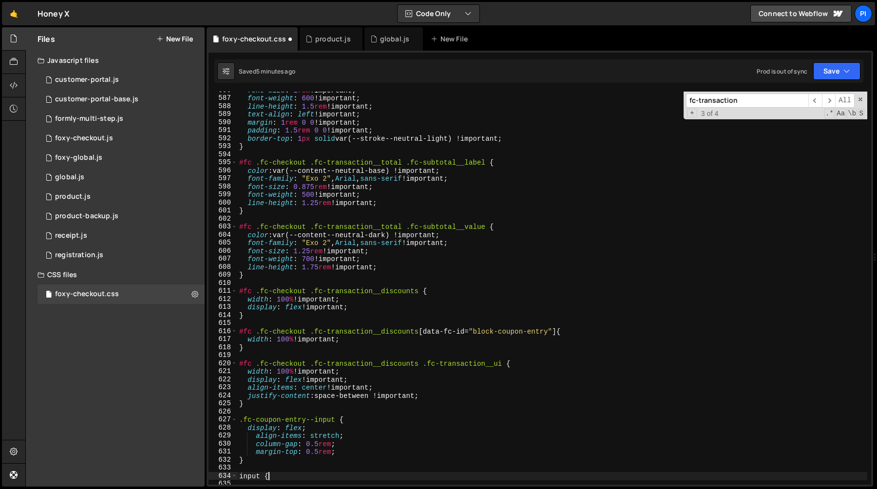
scroll to position [0, 1]
type textarea "input {}"
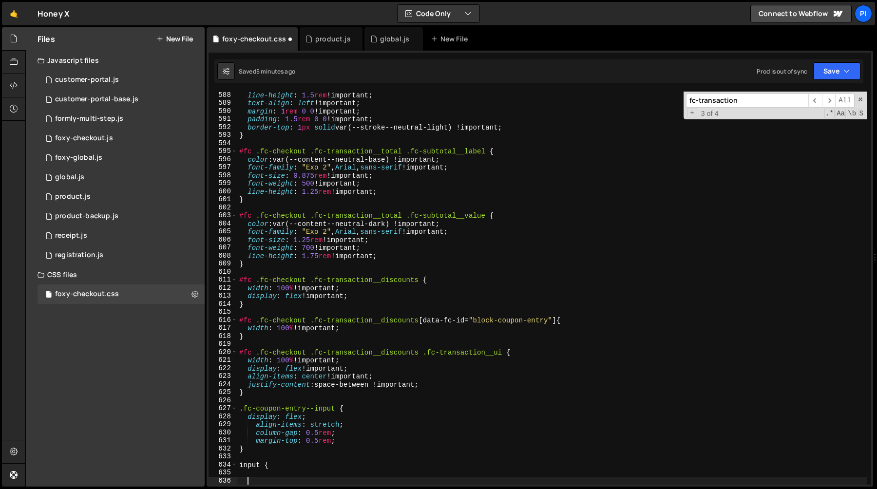
scroll to position [4735, 0]
paste textarea "height: auto !important;"
type textarea "height: auto !important;"
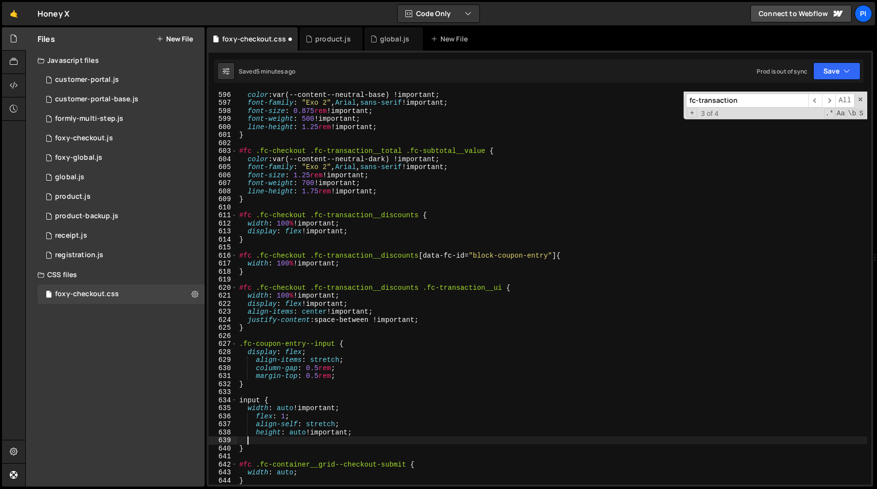
scroll to position [4800, 0]
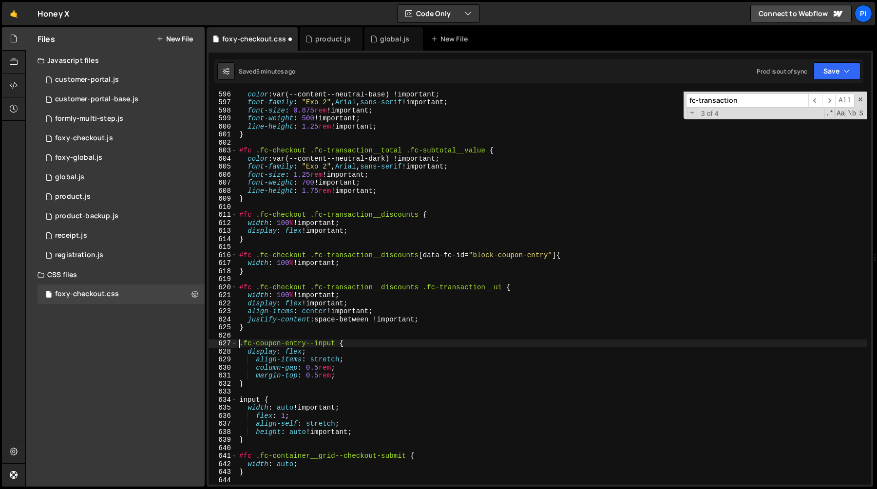
click at [239, 345] on div "color : var(--content--neutral-base) !important ; font-family : " Exo 2 " , Ari…" at bounding box center [552, 294] width 630 height 409
click at [335, 345] on div "color : var(--content--neutral-base) !important ; font-family : " Exo 2 " , Ari…" at bounding box center [552, 294] width 630 height 409
click at [239, 399] on div "color : var(--content--neutral-base) !important ; font-family : " Exo 2 " , Ari…" at bounding box center [552, 294] width 630 height 409
paste textarea ".fc-coupon-entry--input"
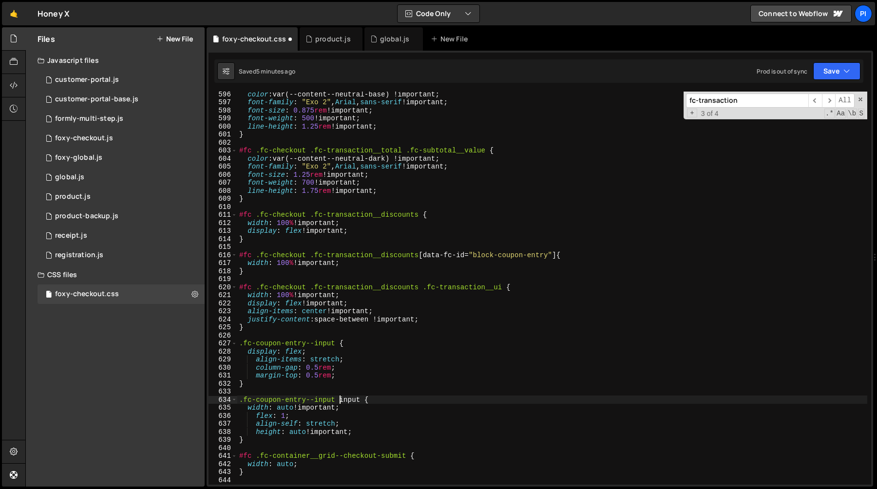
click at [254, 440] on div "color : var(--content--neutral-base) !important ; font-family : " Exo 2 " , Ari…" at bounding box center [552, 294] width 630 height 409
type textarea "}"
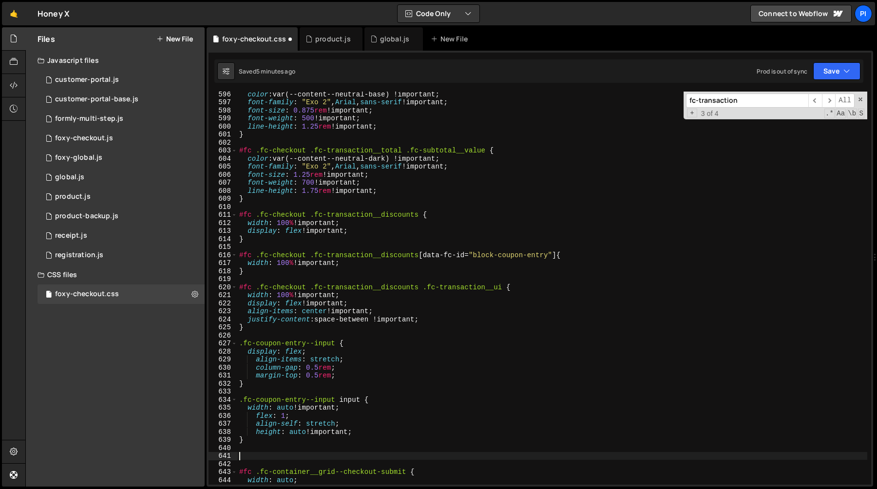
paste textarea ".fc-coupon-entry--input"
paste textarea "fc-input-group__button"
type textarea ".fc-coupon-entry--input .fc-input-group__button {}"
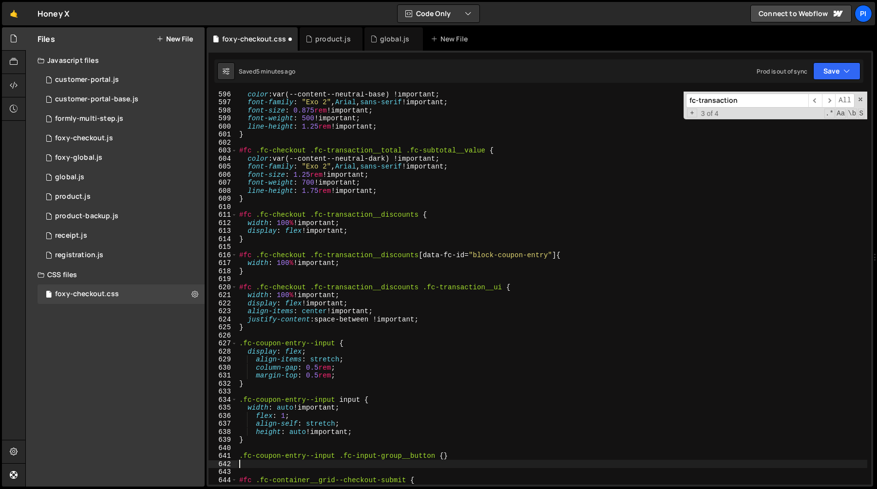
type textarea ".fc-coupon-entry--input .fc-input-group__button {}"
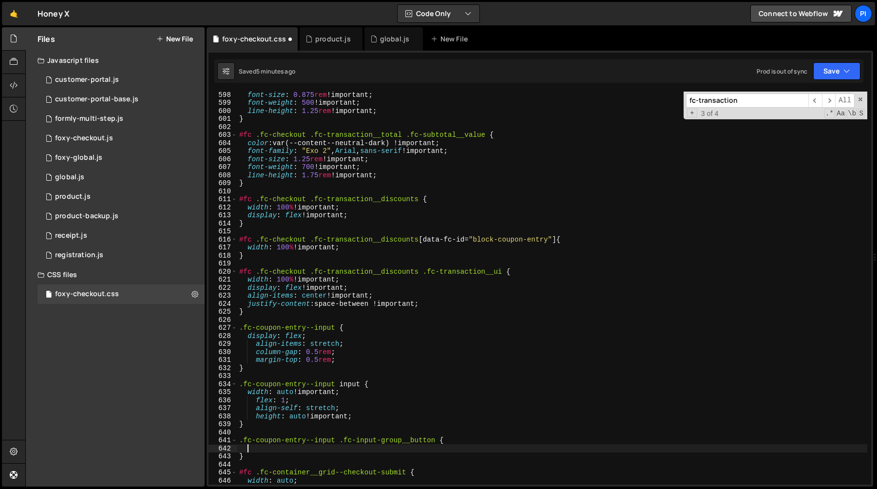
scroll to position [4815, 0]
click at [282, 448] on div "font-size : 0.875 rem !important ; font-weight : 500 !important ; line-height :…" at bounding box center [552, 295] width 630 height 409
paste textarea "width: auto !important;"
click at [286, 465] on div "font-size : 0.875 rem !important ; font-weight : 500 !important ; line-height :…" at bounding box center [552, 295] width 630 height 409
type textarea "}"
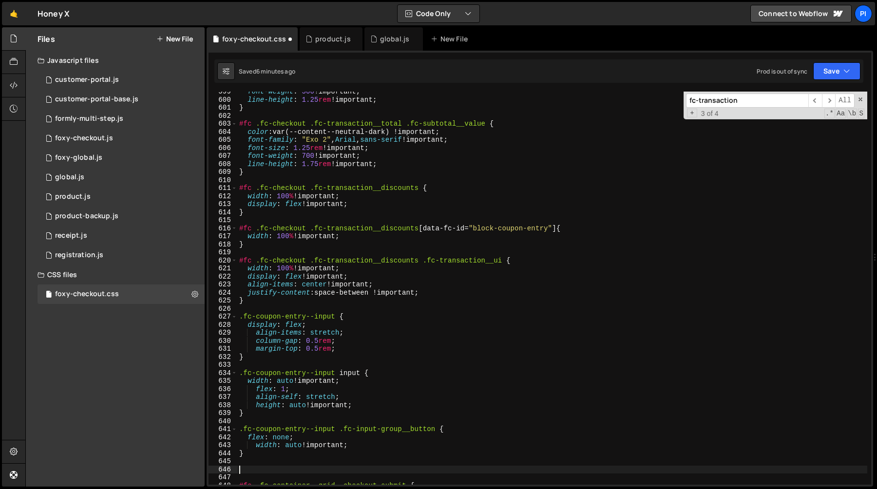
scroll to position [4831, 0]
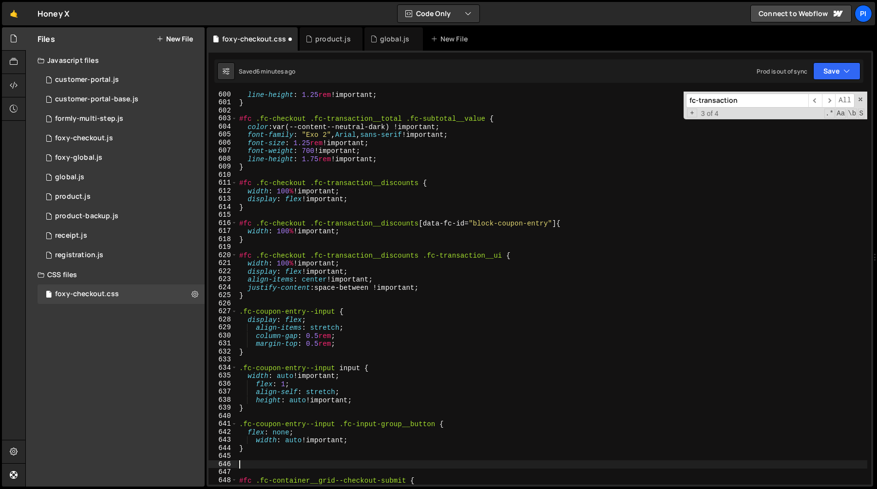
click at [336, 423] on div "line-height : 1.25 rem !important ; } #fc .fc-checkout .fc-transaction__total .…" at bounding box center [552, 295] width 630 height 409
type textarea ".fc-coupon-entry--input .fc-input-group__button {"
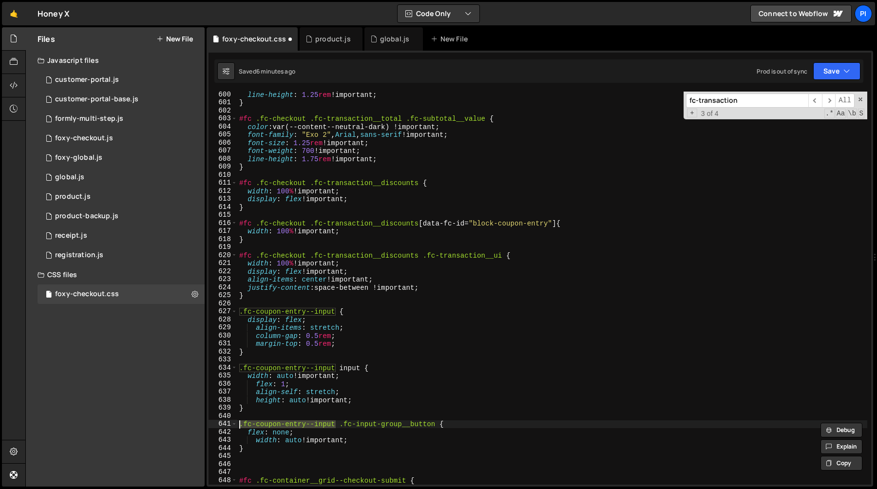
click at [286, 463] on div "line-height : 1.25 rem !important ; } #fc .fc-checkout .fc-transaction__total .…" at bounding box center [552, 295] width 630 height 409
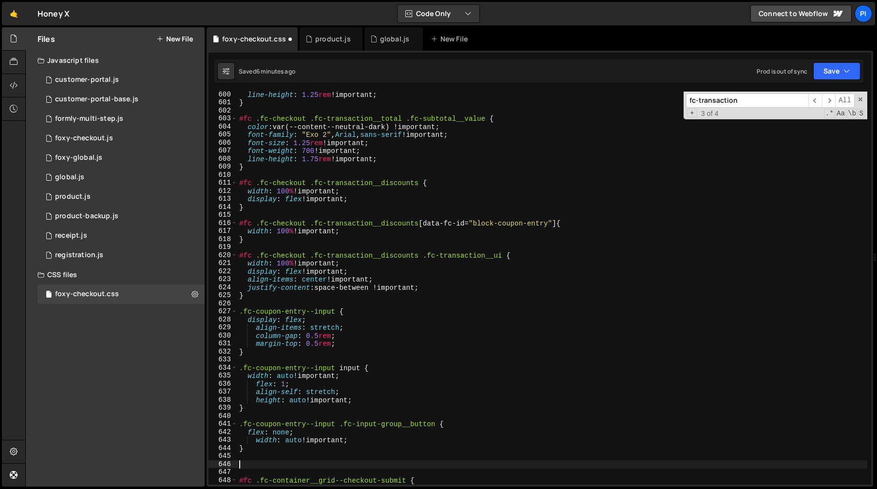
paste textarea ".fc-coupon-entry--input"
click at [344, 463] on div "line-height : 1.25 rem !important ; } #fc .fc-checkout .fc-transaction__total .…" at bounding box center [552, 295] width 630 height 409
type textarea ".fc-coupon-entry--input {}"
paste textarea "inset: 0 !important;"
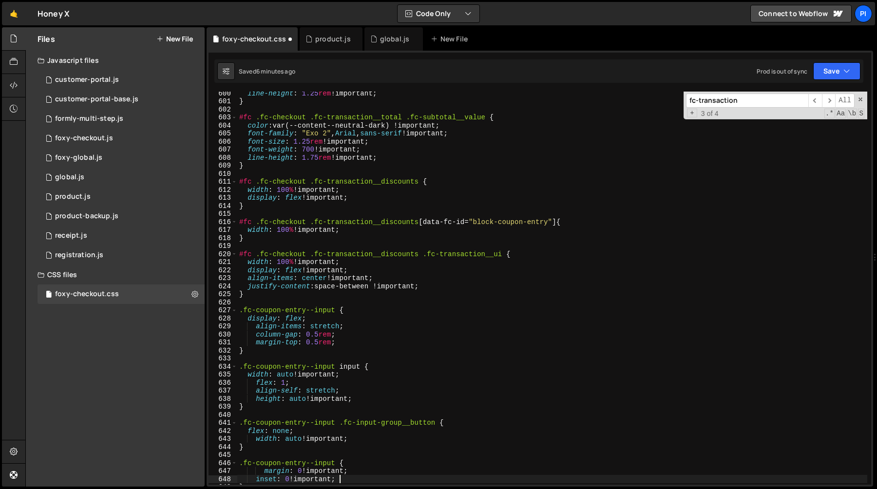
scroll to position [4851, 0]
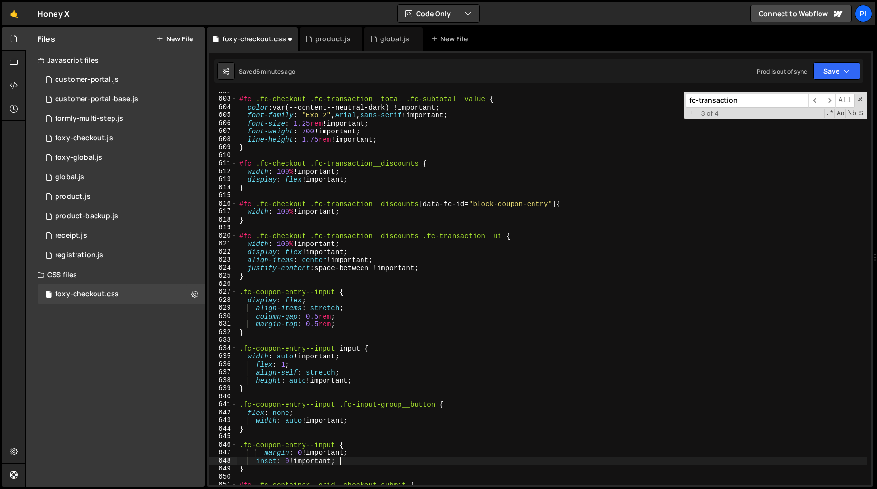
click at [334, 441] on div "#fc .fc-checkout .fc-transaction__total .fc-subtotal__value { color : var(--con…" at bounding box center [552, 291] width 630 height 409
click at [340, 405] on div "#fc .fc-checkout .fc-transaction__total .fc-subtotal__value { color : var(--con…" at bounding box center [552, 291] width 630 height 409
click at [435, 406] on div "#fc .fc-checkout .fc-transaction__total .fc-subtotal__value { color : var(--con…" at bounding box center [552, 291] width 630 height 409
click at [335, 444] on div "#fc .fc-checkout .fc-transaction__total .fc-subtotal__value { color : var(--con…" at bounding box center [552, 291] width 630 height 409
paste textarea ".fc-input-group__button"
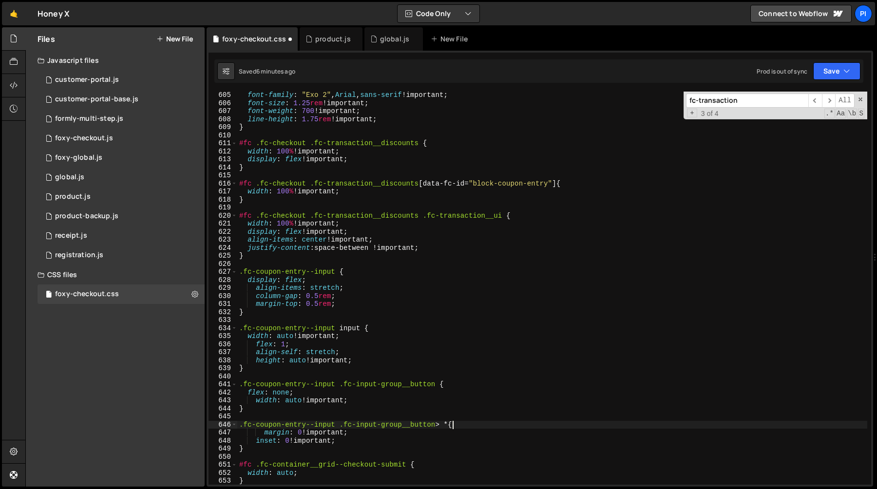
scroll to position [4869, 0]
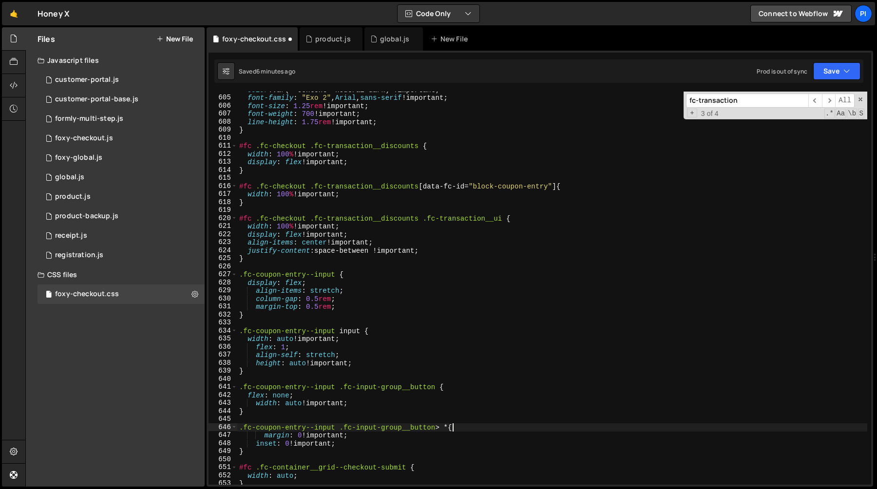
click at [339, 341] on div "color : var(--content--neutral-dark) !important ; font-family : " Exo 2 " , Ari…" at bounding box center [552, 290] width 630 height 409
click at [294, 340] on div "color : var(--content--neutral-dark) !important ; font-family : " Exo 2 " , Ari…" at bounding box center [552, 290] width 630 height 409
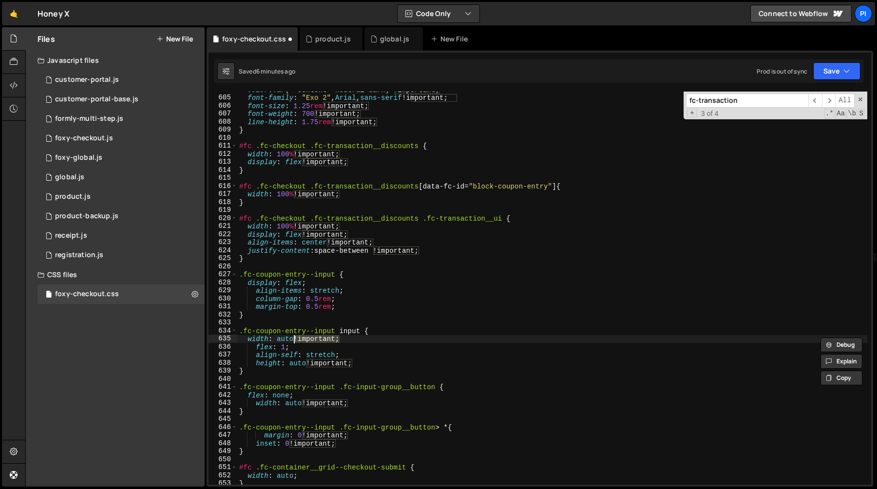
click at [284, 347] on div "color : var(--content--neutral-dark) !important ; font-family : " Exo 2 " , Ari…" at bounding box center [552, 290] width 630 height 409
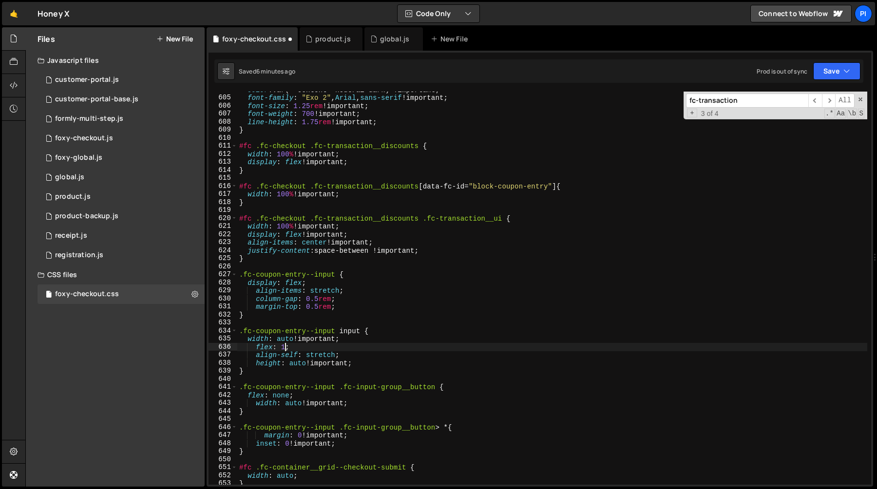
scroll to position [0, 3]
paste textarea "!important"
click at [336, 358] on div "color : var(--content--neutral-dark) !important ; font-family : " Exo 2 " , Ari…" at bounding box center [552, 290] width 630 height 409
paste textarea "!important"
click at [290, 397] on div "color : var(--content--neutral-dark) !important ; font-family : " Exo 2 " , Ari…" at bounding box center [552, 290] width 630 height 409
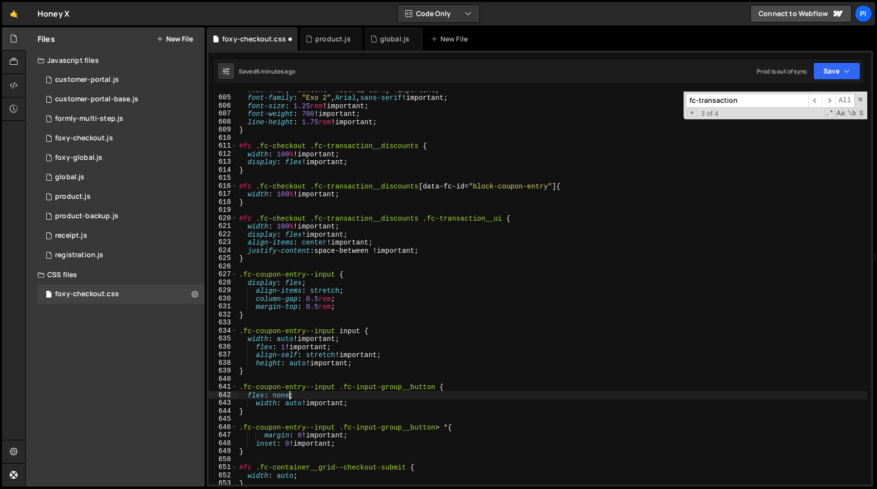
paste textarea "!important"
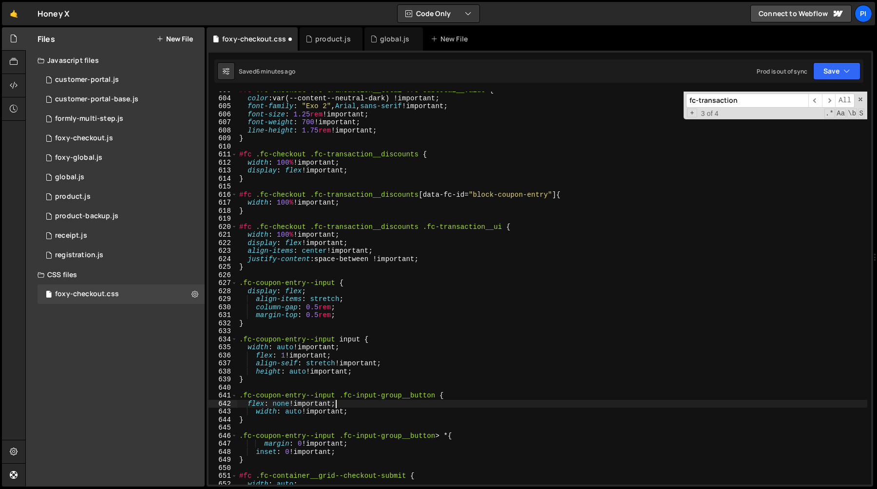
scroll to position [4843, 0]
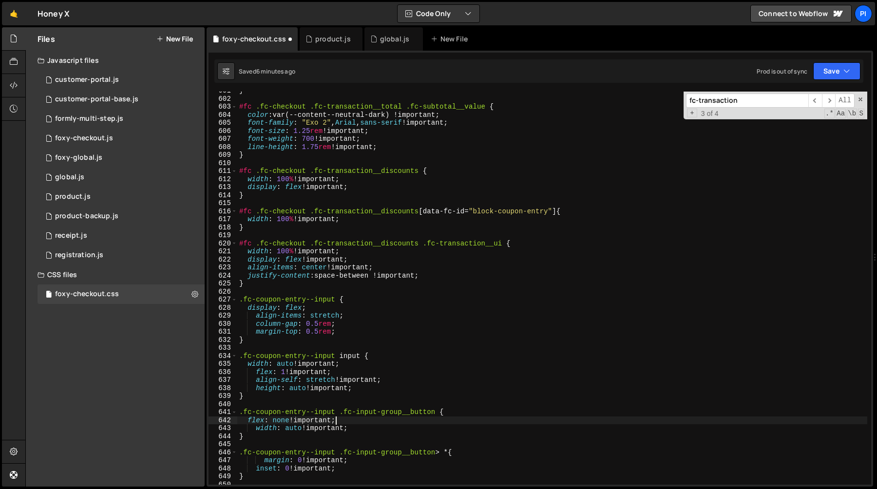
click at [302, 308] on div "} #fc .fc-checkout .fc-transaction__total .fc-subtotal__value { color : var(--c…" at bounding box center [552, 291] width 630 height 409
paste textarea "!important"
click at [340, 317] on div "} #fc .fc-checkout .fc-transaction__total .fc-subtotal__value { color : var(--c…" at bounding box center [552, 291] width 630 height 409
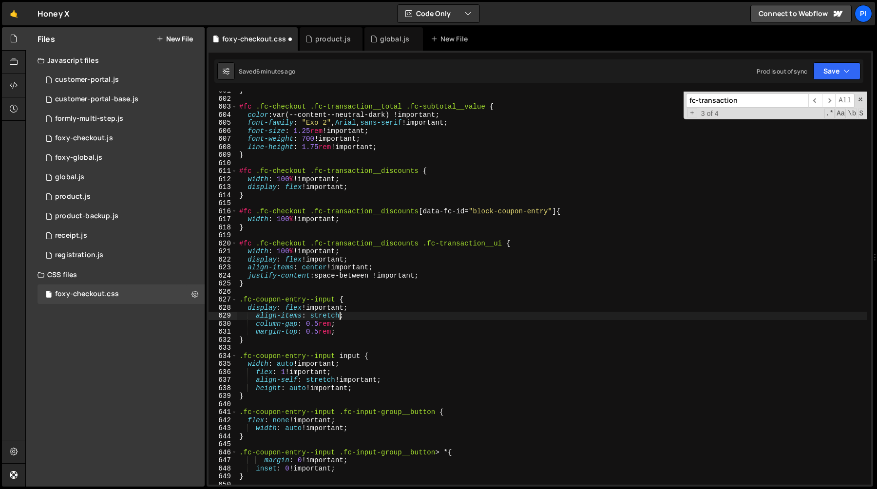
paste textarea "!important"
click at [330, 326] on div "} #fc .fc-checkout .fc-transaction__total .fc-subtotal__value { color : var(--c…" at bounding box center [552, 291] width 630 height 409
paste textarea "!important"
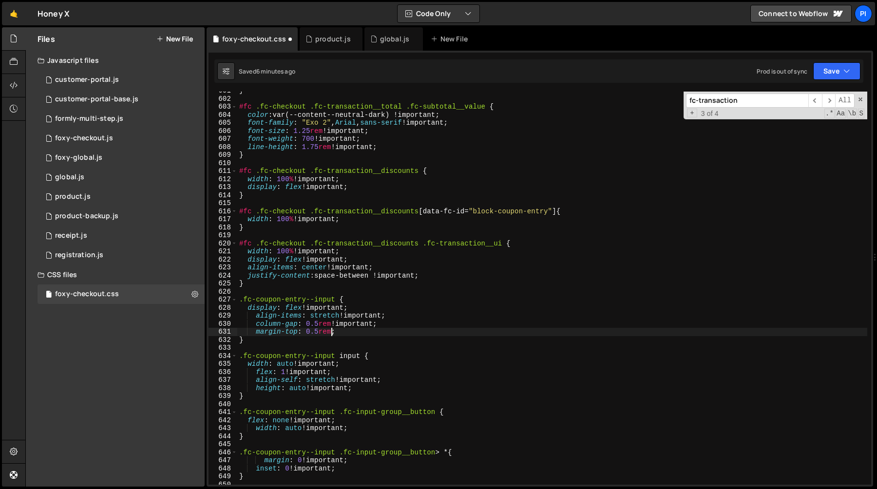
click at [330, 331] on div "} #fc .fc-checkout .fc-transaction__total .fc-subtotal__value { color : var(--c…" at bounding box center [552, 291] width 630 height 409
paste textarea "!important"
click at [420, 244] on div "} #fc .fc-checkout .fc-transaction__total .fc-subtotal__value { color : var(--c…" at bounding box center [552, 291] width 630 height 409
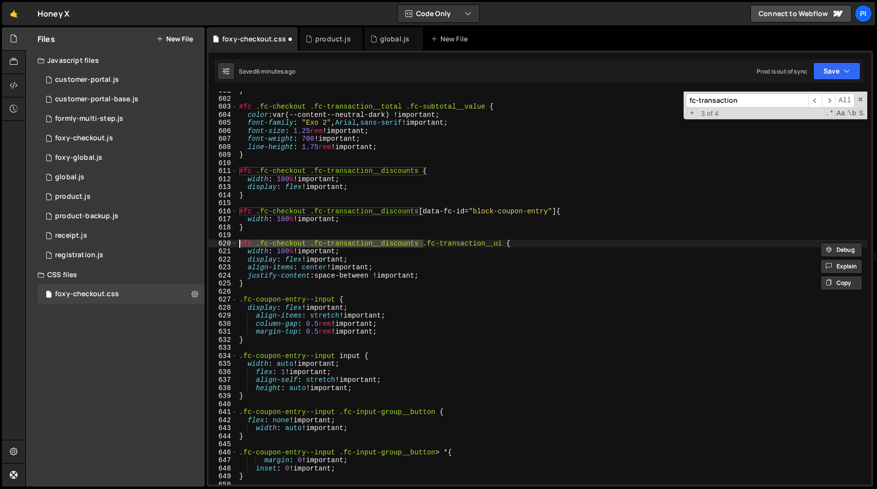
click at [308, 297] on div "} #fc .fc-checkout .fc-transaction__total .fc-subtotal__value { color : var(--c…" at bounding box center [552, 291] width 630 height 409
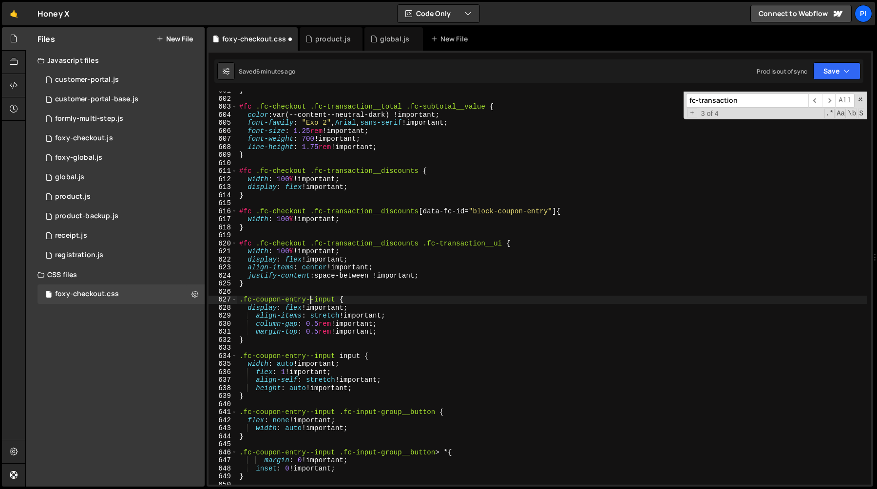
paste textarea "#fc .fc-checkout .fc-transaction__discounts"
click at [304, 357] on div "} #fc .fc-checkout .fc-transaction__total .fc-subtotal__value { color : var(--c…" at bounding box center [552, 291] width 630 height 409
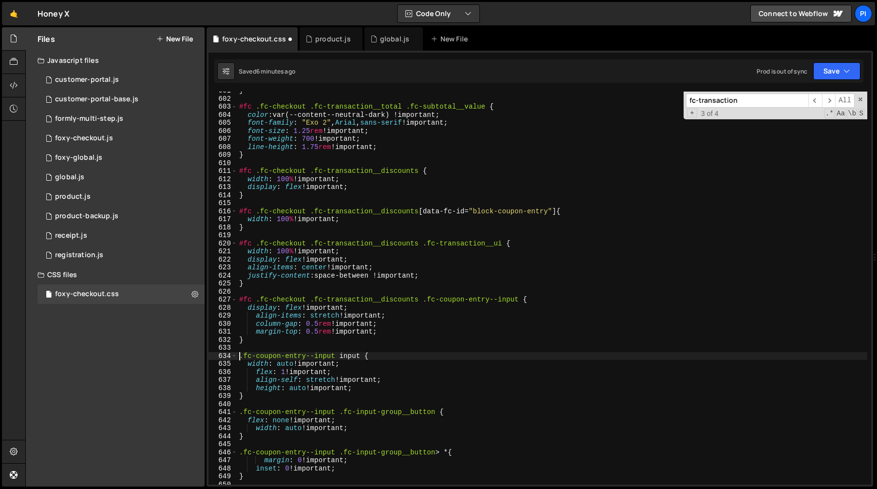
paste textarea "#fc .fc-checkout .fc-transaction__discounts"
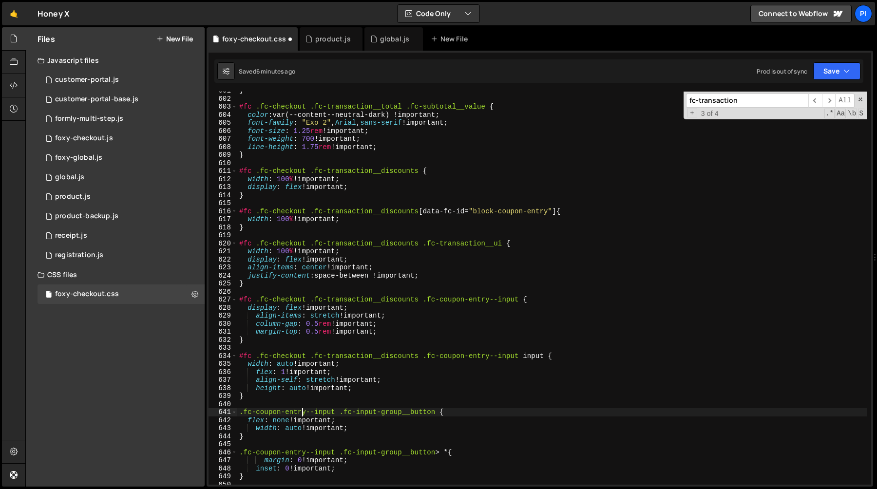
click at [302, 414] on div "} #fc .fc-checkout .fc-transaction__total .fc-subtotal__value { color : var(--c…" at bounding box center [552, 291] width 630 height 409
paste textarea "#fc .fc-checkout .fc-transaction__discounts"
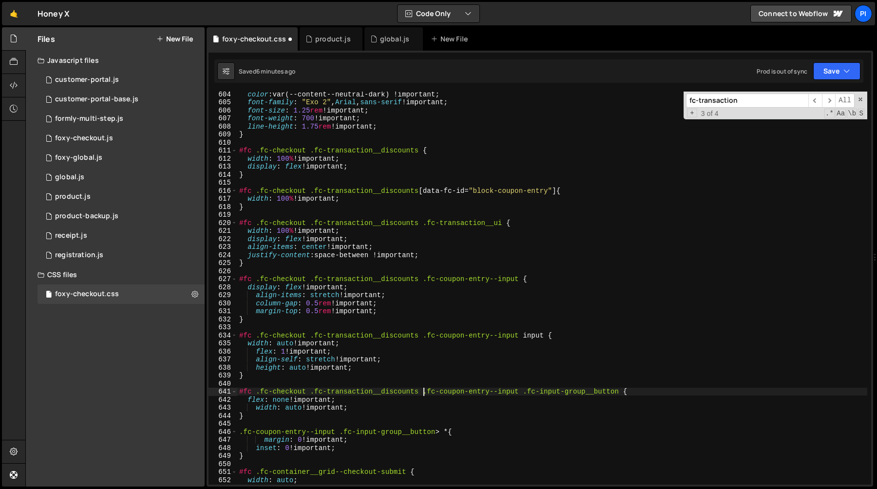
scroll to position [4863, 0]
click at [317, 431] on div "color : var(--content--neutral-dark) !important ; font-family : " Exo 2 " , Ari…" at bounding box center [552, 295] width 630 height 409
paste textarea "#fc .fc-checkout .fc-transaction__discounts"
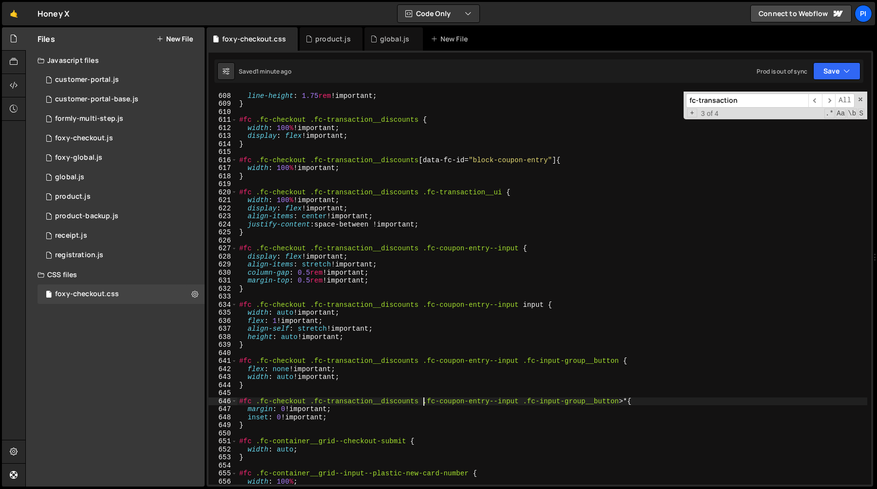
scroll to position [4907, 0]
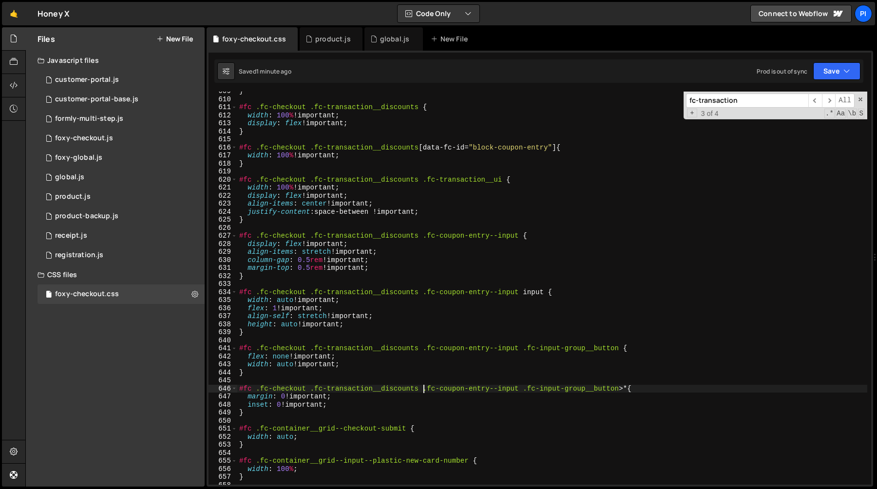
click at [300, 415] on div "} #fc .fc-checkout .fc-transaction__discounts { width : 100 % !important ; disp…" at bounding box center [552, 291] width 630 height 409
type textarea "}"
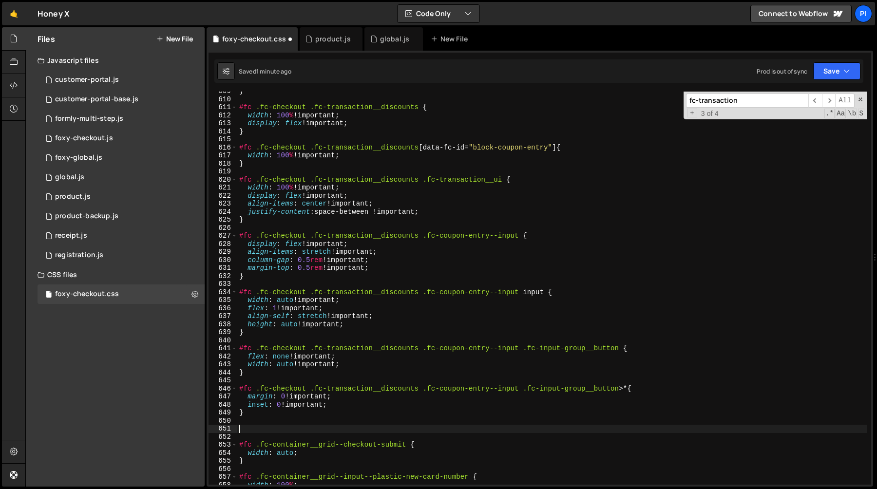
paste textarea "padding: 1rem !important;"
type textarea "padding: 1rem !important;"
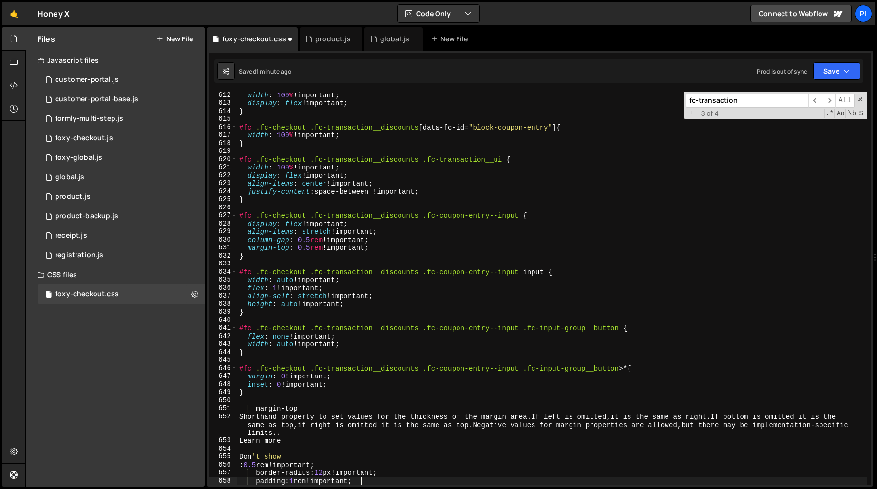
scroll to position [4928, 0]
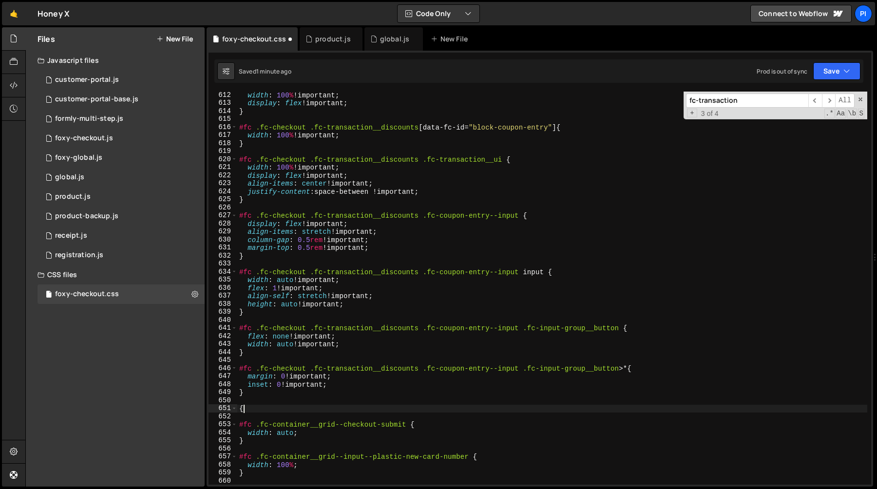
type textarea "{}"
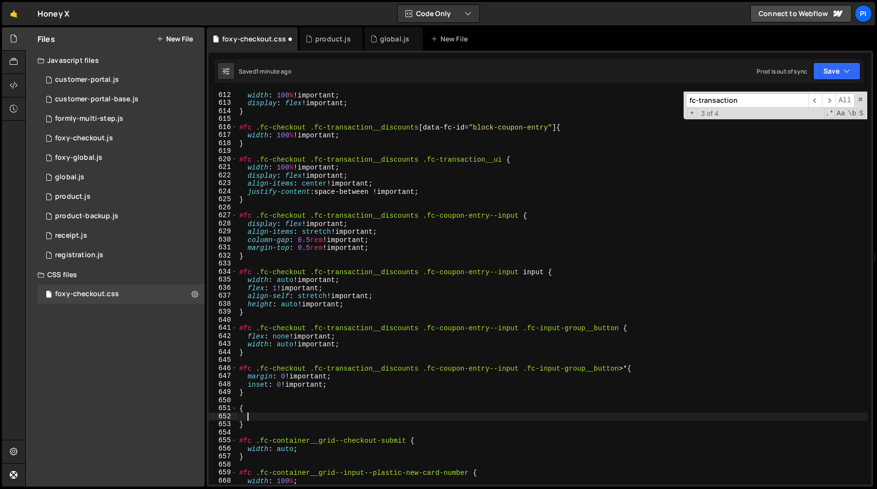
paste textarea "padding: 1rem !important;"
type textarea "padding: 1rem !important;"
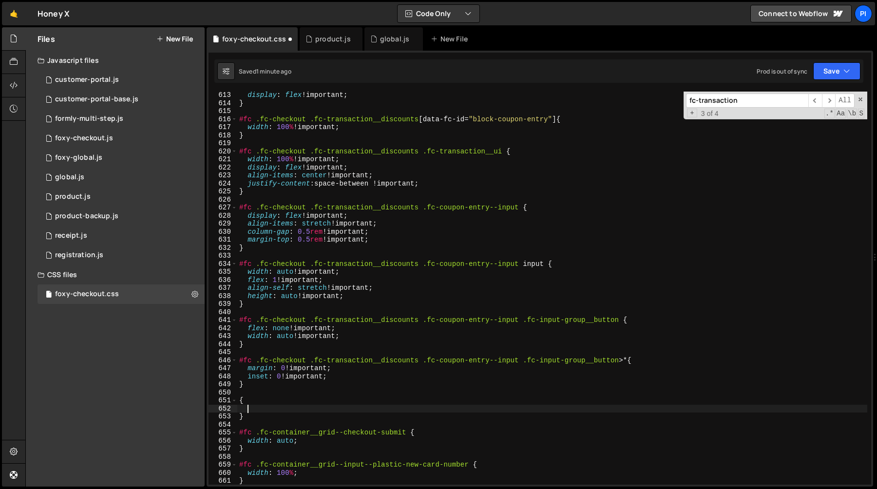
paste textarea "padding: 1rem !important;"
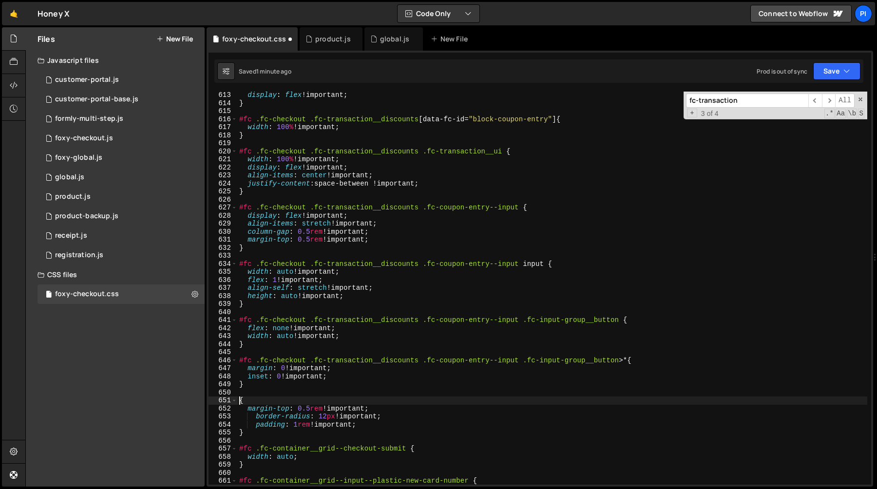
click at [239, 399] on div "display : flex !important ; } #fc .fc-checkout .fc-transaction__discounts [ dat…" at bounding box center [552, 295] width 630 height 409
paste textarea "fc-alert fc-alert--warning"
click at [423, 360] on div "display : flex !important ; } #fc .fc-checkout .fc-transaction__discounts [ dat…" at bounding box center [552, 295] width 630 height 409
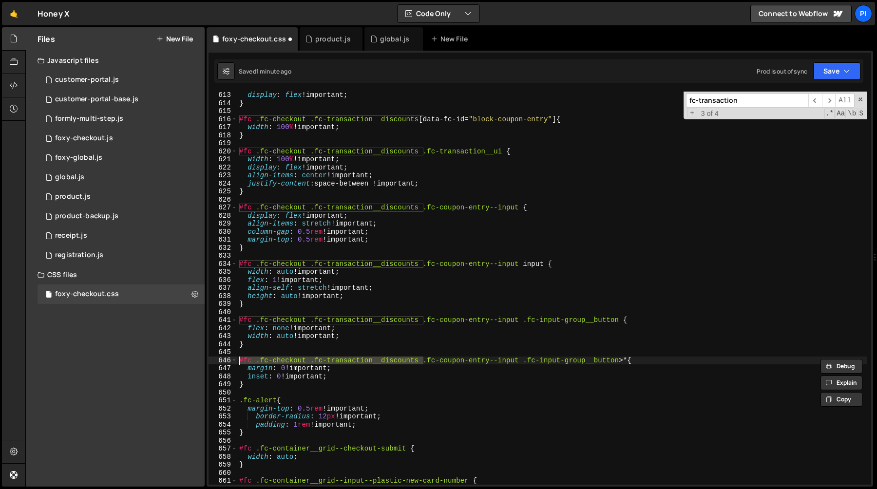
click at [376, 399] on div "display : flex !important ; } #fc .fc-checkout .fc-transaction__discounts [ dat…" at bounding box center [552, 295] width 630 height 409
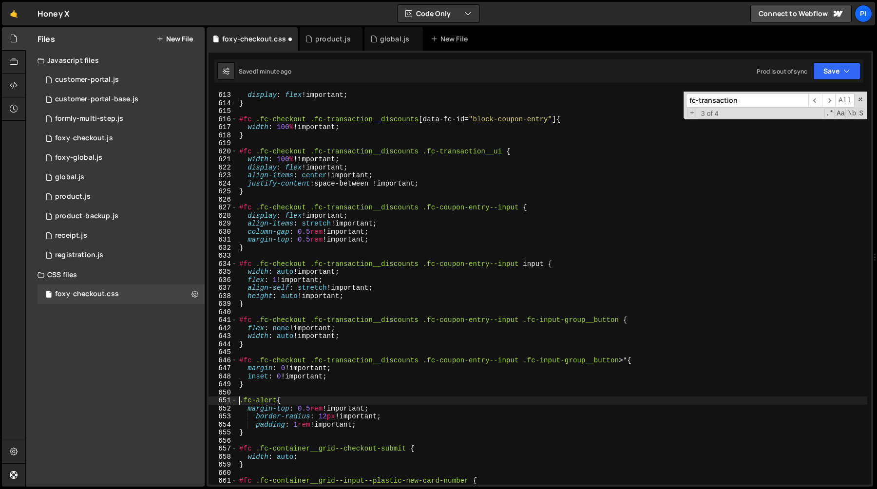
paste textarea "#fc .fc-checkout .fc-transaction__discounts"
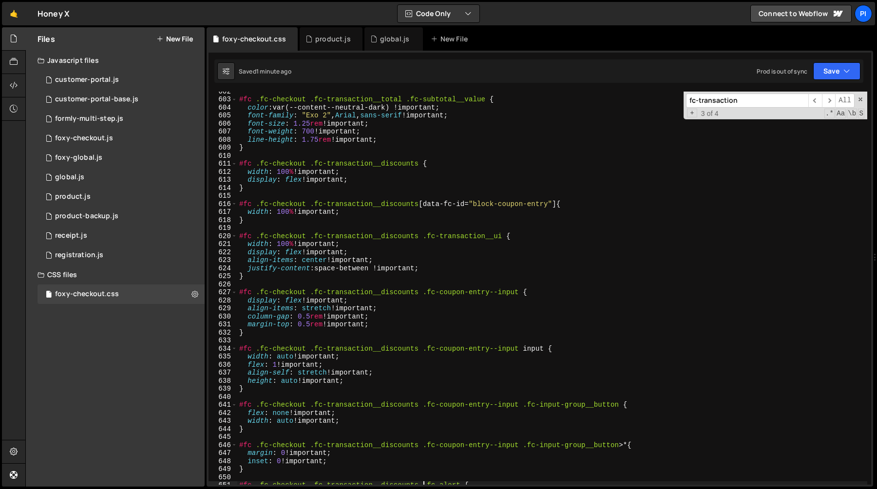
scroll to position [4838, 0]
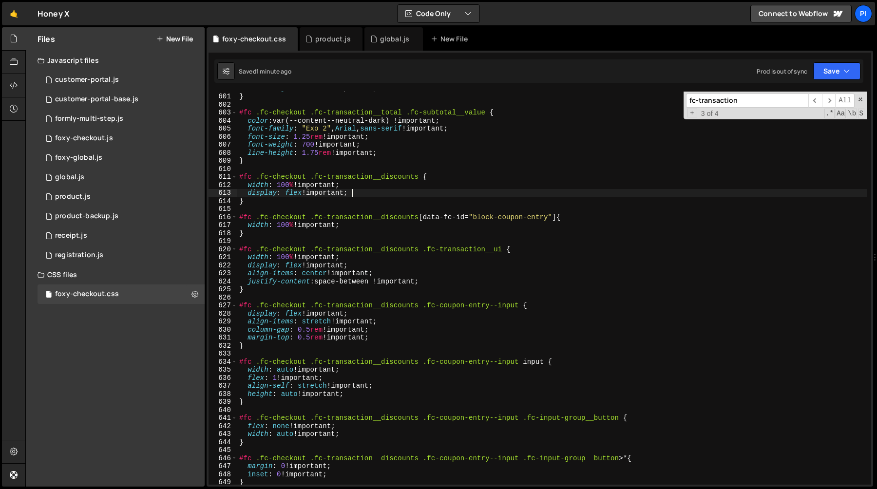
click at [378, 195] on div "line-height : 1.25 rem !important ; } #fc .fc-checkout .fc-transaction__total .…" at bounding box center [552, 288] width 630 height 409
type textarea "display: flex !important;"
click at [364, 192] on div "line-height : 1.25 rem !important ; } #fc .fc-checkout .fc-transaction__total .…" at bounding box center [552, 288] width 630 height 409
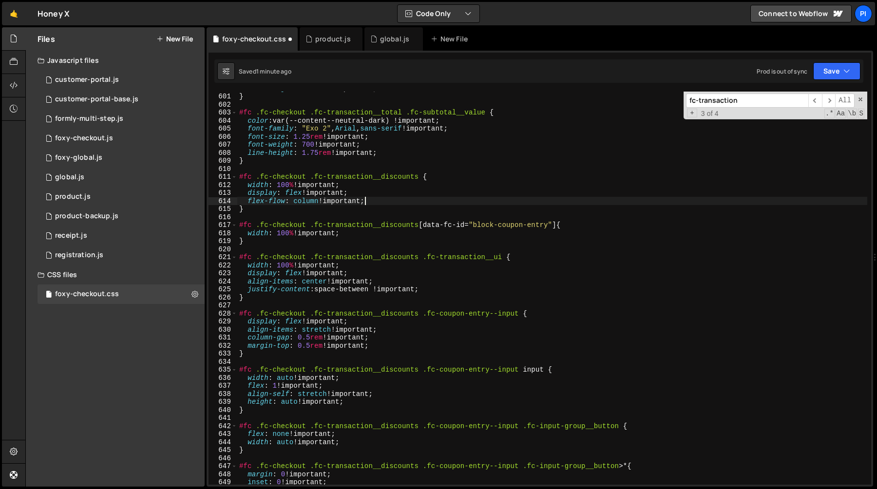
scroll to position [0, 6]
type textarea "flex-flow: column !important;"
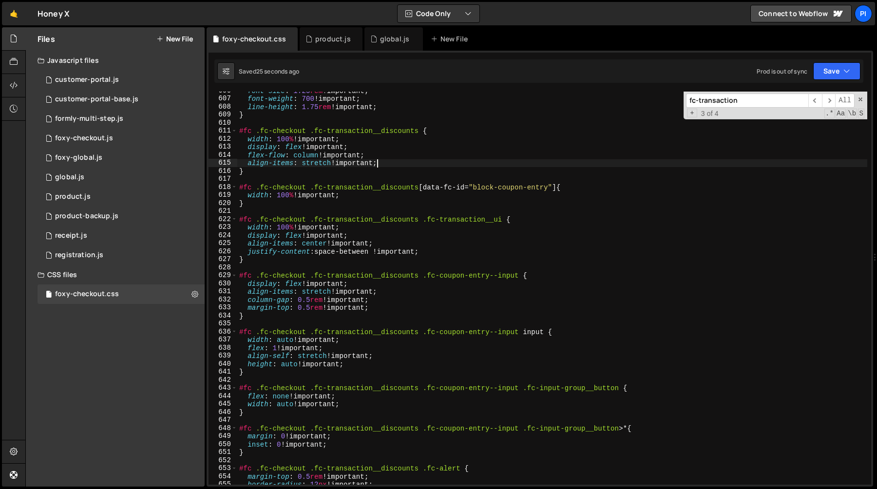
scroll to position [4940, 0]
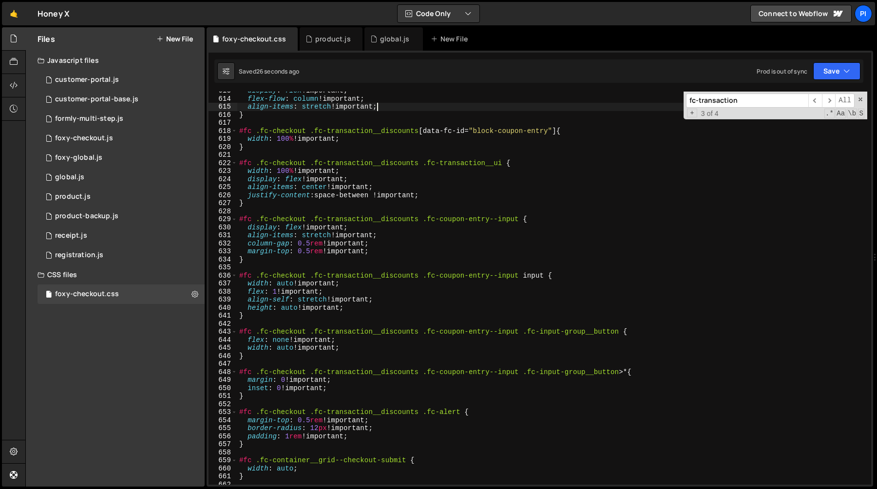
click at [291, 444] on div "display : flex !important ; flex-flow : column !important ; align-items : stret…" at bounding box center [552, 291] width 630 height 409
type textarea "}"
paste textarea "#fc .fc-subtotal__label"
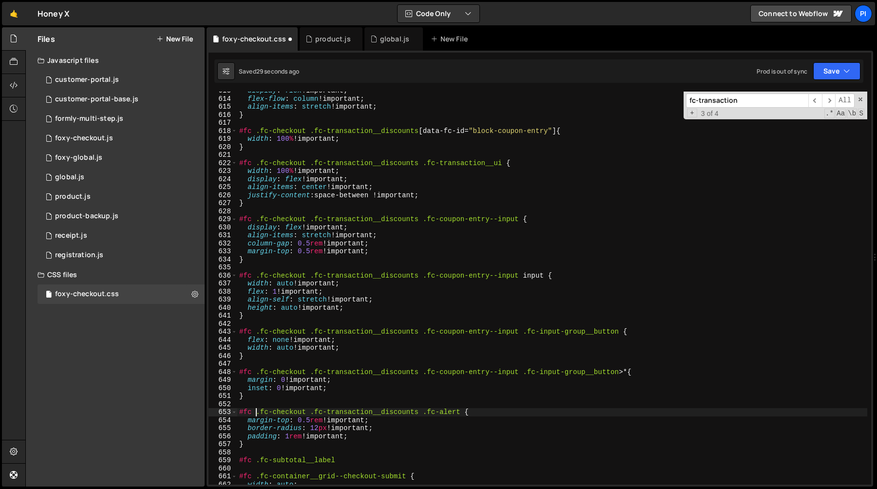
click at [257, 414] on div "display : flex !important ; flex-flow : column !important ; align-items : stret…" at bounding box center [552, 291] width 630 height 409
click at [304, 414] on div "display : flex !important ; flex-flow : column !important ; align-items : stret…" at bounding box center [552, 291] width 630 height 409
click at [257, 464] on div "display : flex !important ; flex-flow : column !important ; align-items : stret…" at bounding box center [552, 291] width 630 height 409
paste textarea "checkout.fc-"
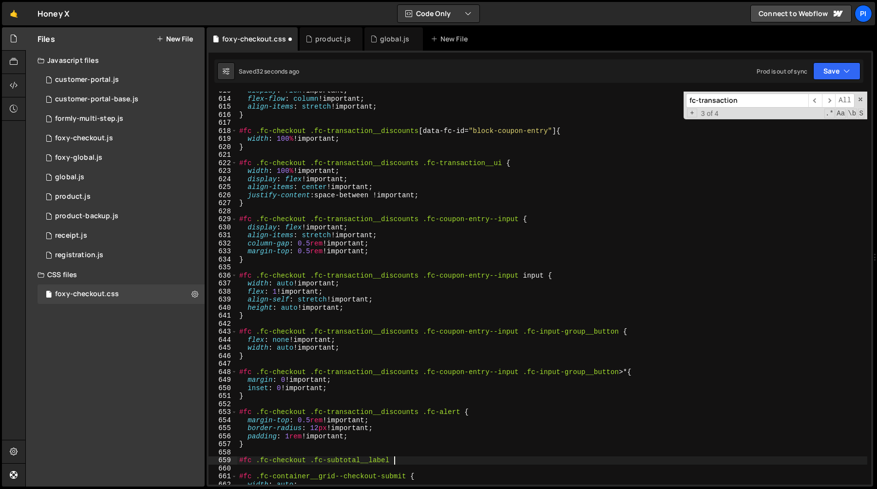
type textarea "#fc .fc-checkout .fc-subtotal__label {}"
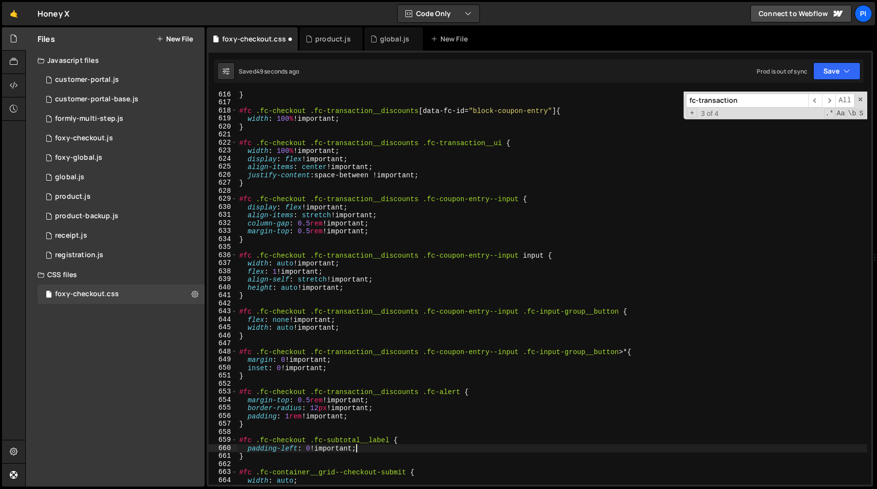
scroll to position [4966, 0]
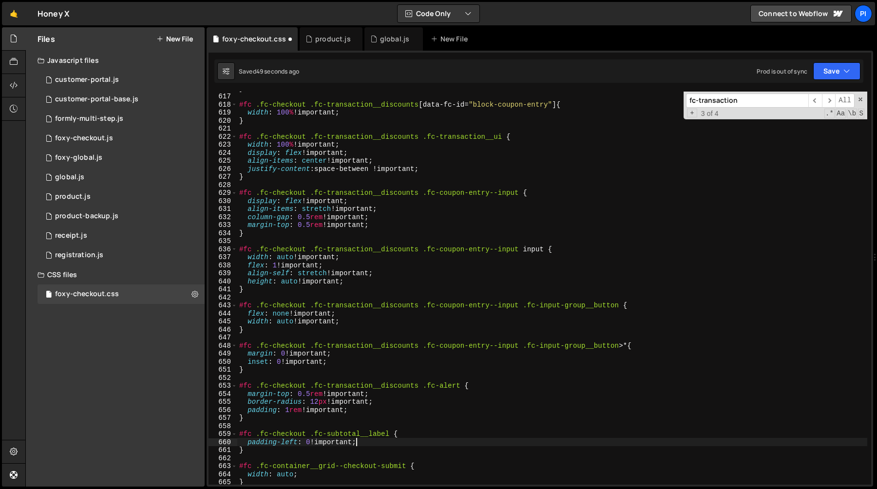
click at [291, 452] on div "} #fc .fc-checkout .fc-transaction__discounts [ data-fc-id = " block-coupon-ent…" at bounding box center [552, 288] width 630 height 409
type textarea "}"
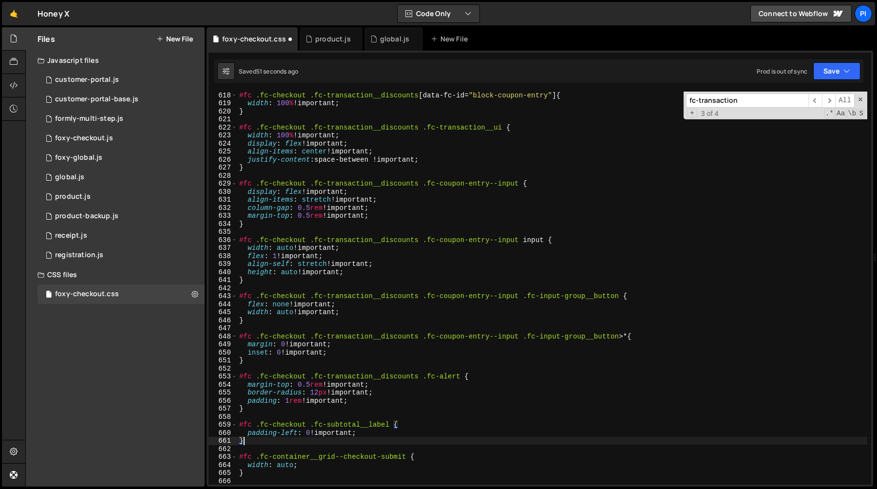
click at [282, 415] on div "#fc .fc-checkout .fc-transaction__discounts [ data-fc-id = " block-coupon-entry…" at bounding box center [552, 295] width 630 height 409
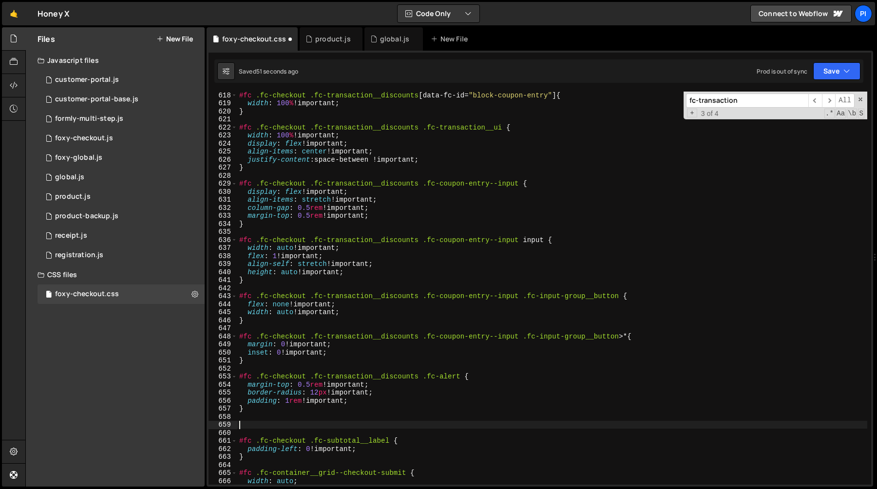
paste textarea "#fc .fc-transaction table"
type textarea "#fc .fc-transaction table {}"
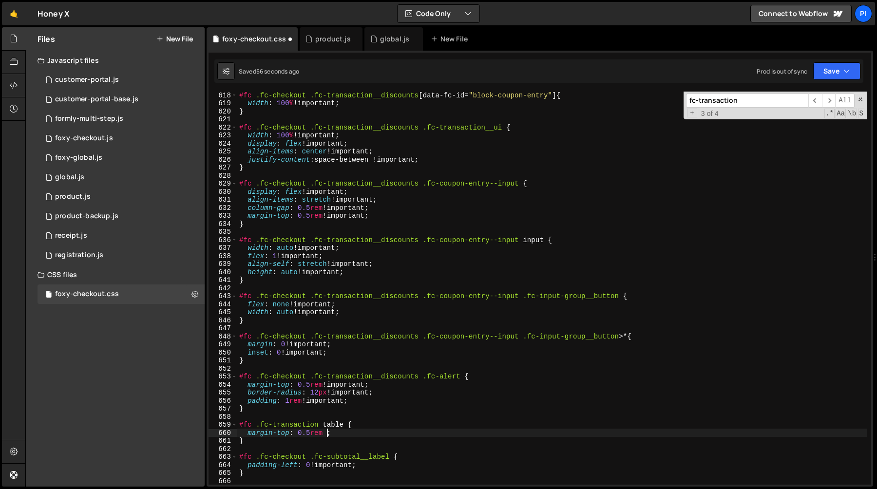
scroll to position [0, 6]
click at [418, 377] on div "#fc .fc-checkout .fc-transaction__discounts [ data-fc-id = " block-coupon-entry…" at bounding box center [552, 295] width 630 height 409
click at [319, 426] on div "#fc .fc-checkout .fc-transaction__discounts [ data-fc-id = " block-coupon-entry…" at bounding box center [552, 295] width 630 height 409
paste textarea "checkout .fc-transaction__discounts"
click at [306, 456] on div "#fc .fc-checkout .fc-transaction__discounts [ data-fc-id = " block-coupon-entry…" at bounding box center [552, 295] width 630 height 409
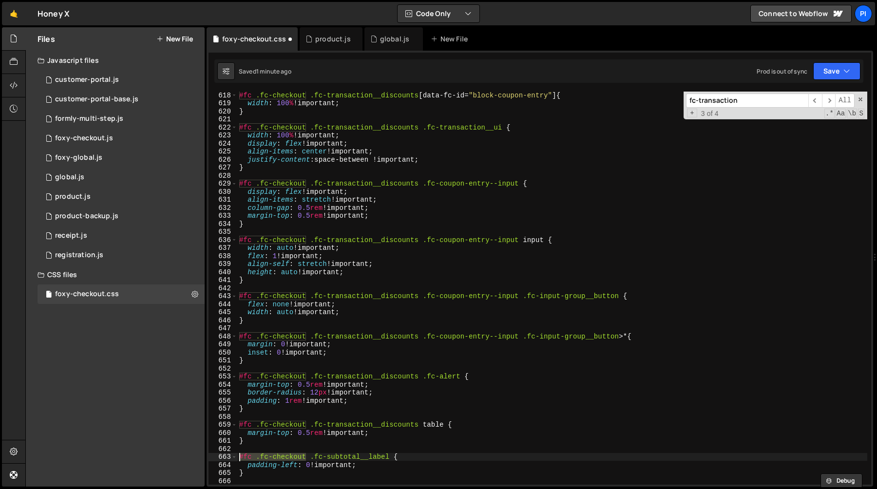
paste textarea "transaction__discounts .fc-"
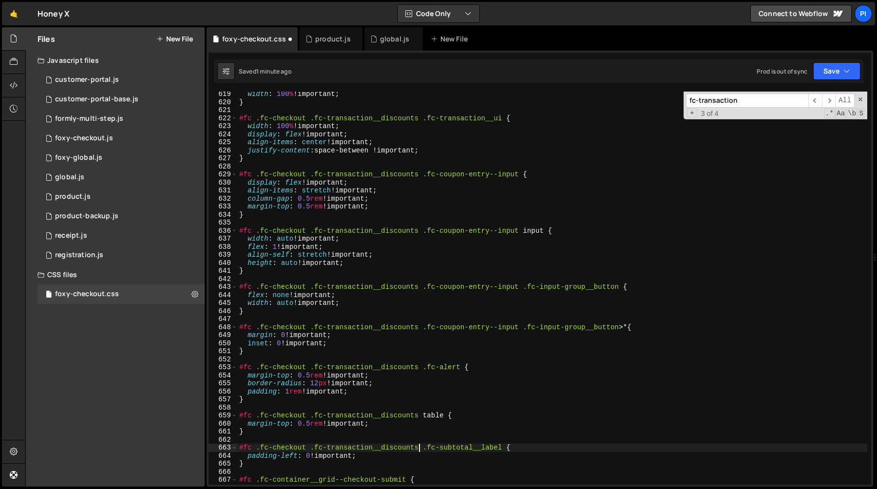
scroll to position [4994, 0]
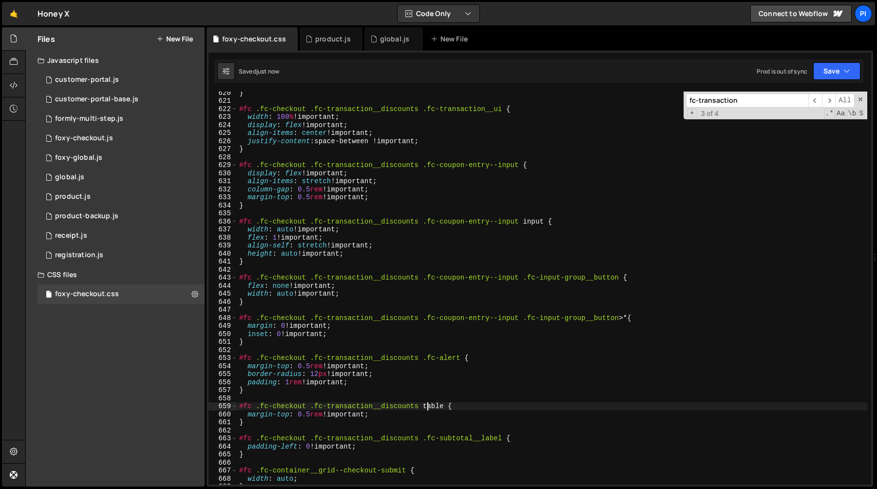
click at [428, 403] on div "} #fc .fc-checkout .fc-transaction__discounts .fc-transaction__ui { width : 100…" at bounding box center [552, 293] width 630 height 409
click at [422, 442] on div "} #fc .fc-checkout .fc-transaction__discounts .fc-transaction__ui { width : 100…" at bounding box center [552, 293] width 630 height 409
paste textarea "table"
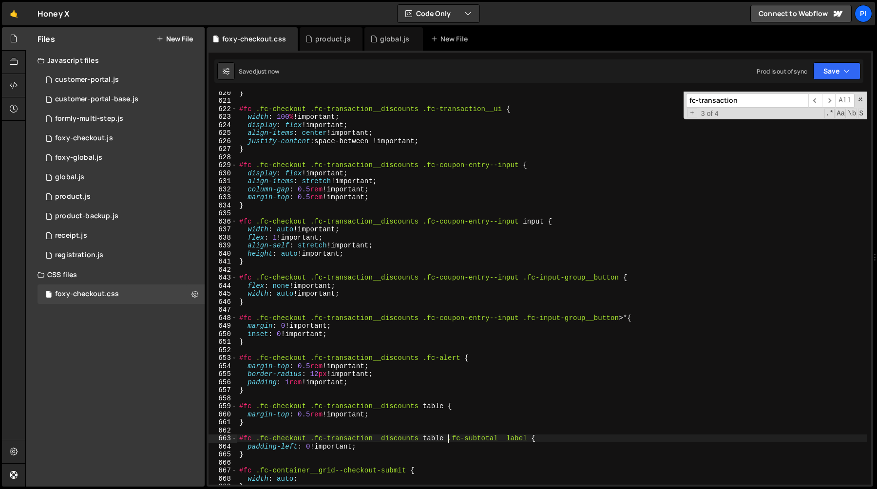
type textarea "#fc .fc-checkout .fc-transaction__discounts table .fc-subtotal__label {"
